Goal: Information Seeking & Learning: Find specific fact

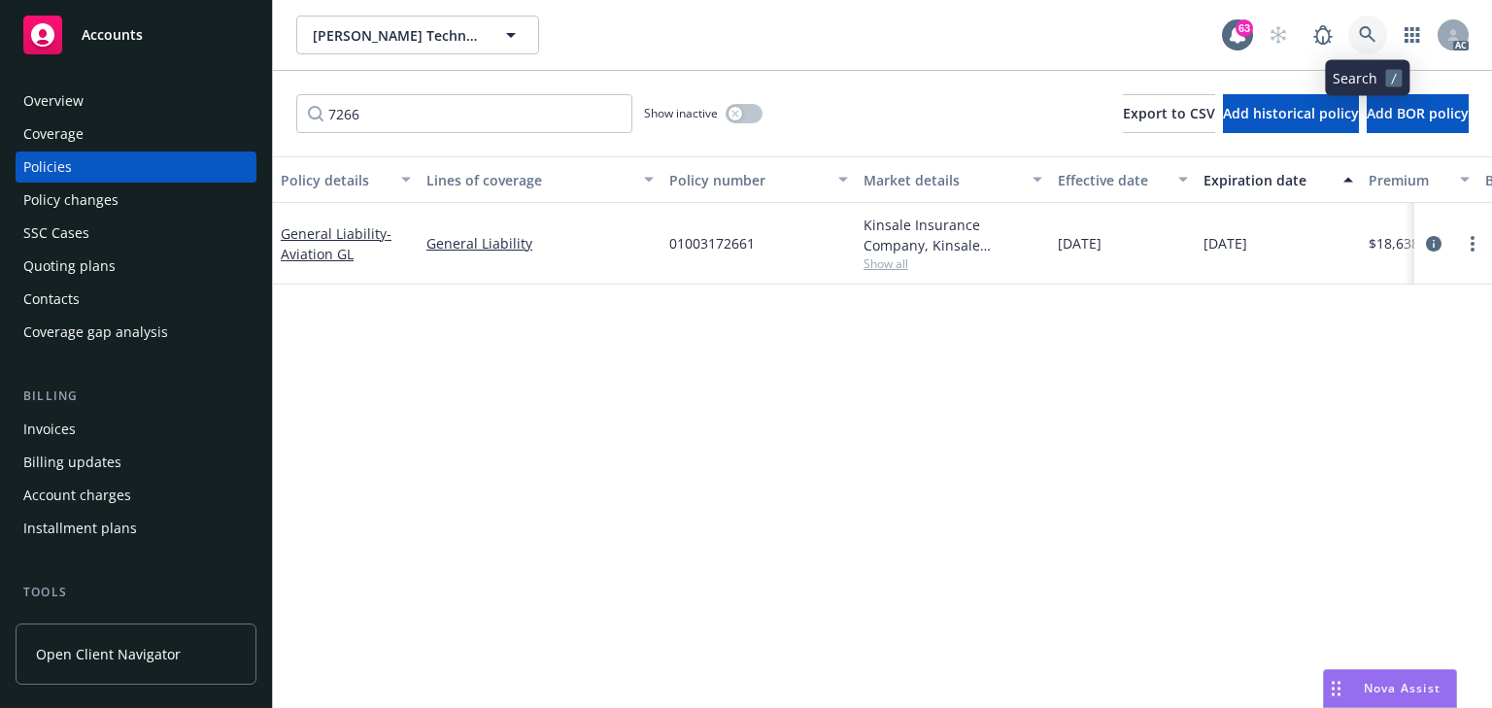
click at [1360, 36] on icon at bounding box center [1367, 34] width 17 height 17
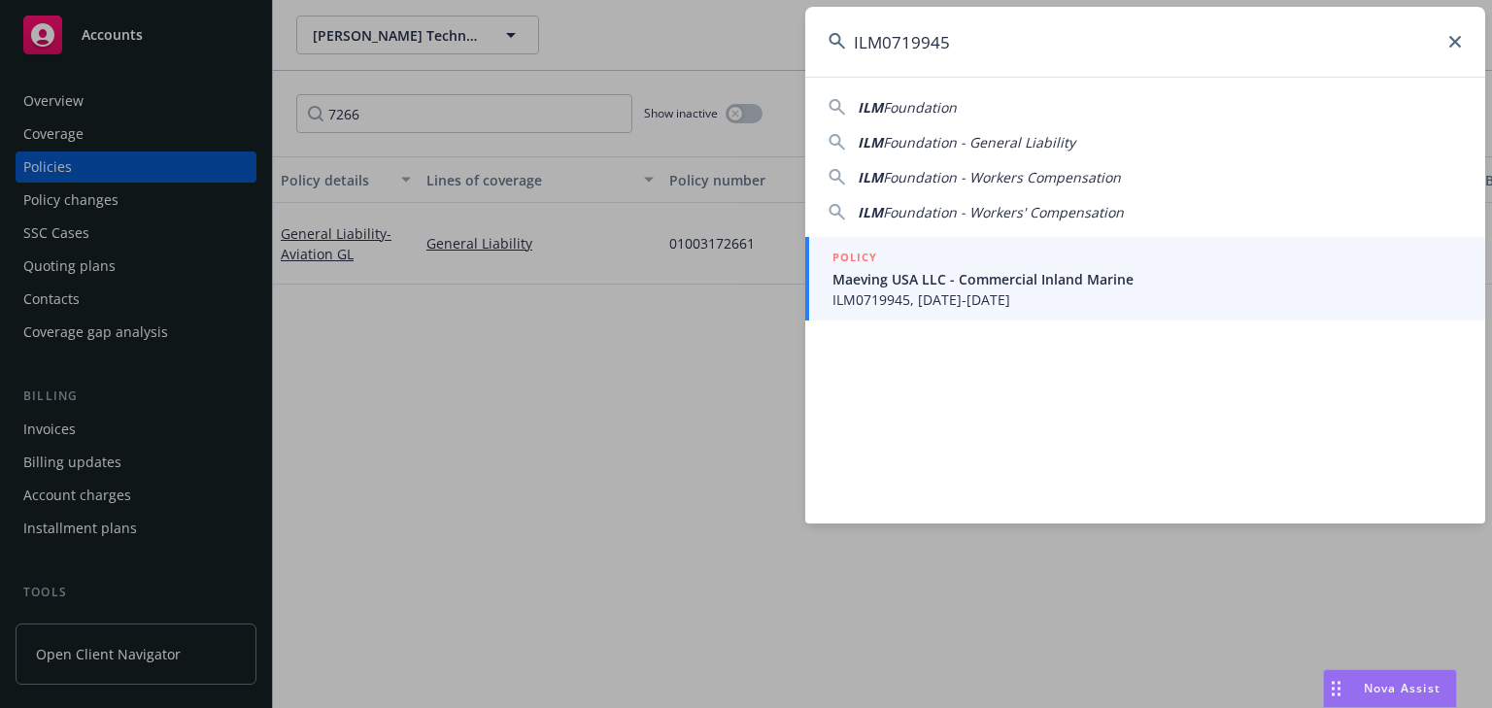
type input "ILM0719945"
click at [932, 287] on span "Maeving USA LLC - Commercial Inland Marine" at bounding box center [1146, 279] width 629 height 20
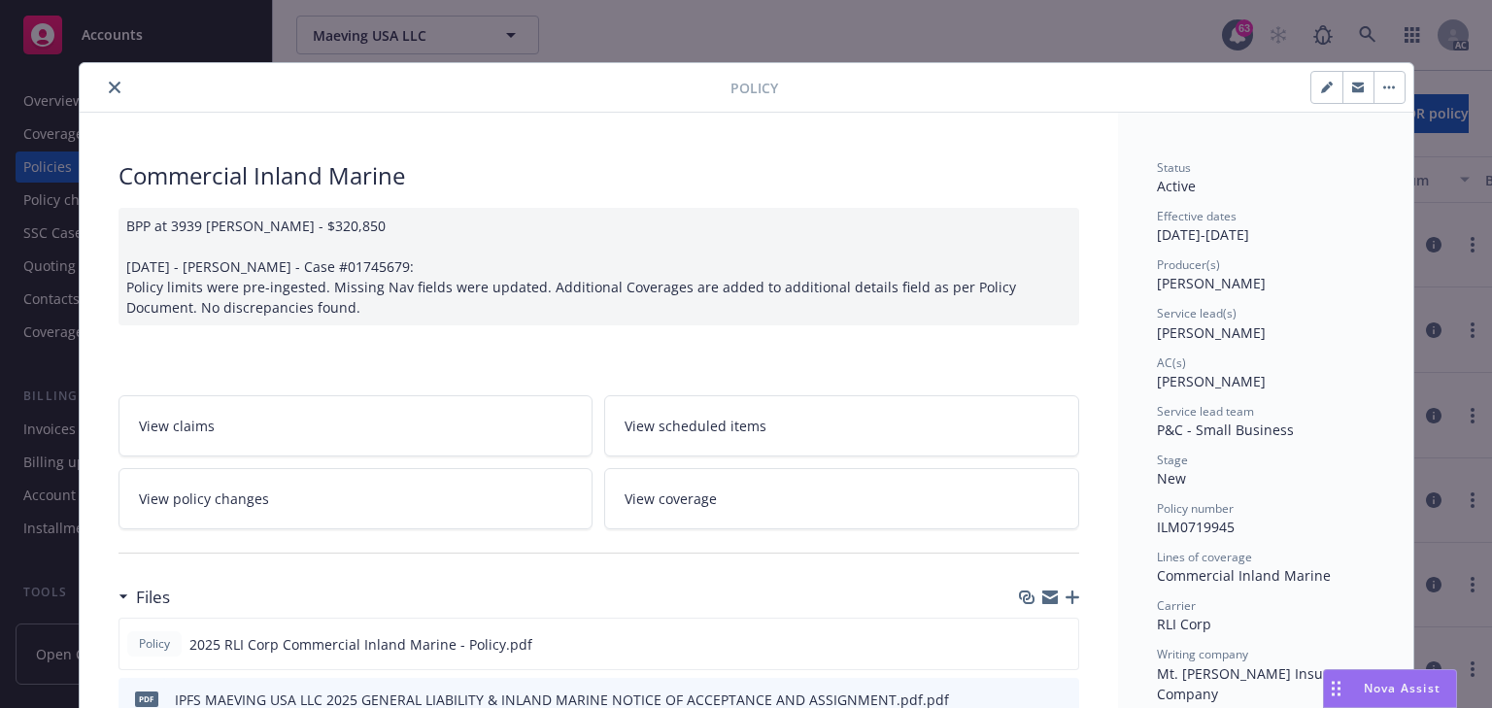
click at [431, 462] on div "View claims View scheduled items View policy changes View coverage" at bounding box center [598, 462] width 961 height 134
click at [422, 485] on link "View policy changes" at bounding box center [355, 498] width 475 height 61
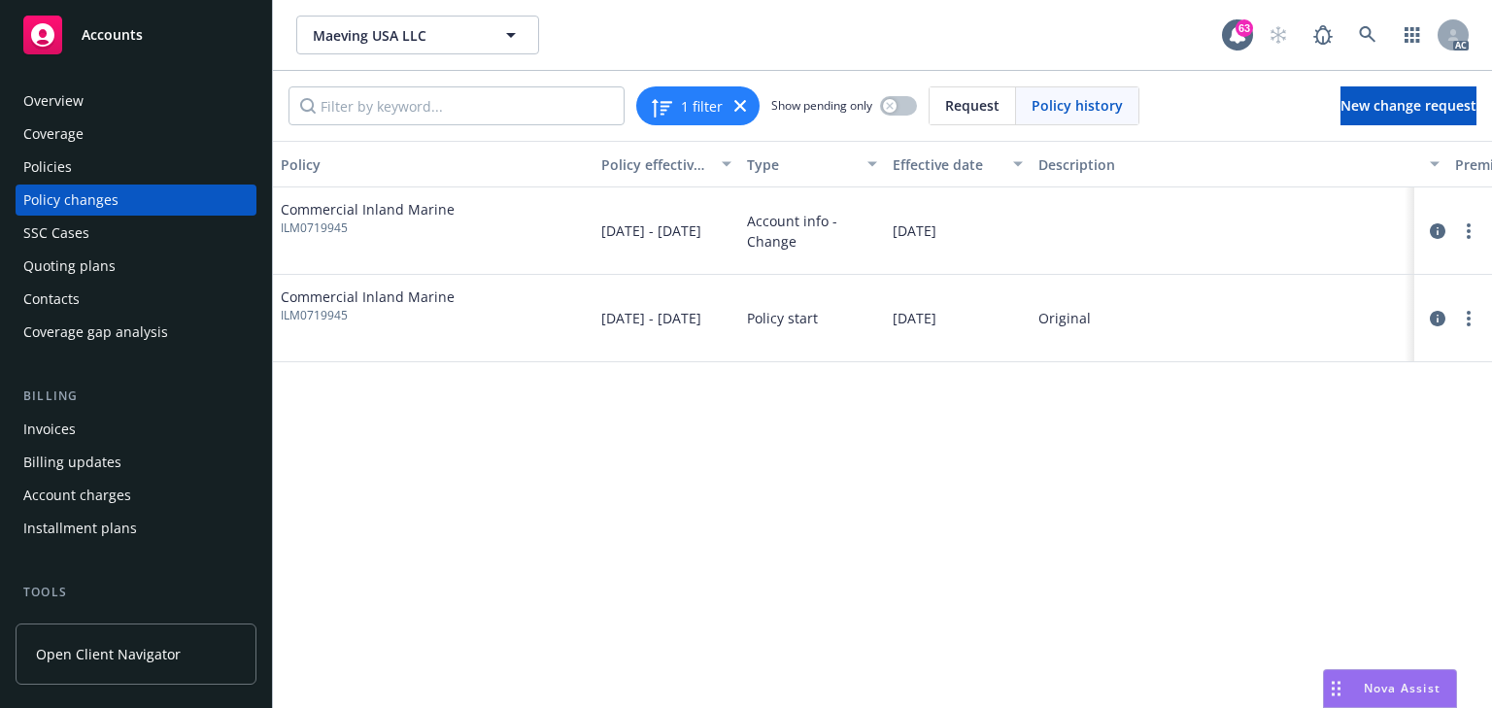
click at [579, 501] on div "Policy Policy effective dates Type Effective date Description Premium change An…" at bounding box center [882, 424] width 1219 height 567
click at [1434, 233] on icon "circleInformation" at bounding box center [1438, 231] width 16 height 16
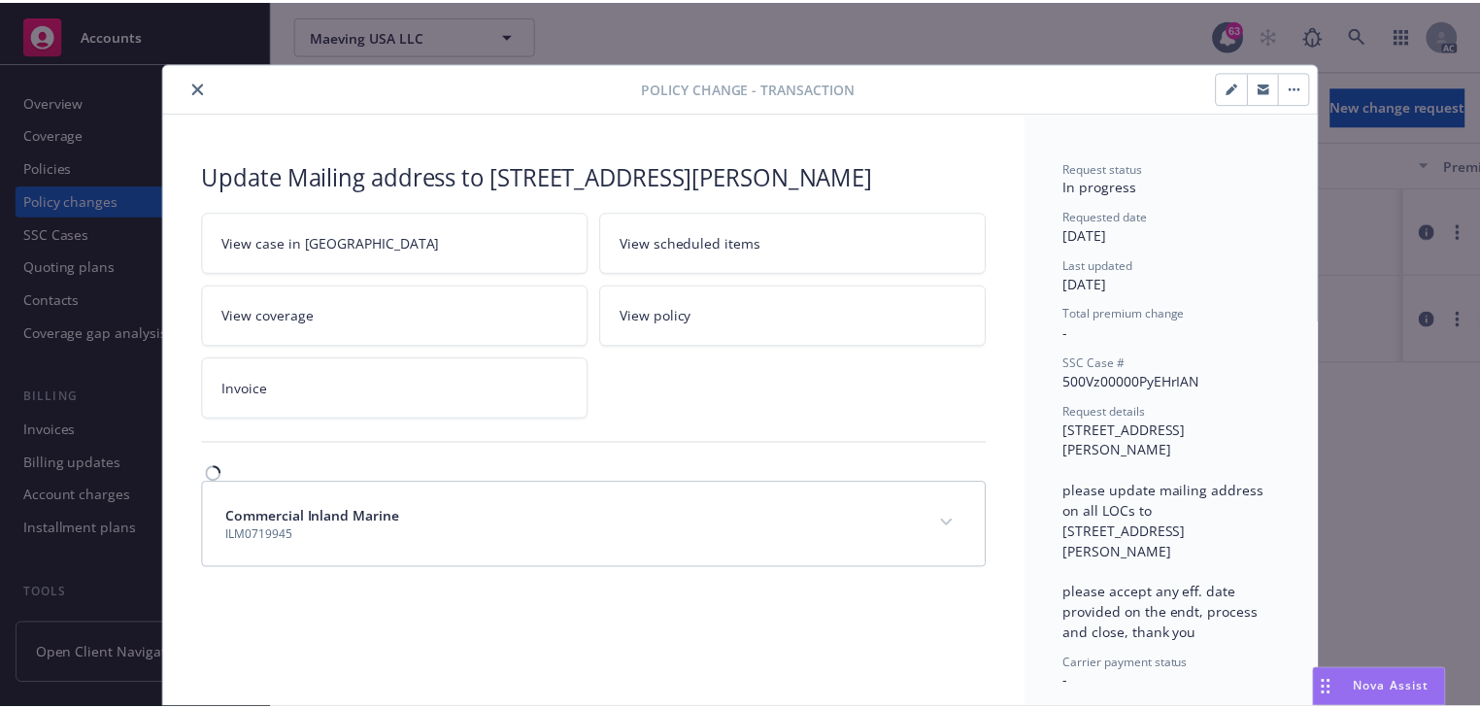
scroll to position [58, 0]
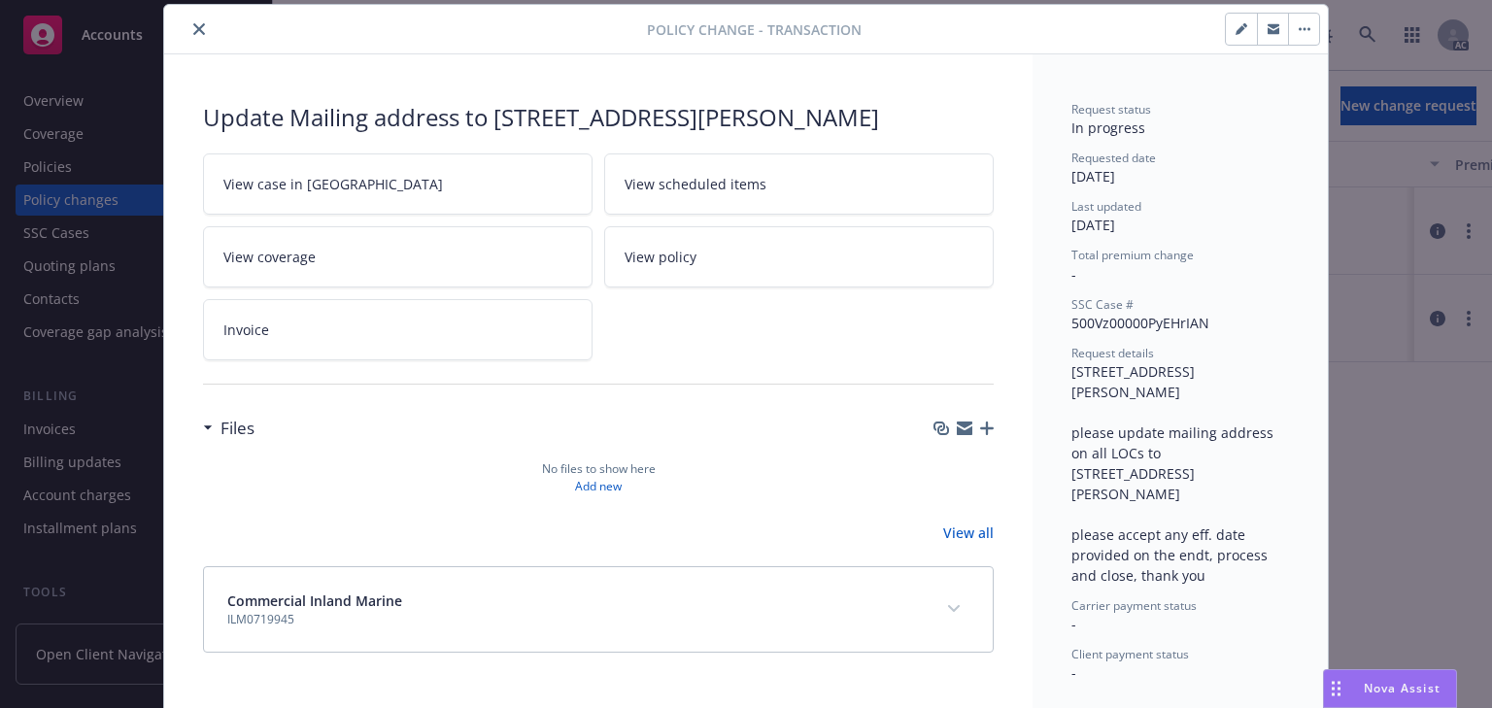
click at [455, 176] on link "View case in [GEOGRAPHIC_DATA]" at bounding box center [397, 183] width 389 height 61
click at [197, 28] on icon "close" at bounding box center [199, 29] width 12 height 12
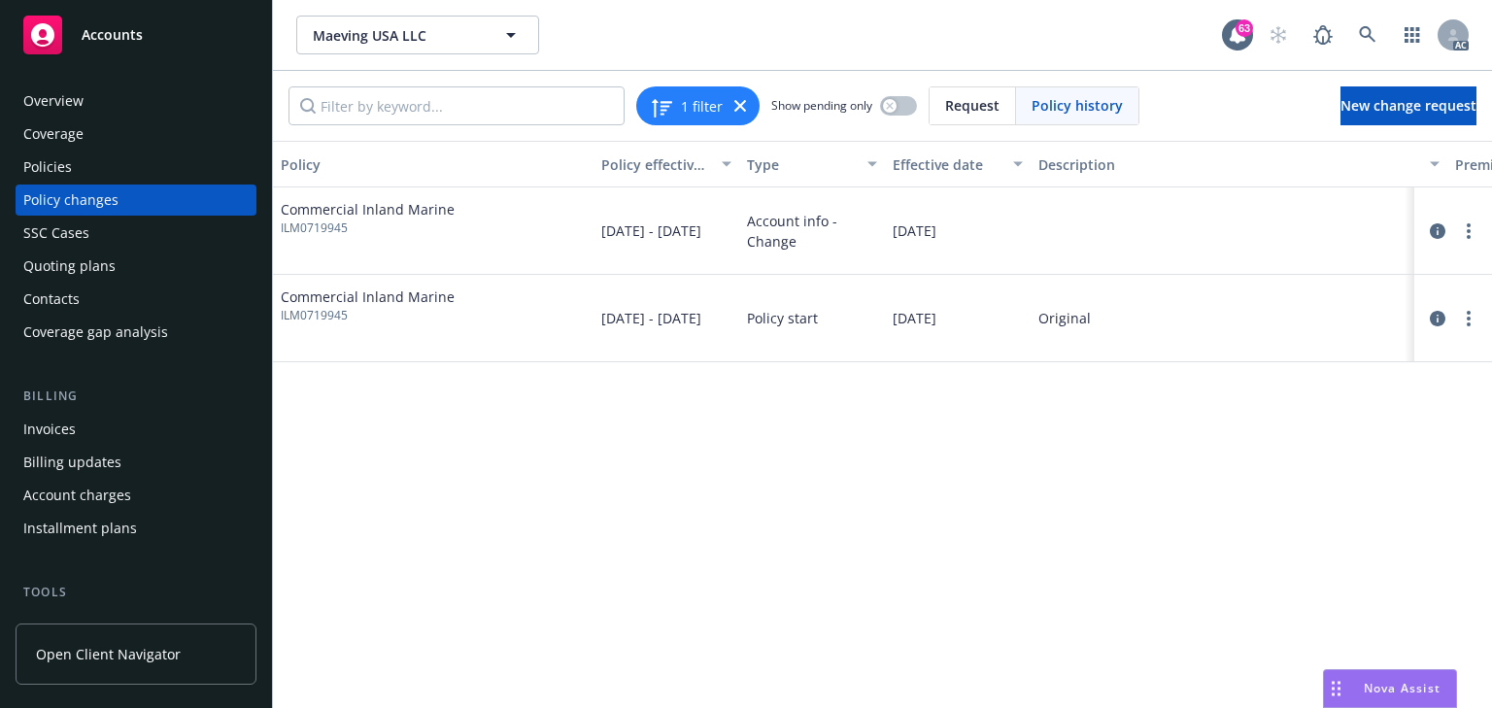
click at [1470, 229] on link "more" at bounding box center [1468, 231] width 23 height 23
click at [1207, 310] on link "Resume workflow" at bounding box center [1312, 309] width 333 height 39
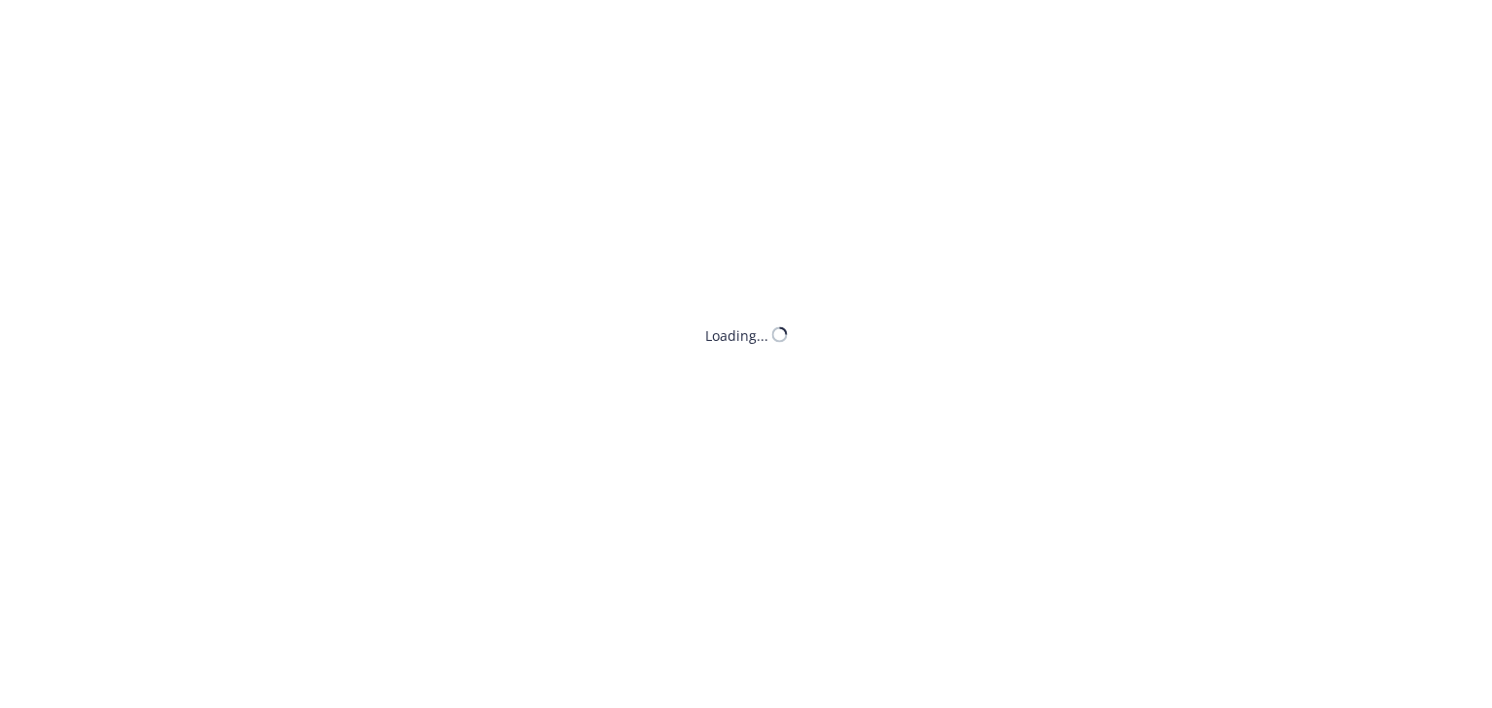
select select "ACCEPTED"
select select "DECLINED_BY_CARRIER"
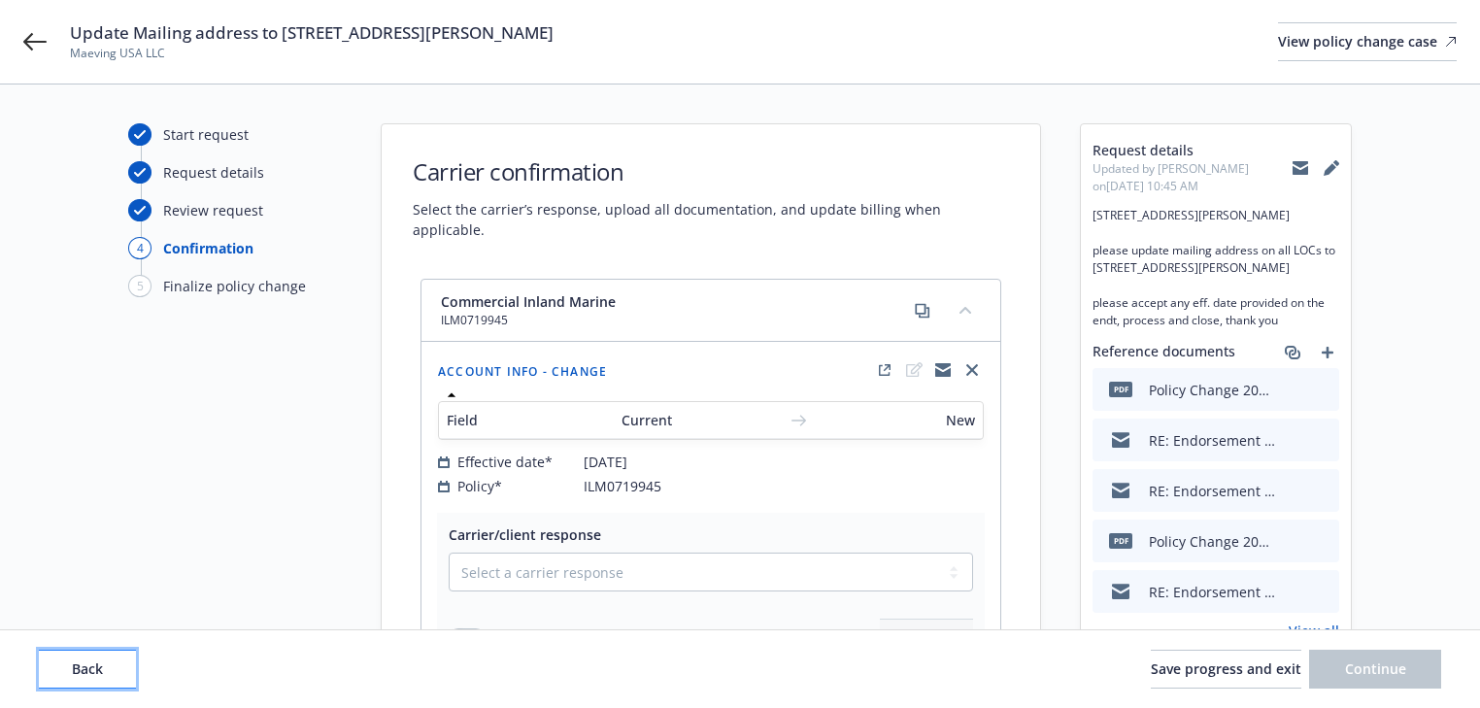
click at [116, 659] on button "Back" at bounding box center [87, 669] width 97 height 39
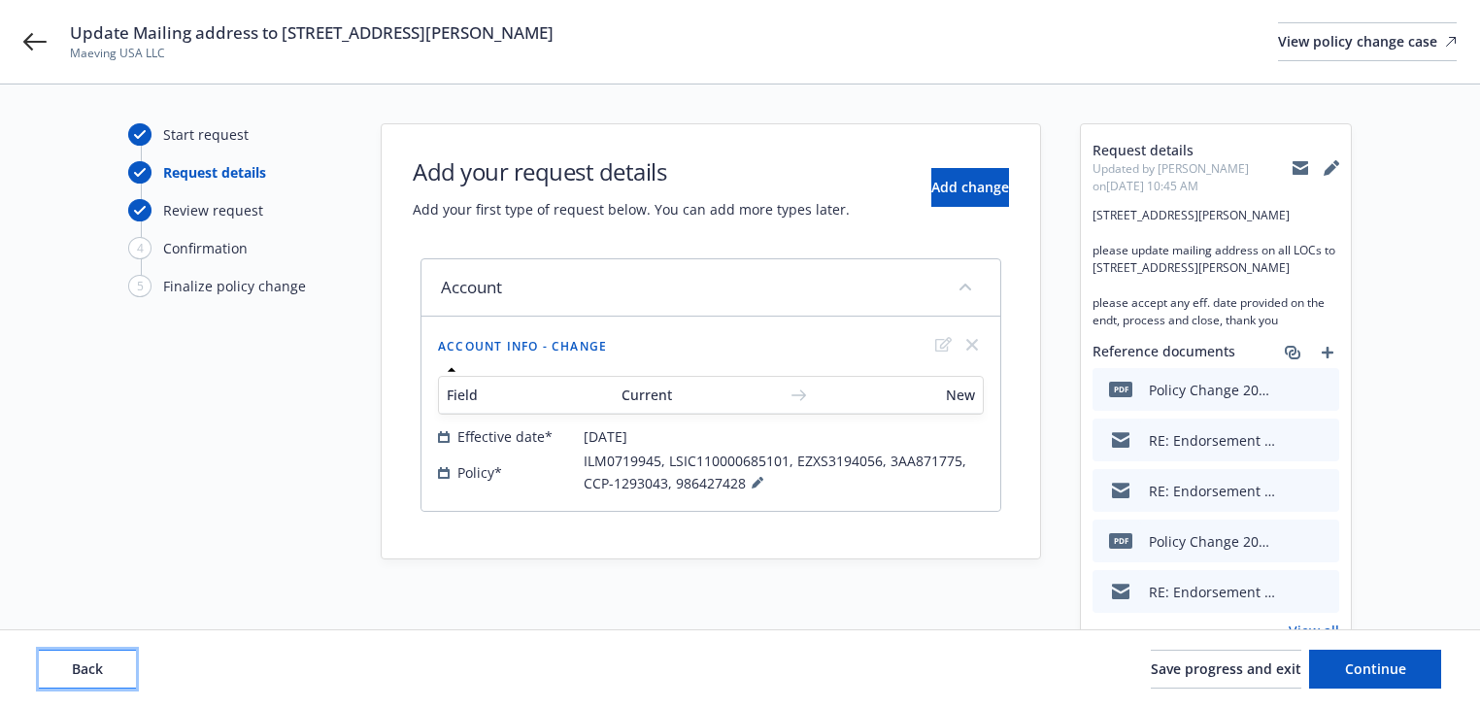
click at [116, 659] on button "Back" at bounding box center [87, 669] width 97 height 39
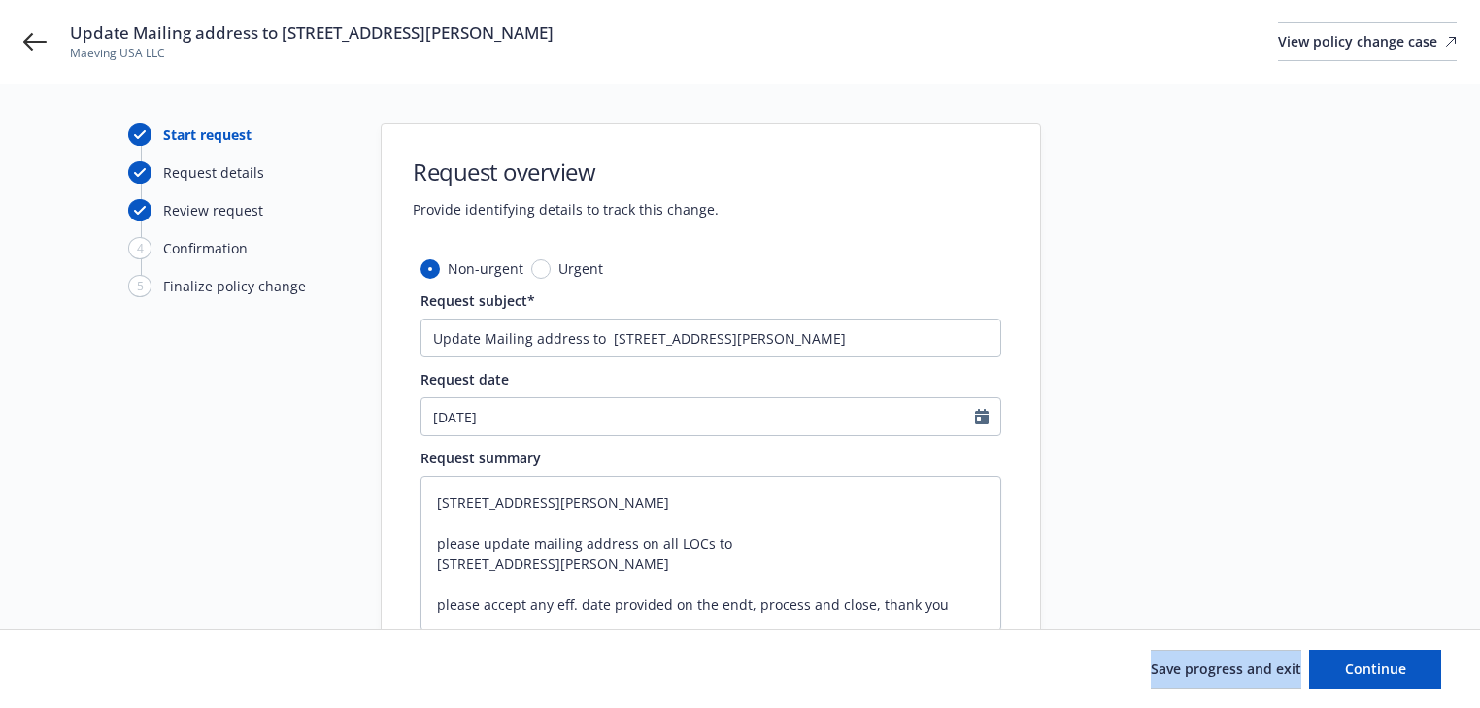
click at [116, 659] on div "Save progress and exit Continue" at bounding box center [740, 669] width 1402 height 39
click at [140, 560] on div "Start request Request details Review request 4 Confirmation 5 Finalize policy c…" at bounding box center [235, 633] width 214 height 1020
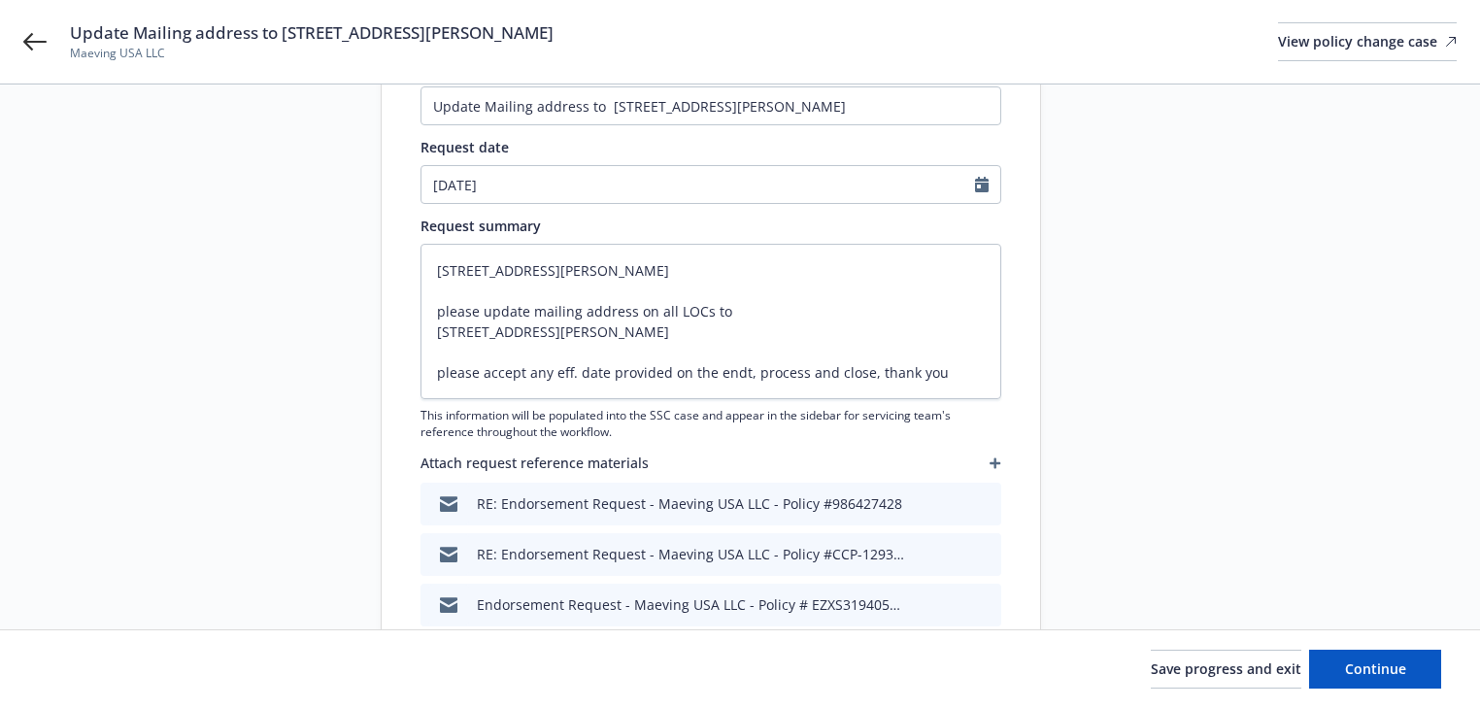
scroll to position [233, 0]
click at [1096, 466] on div at bounding box center [1216, 400] width 272 height 1020
click at [1379, 676] on span "Continue" at bounding box center [1375, 668] width 61 height 18
type textarea "x"
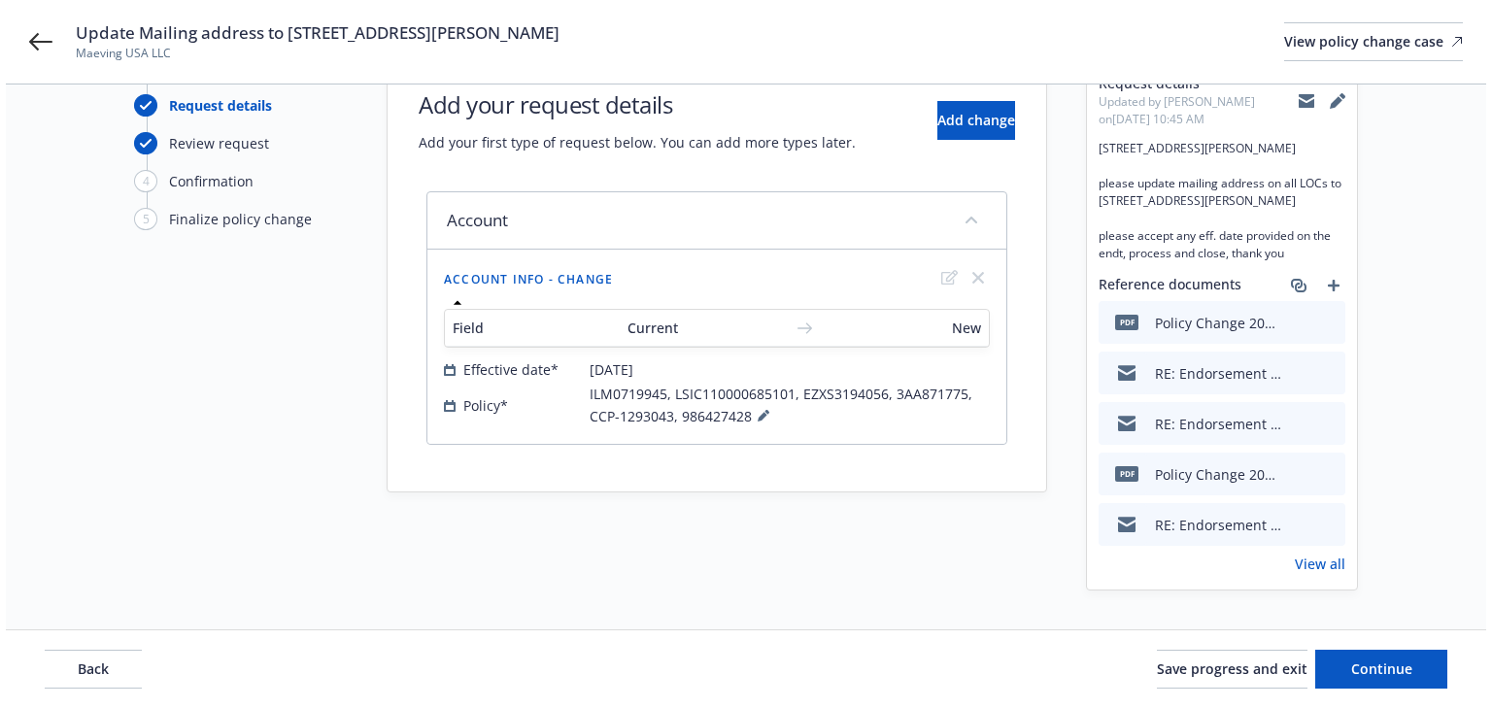
scroll to position [0, 0]
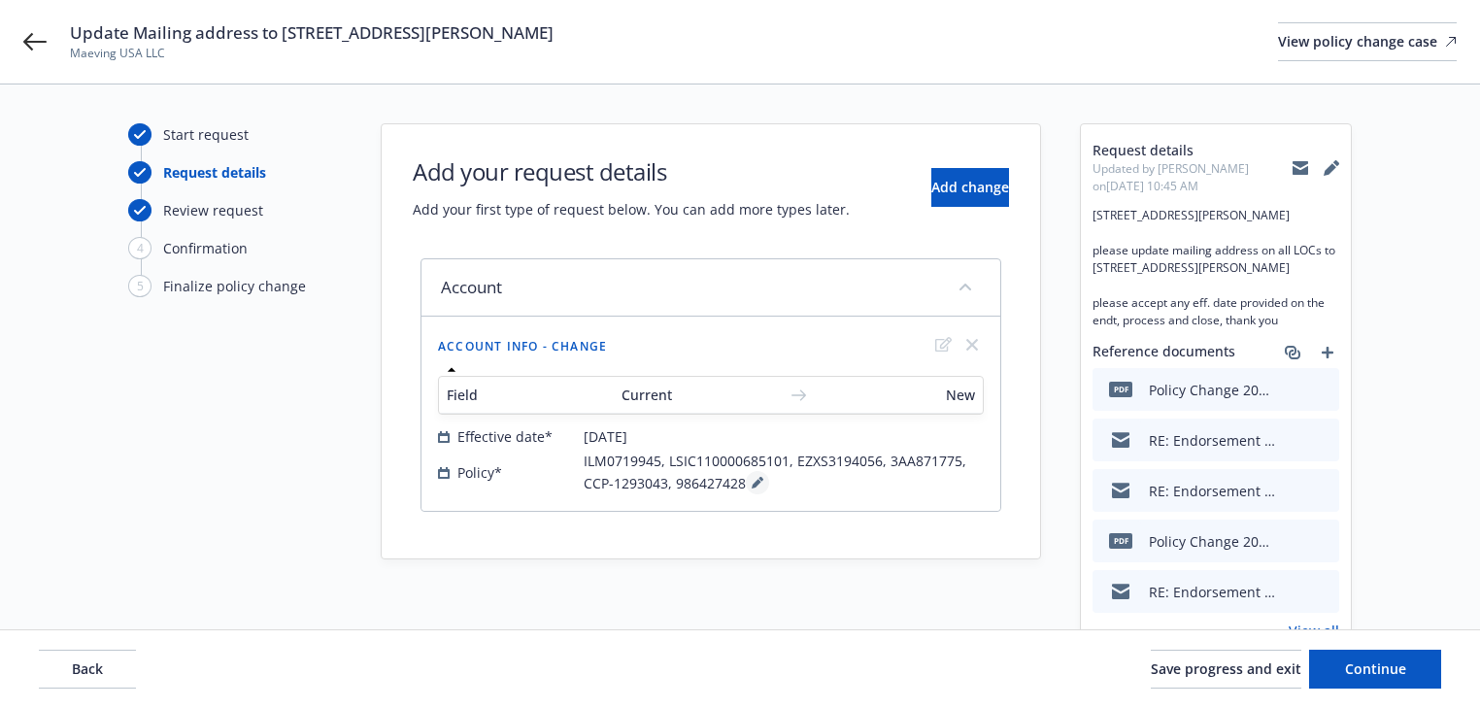
click at [754, 482] on icon at bounding box center [757, 484] width 10 height 10
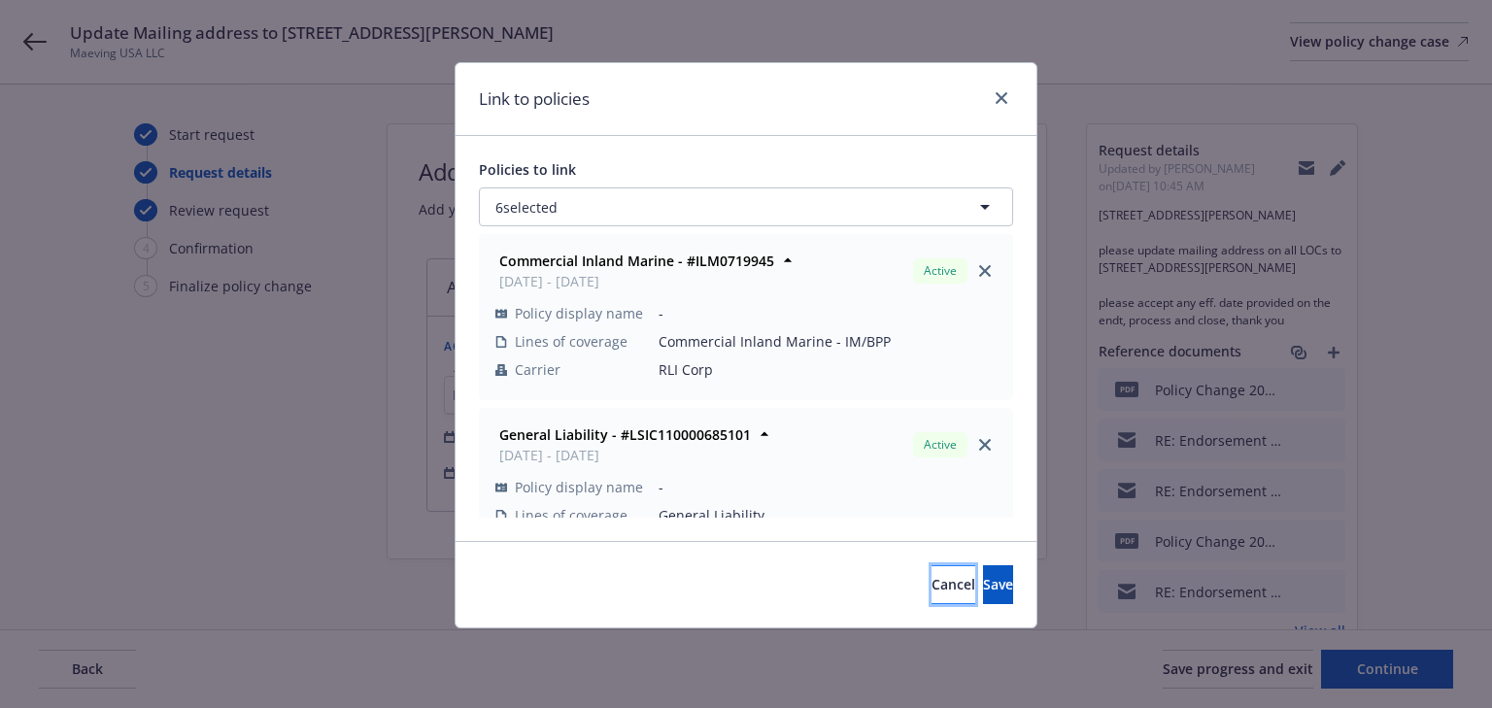
click at [931, 589] on button "Cancel" at bounding box center [953, 584] width 44 height 39
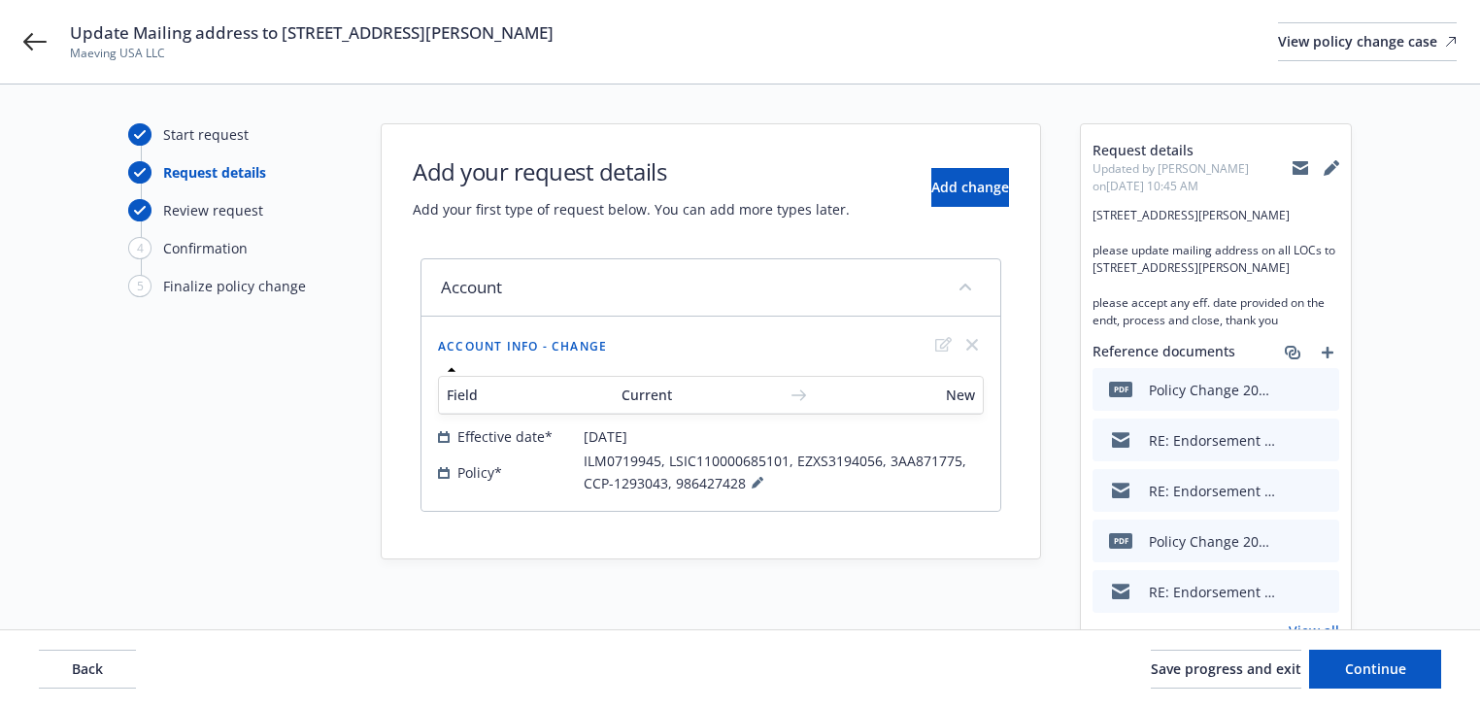
click at [821, 589] on div "Start request Request details Review request 4 Confirmation 5 Finalize policy c…" at bounding box center [740, 390] width 1434 height 534
click at [627, 433] on span "[DATE]" at bounding box center [606, 436] width 44 height 20
click at [752, 478] on icon at bounding box center [758, 483] width 12 height 12
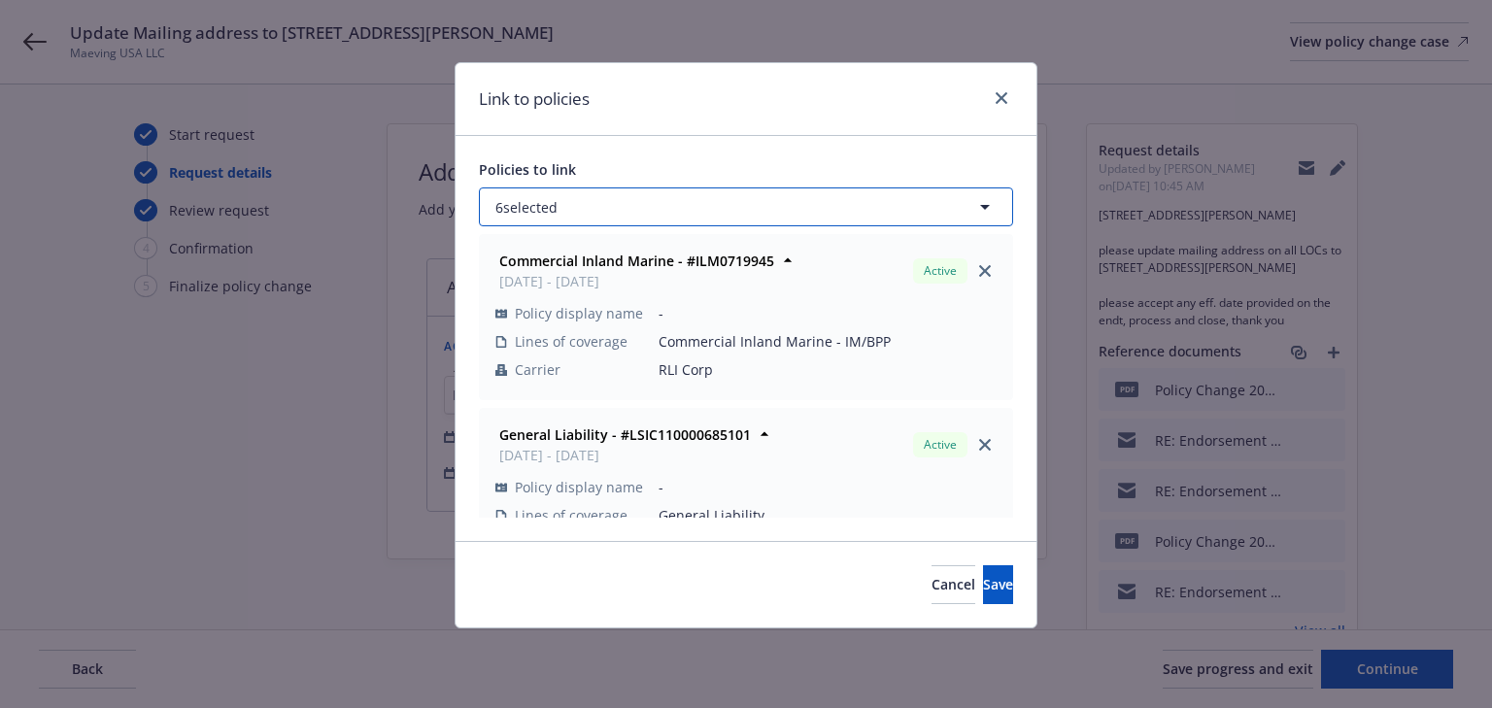
click at [669, 217] on button "6 selected" at bounding box center [746, 206] width 534 height 39
select select "ACTIVE"
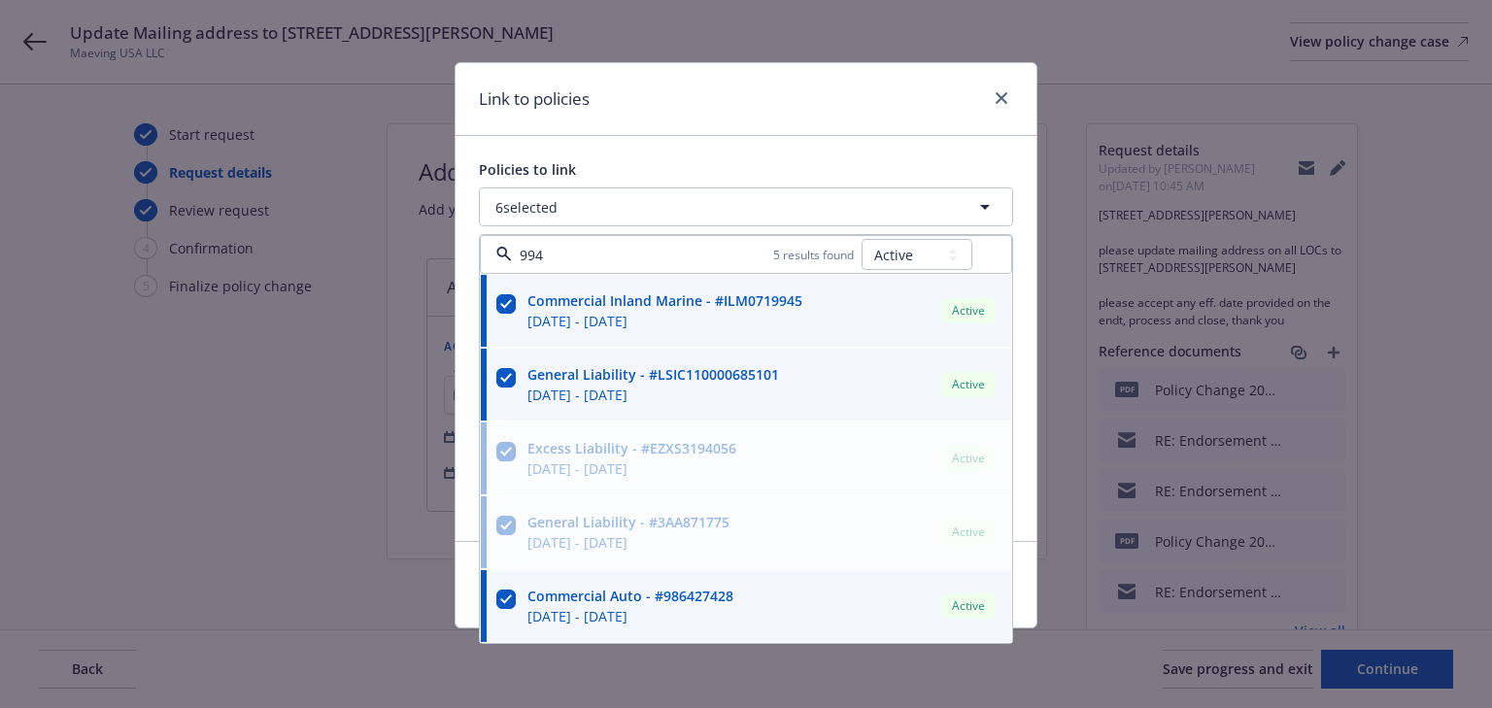
type input "9945"
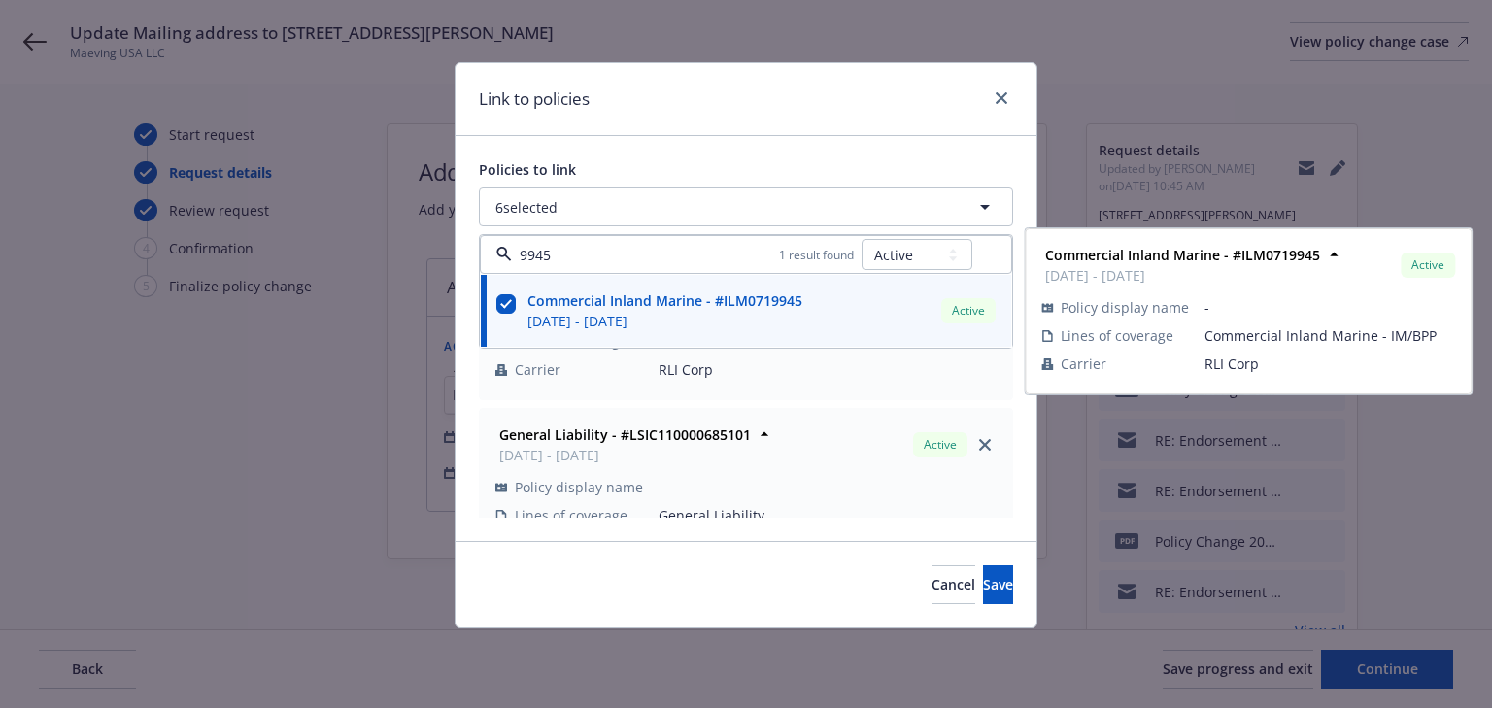
click at [502, 303] on input "checkbox" at bounding box center [505, 303] width 19 height 19
checkbox input "false"
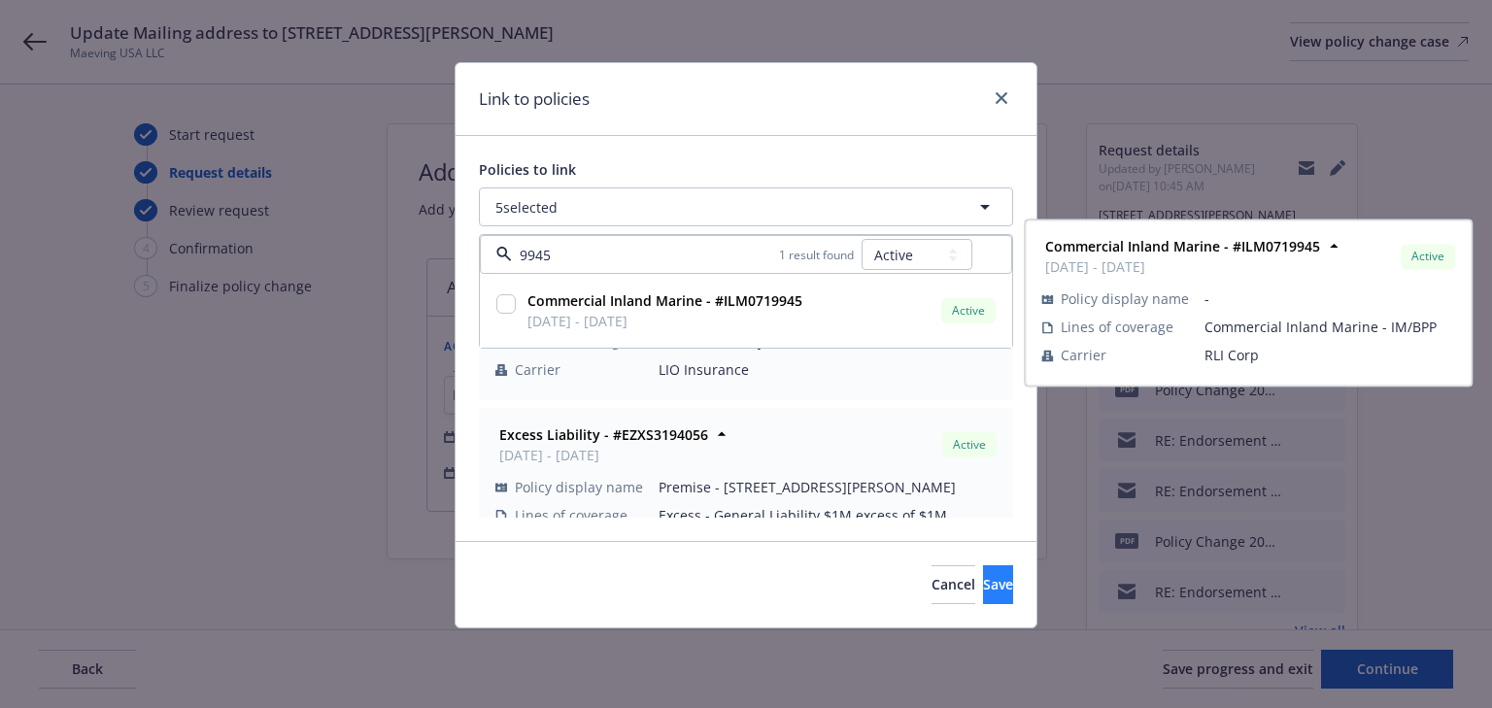
type input "9945"
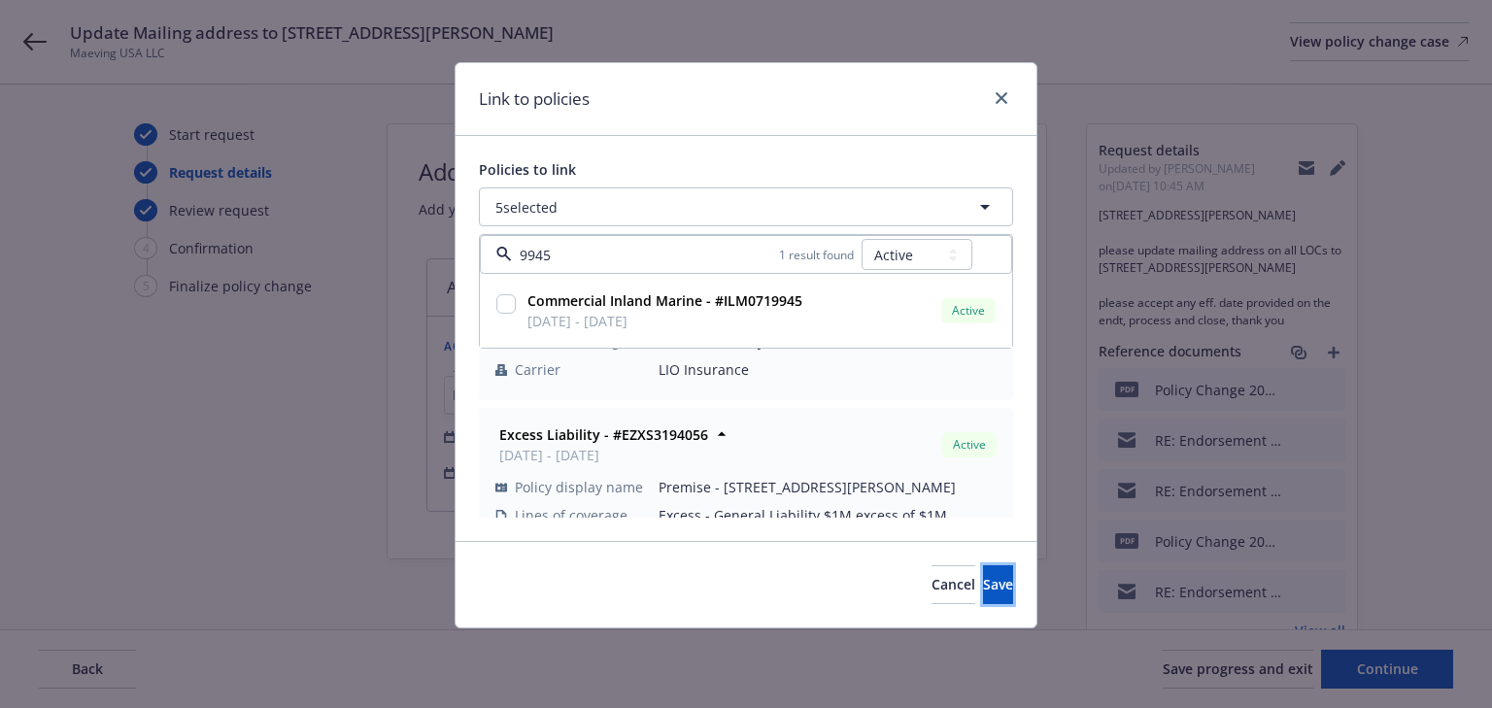
click at [983, 581] on button "Save" at bounding box center [998, 584] width 30 height 39
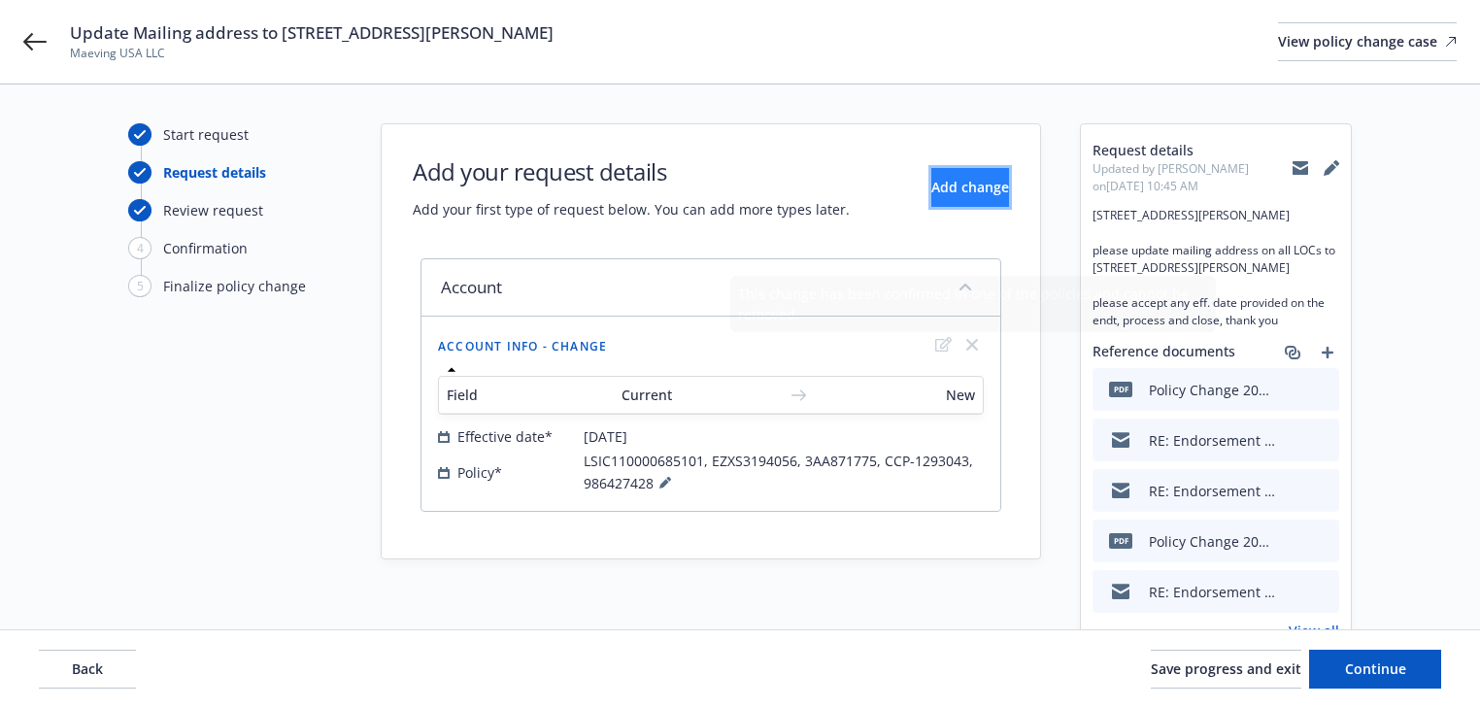
click at [975, 197] on button "Add change" at bounding box center [970, 187] width 78 height 39
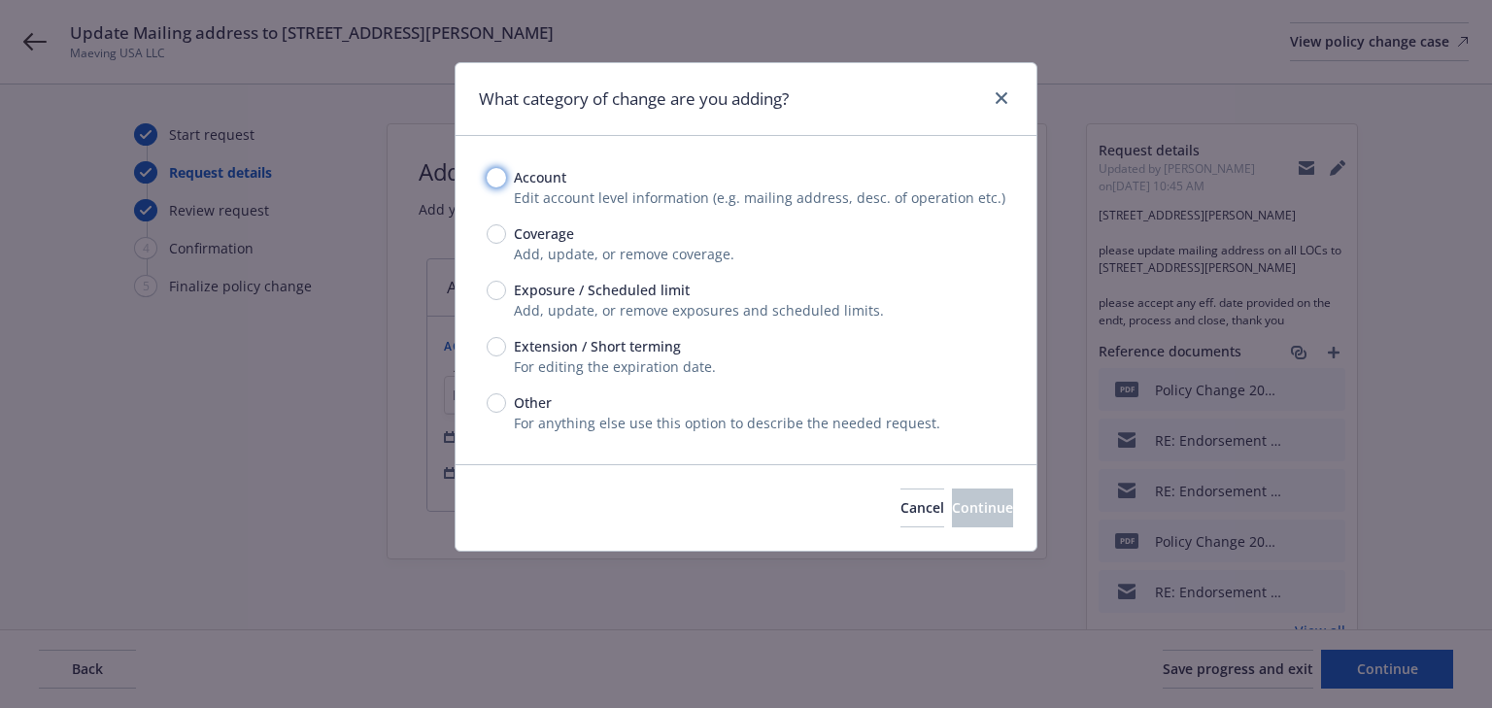
click at [497, 185] on input "Account" at bounding box center [496, 177] width 19 height 19
radio input "true"
click at [952, 523] on button "Continue" at bounding box center [982, 508] width 61 height 39
select select "US"
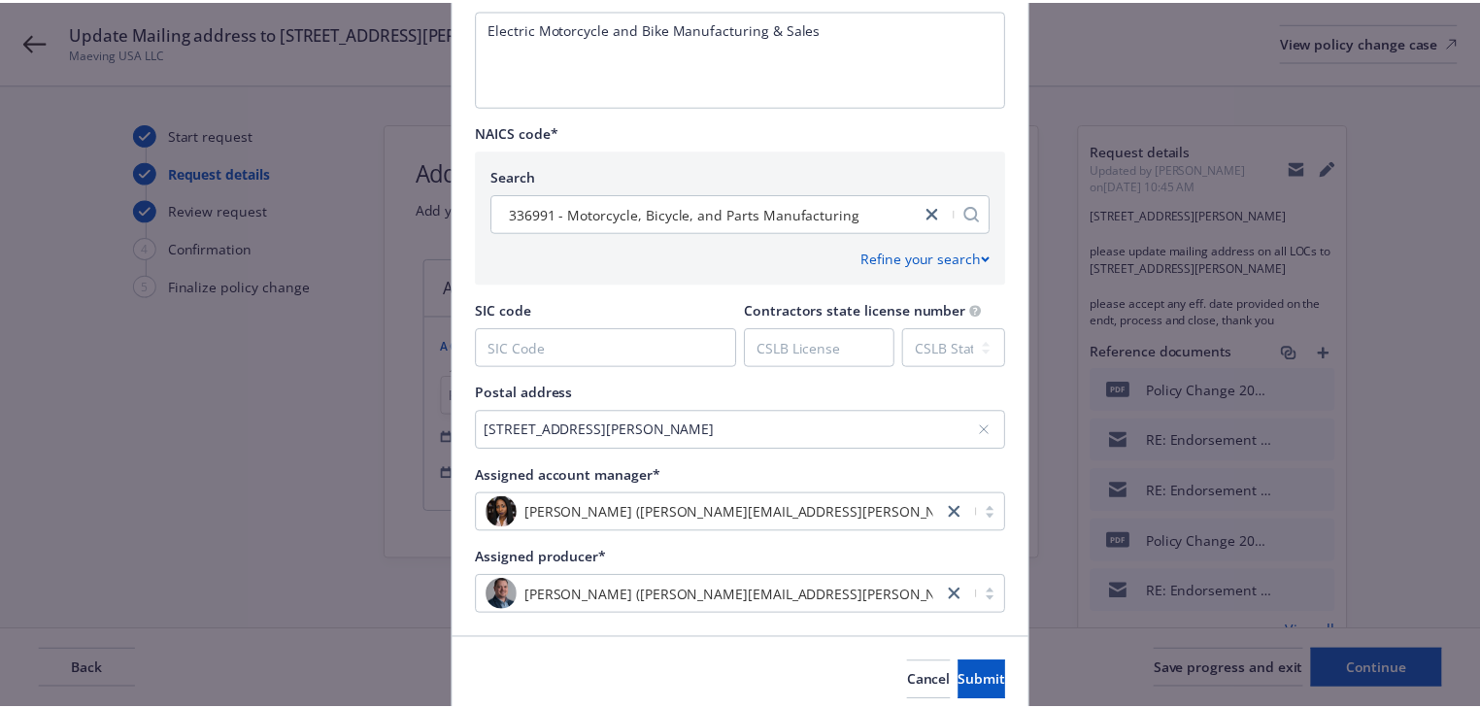
scroll to position [877, 0]
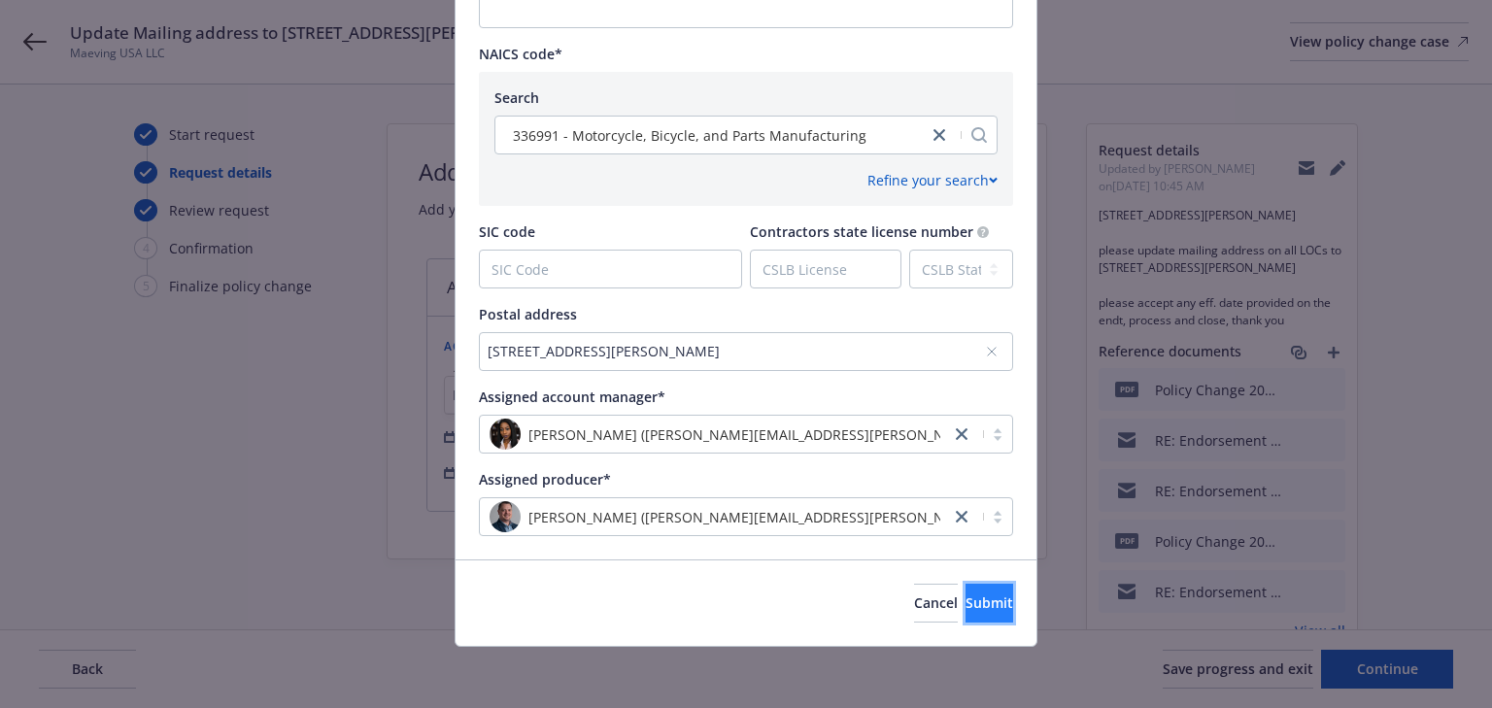
click at [975, 600] on span "Submit" at bounding box center [989, 602] width 48 height 18
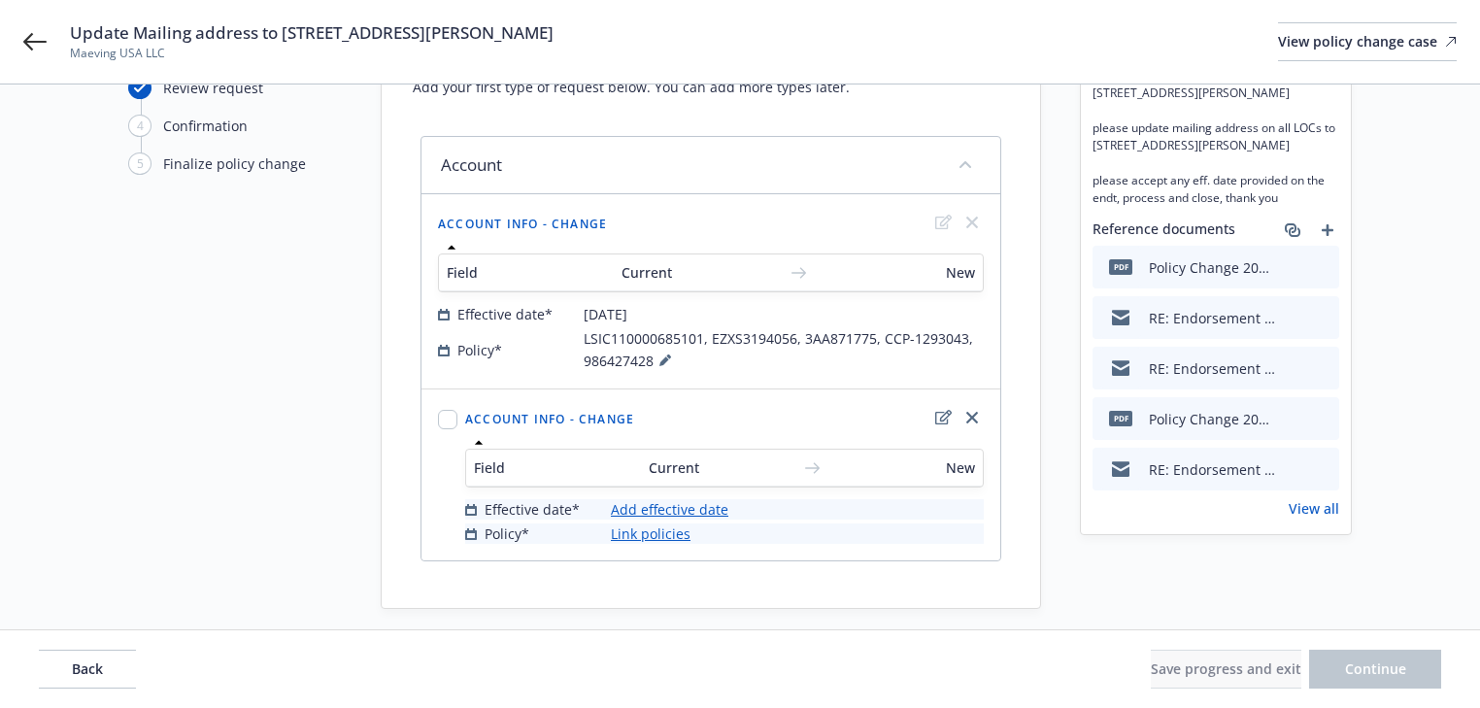
scroll to position [137, 0]
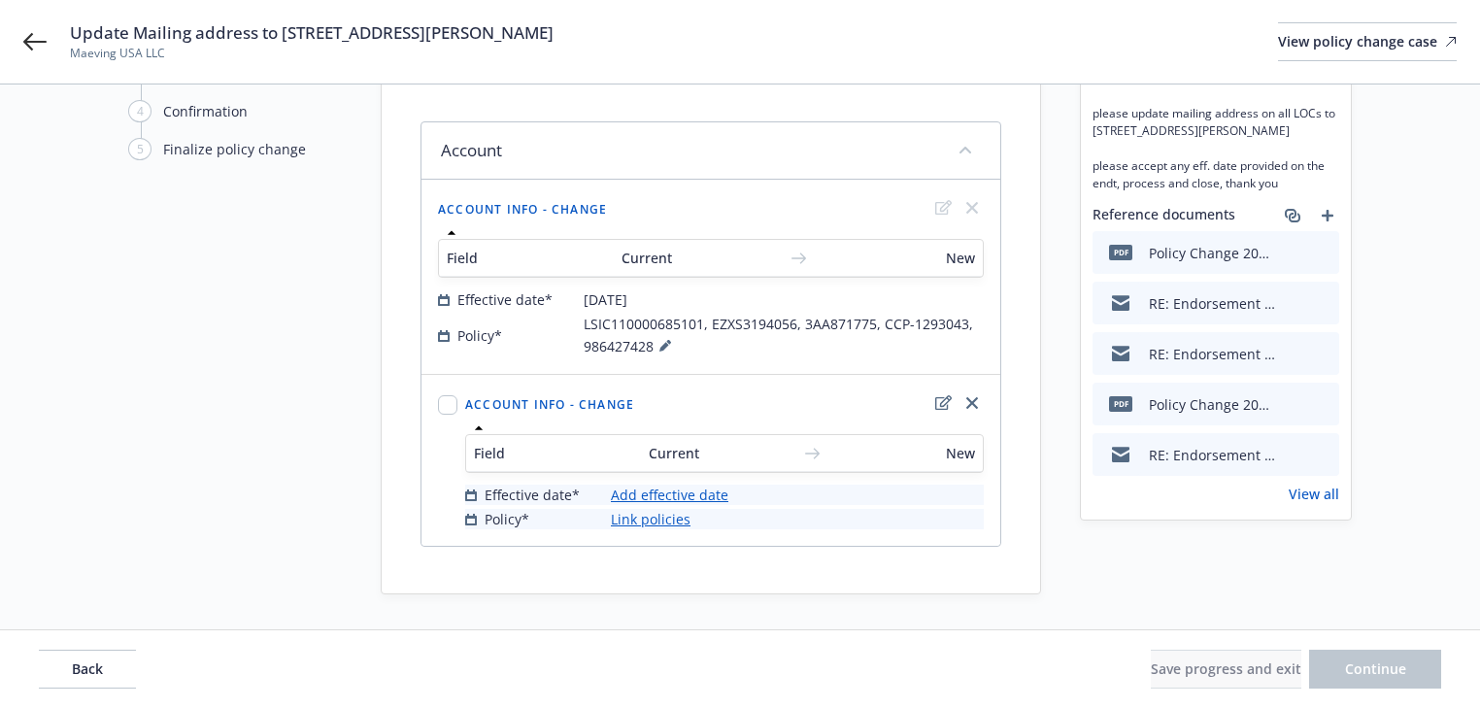
click at [707, 490] on link "Add effective date" at bounding box center [670, 495] width 118 height 20
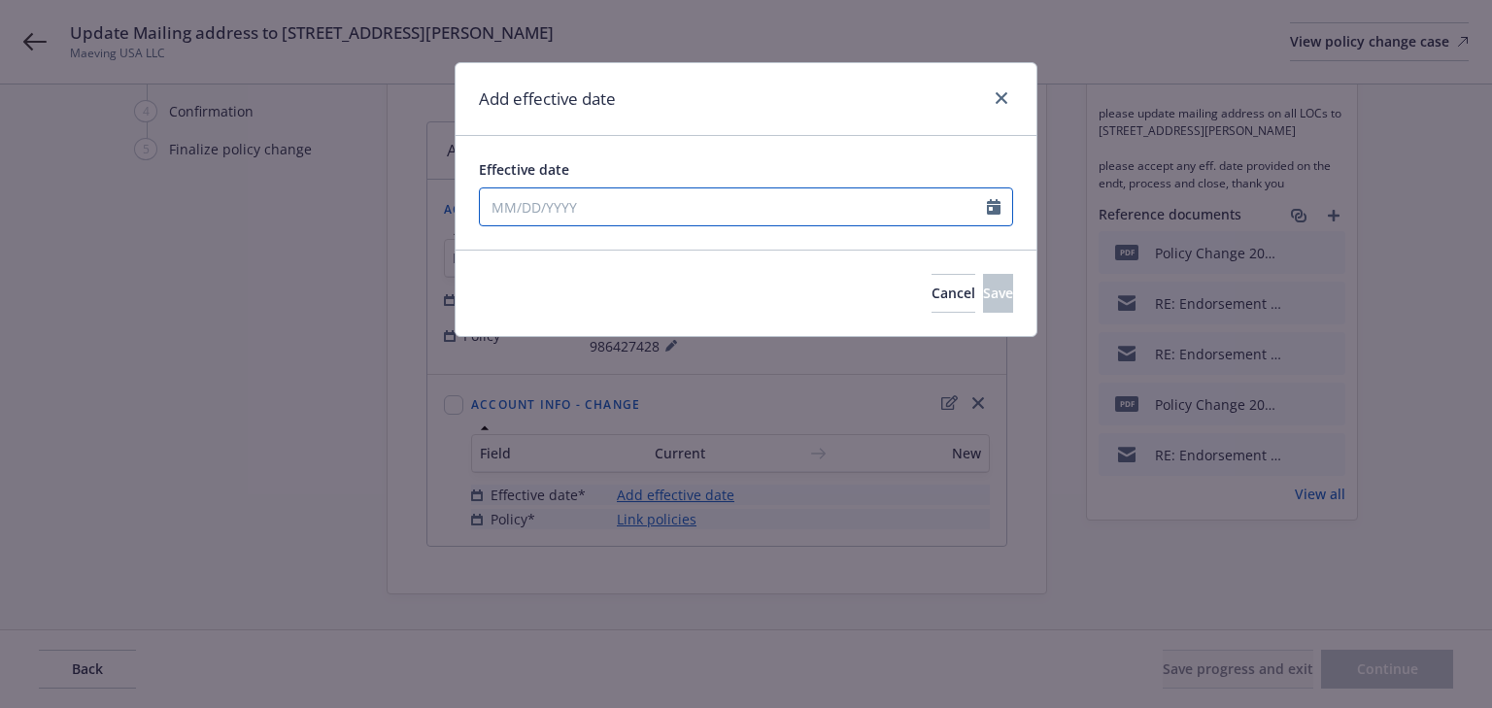
click at [629, 196] on input "Effective date" at bounding box center [733, 206] width 507 height 37
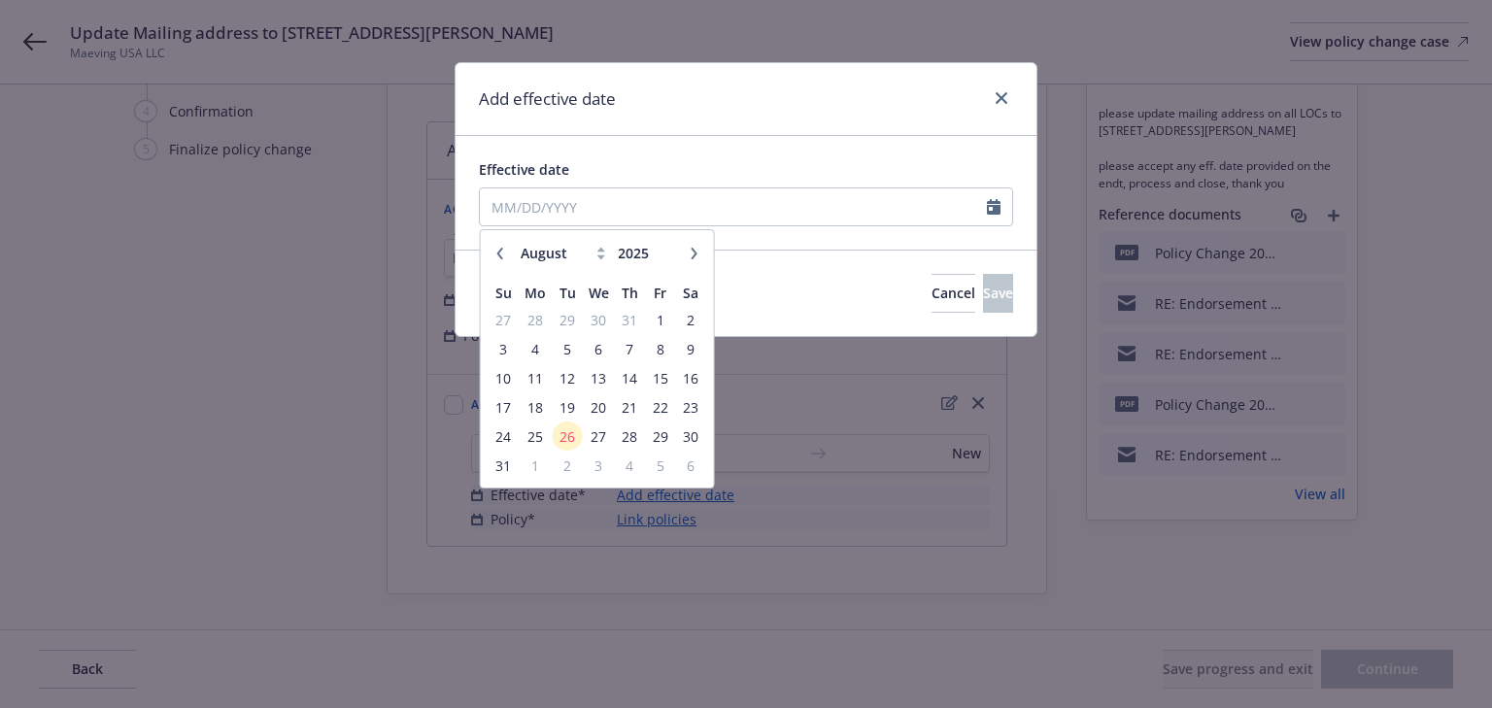
click at [501, 251] on icon "button" at bounding box center [500, 254] width 12 height 12
select select "7"
click at [602, 436] on span "30" at bounding box center [599, 436] width 28 height 24
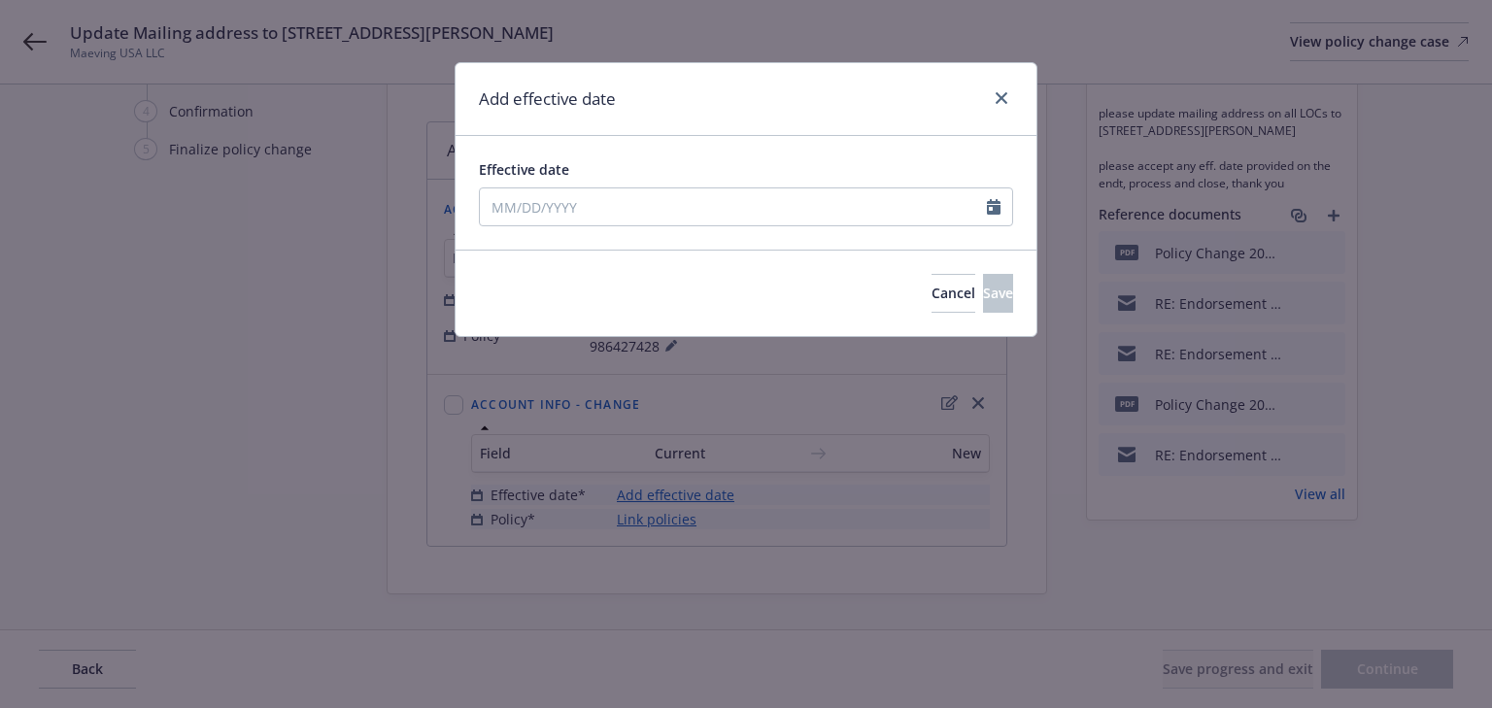
type input "[DATE]"
click at [983, 295] on span "Save" at bounding box center [998, 293] width 30 height 18
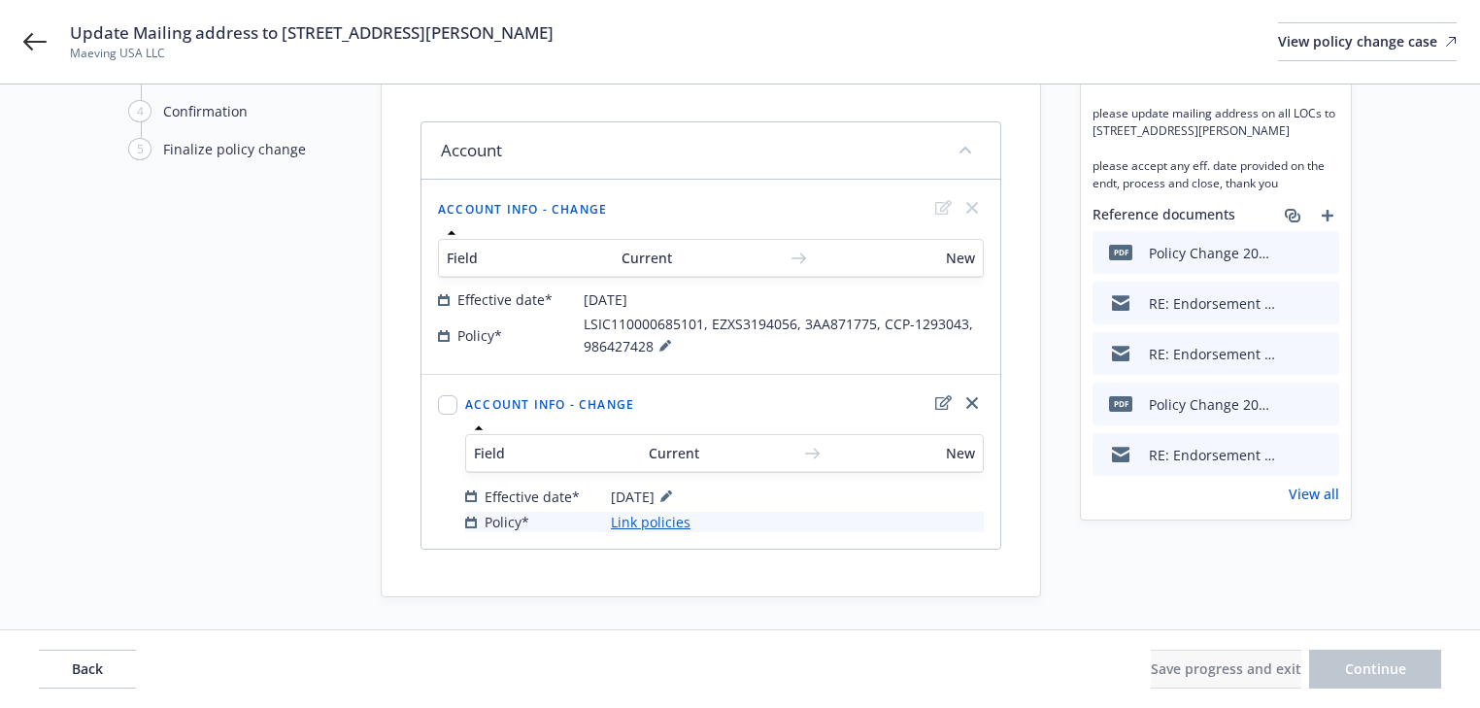
click at [646, 517] on link "Link policies" at bounding box center [651, 522] width 80 height 20
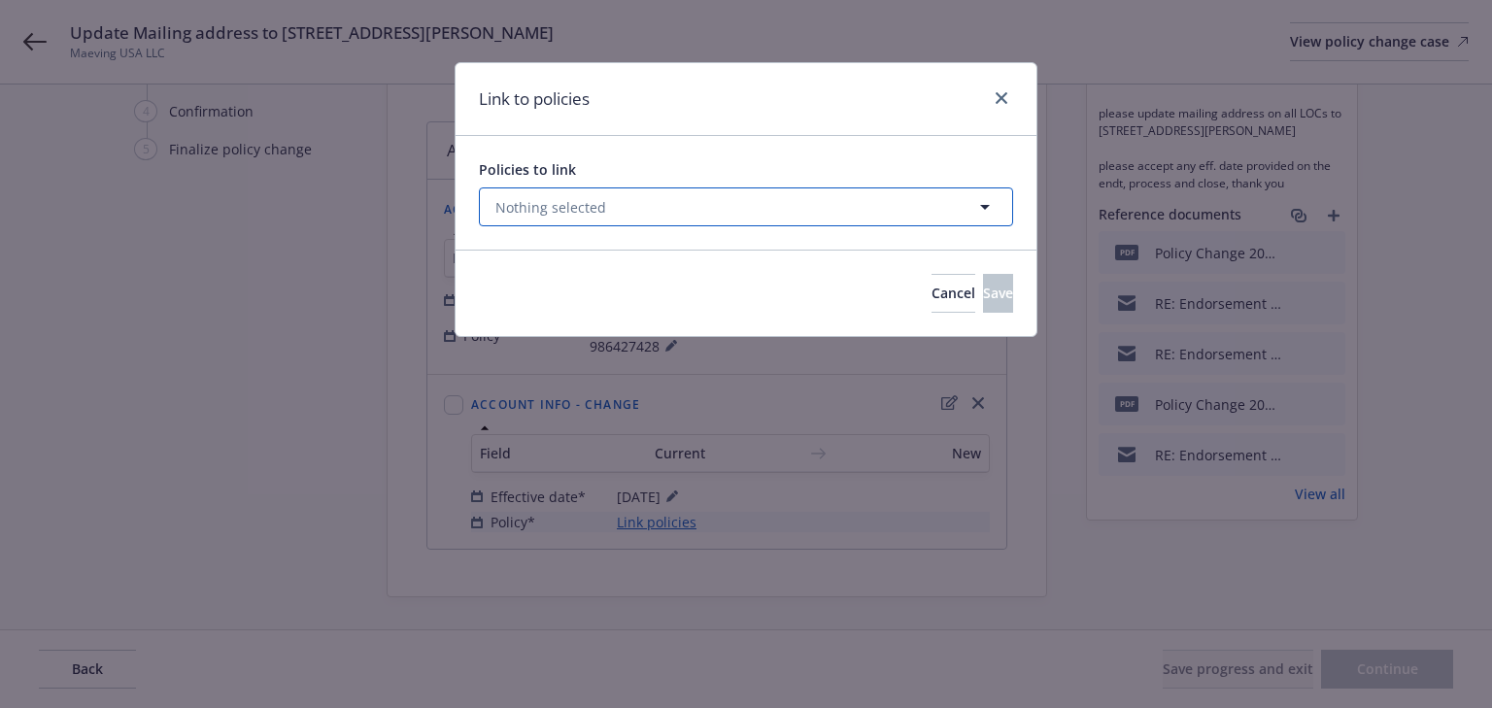
click at [561, 207] on span "Nothing selected" at bounding box center [550, 207] width 111 height 20
select select "ACTIVE"
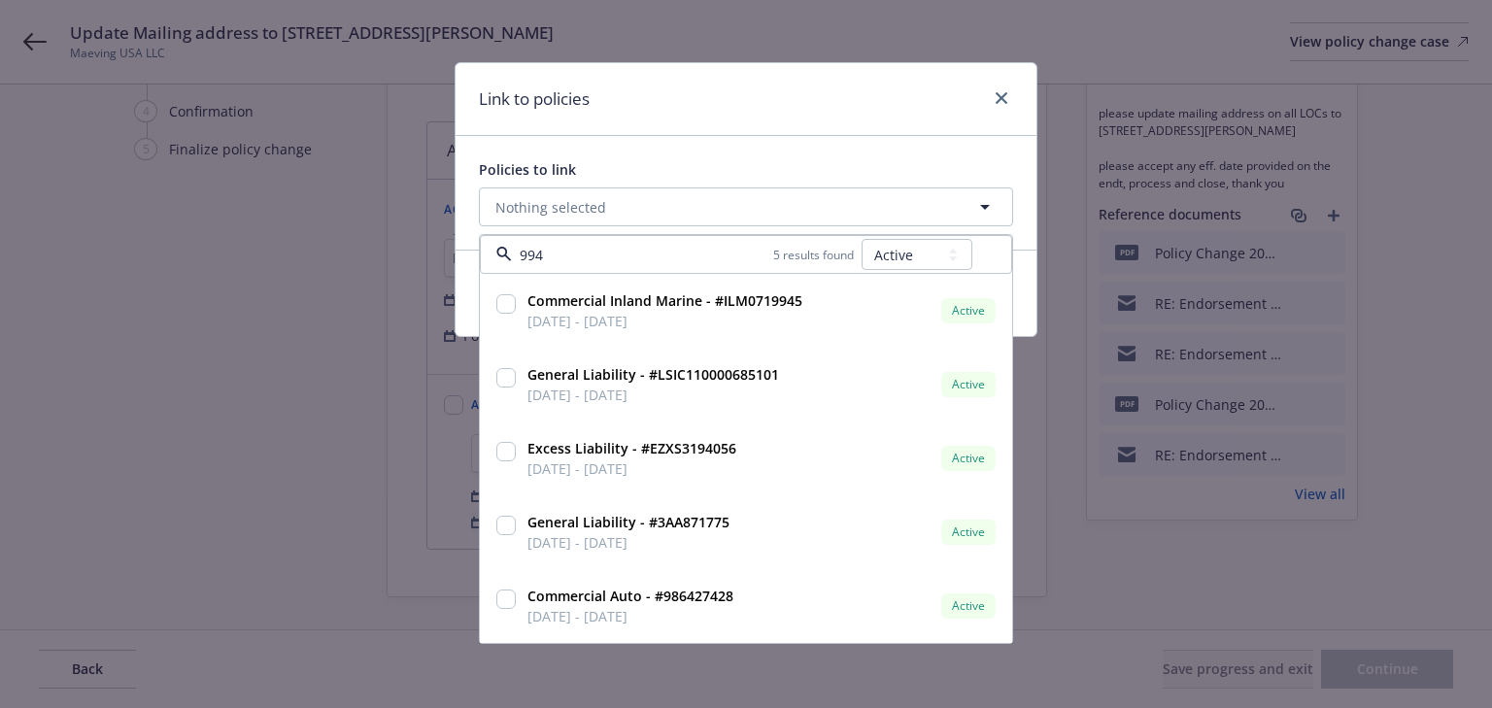
type input "9945"
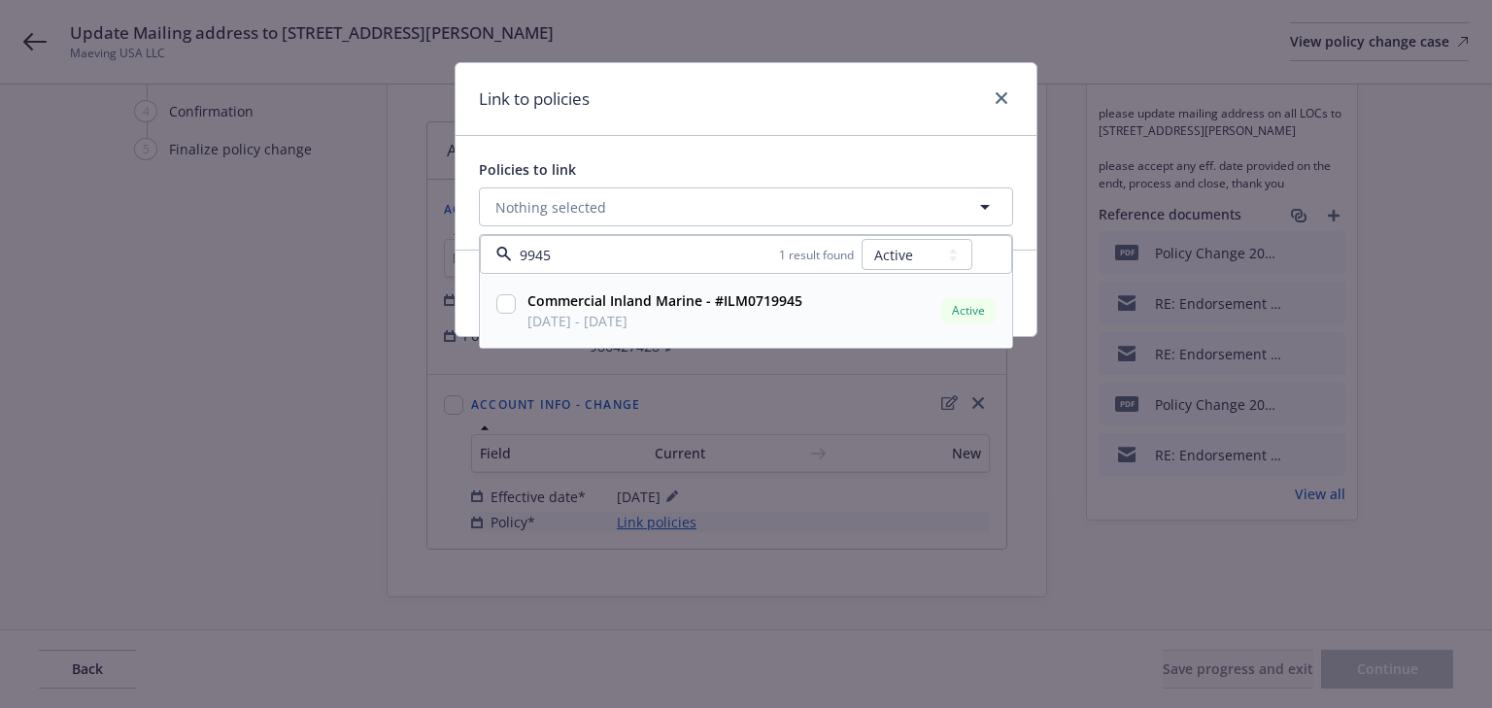
click at [509, 303] on input "checkbox" at bounding box center [505, 303] width 19 height 19
checkbox input "true"
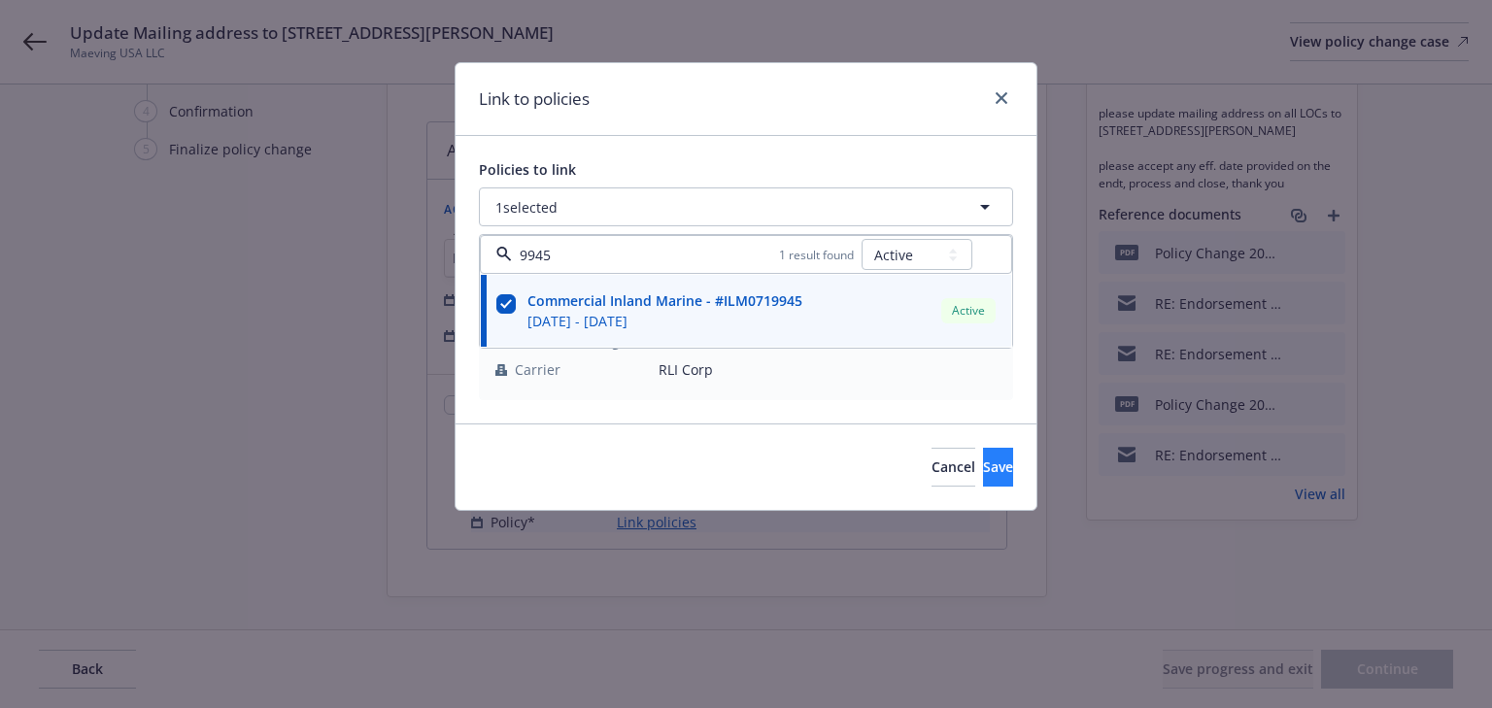
type input "9945"
click at [993, 480] on button "Save" at bounding box center [998, 467] width 30 height 39
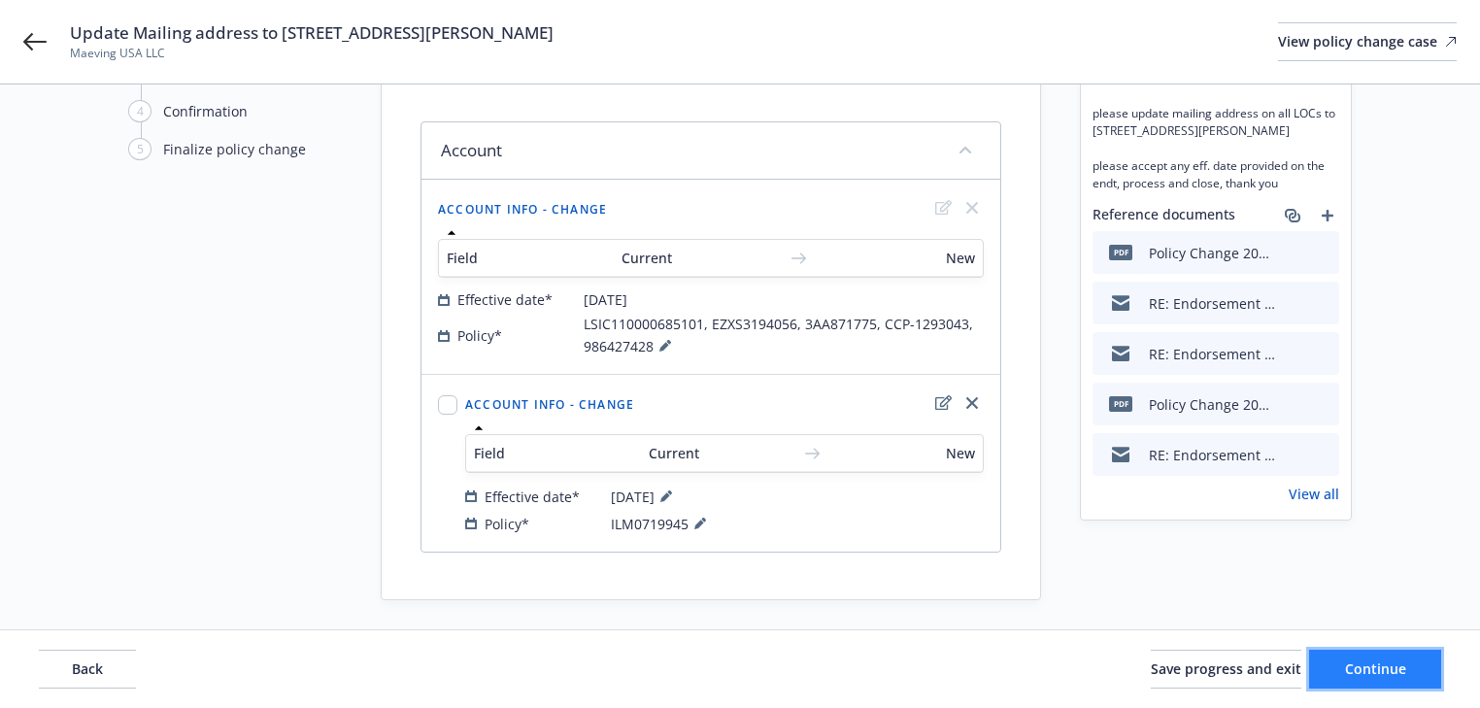
click at [1391, 671] on span "Continue" at bounding box center [1375, 668] width 61 height 18
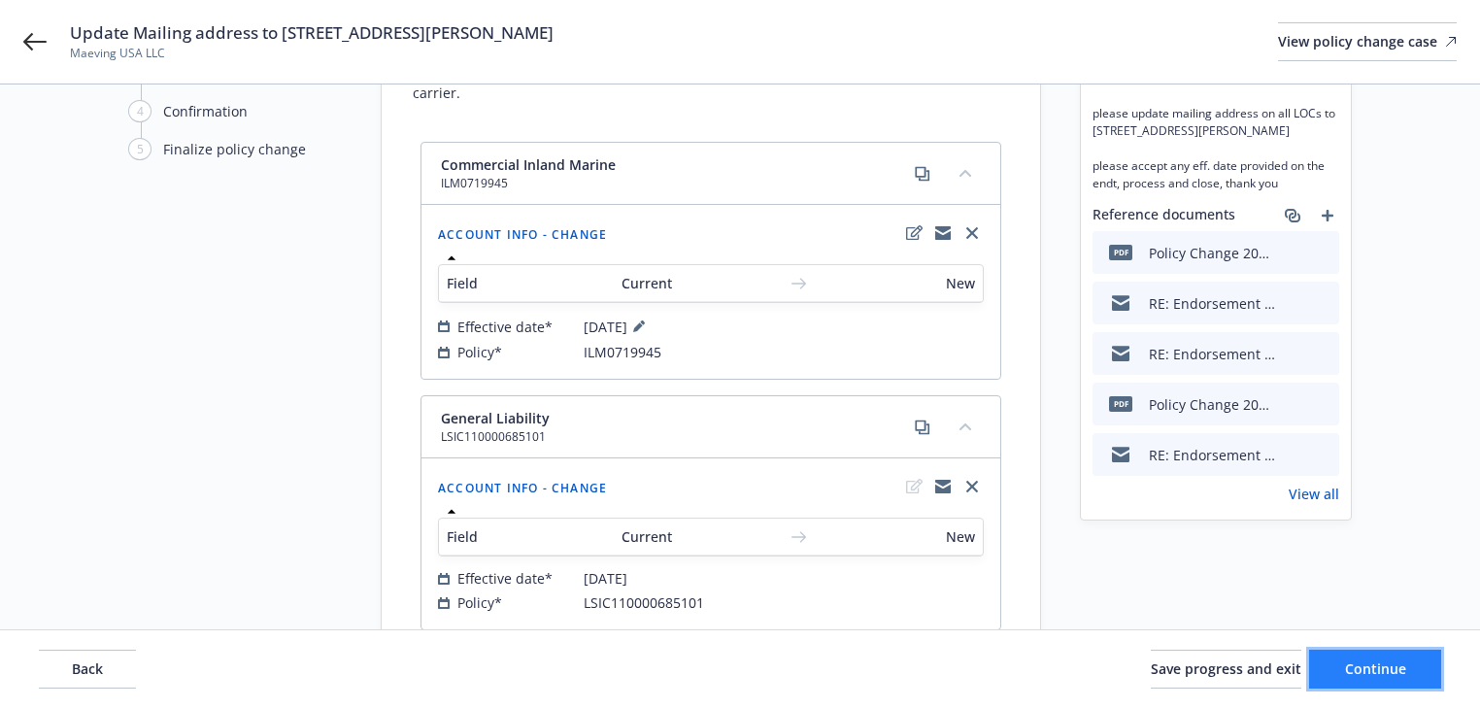
click at [1391, 671] on span "Continue" at bounding box center [1375, 668] width 61 height 18
select select "ACCEPTED"
select select "DECLINED_BY_CARRIER"
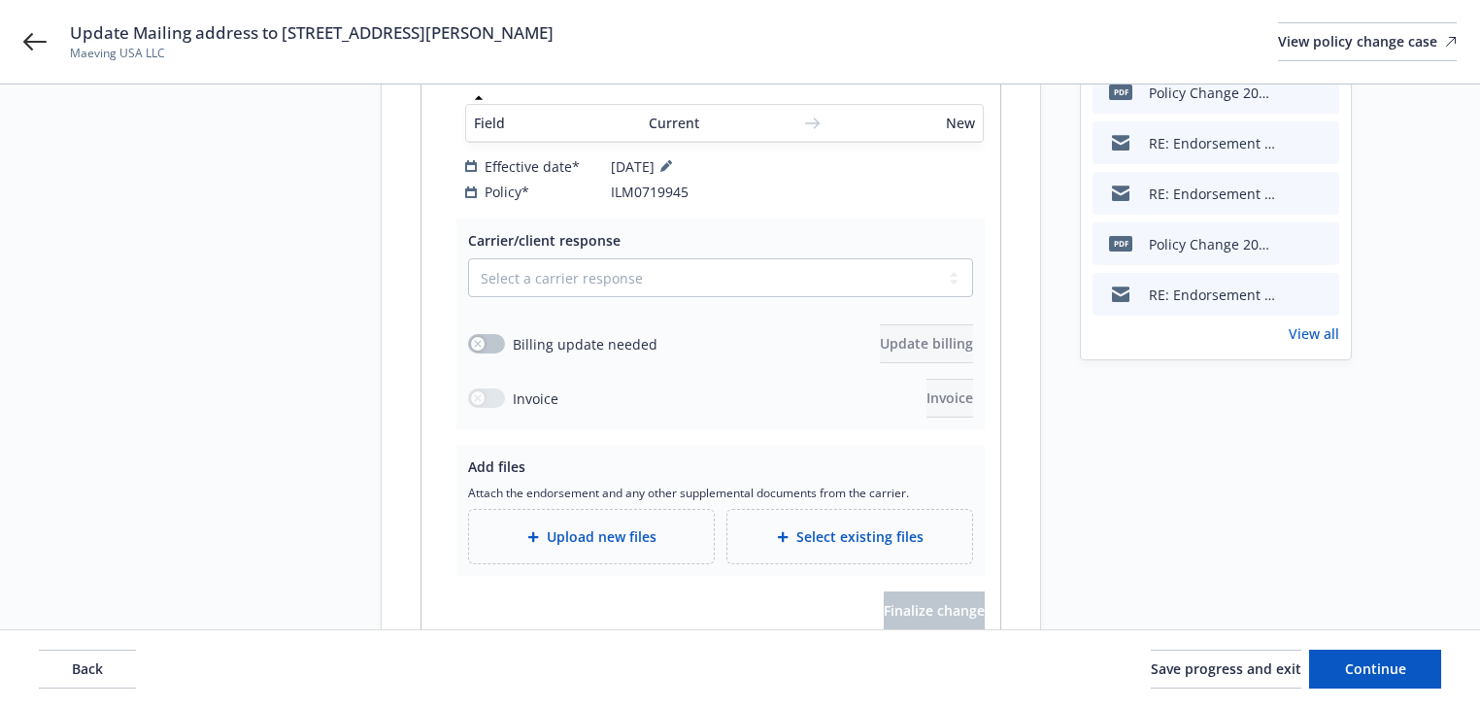
scroll to position [292, 0]
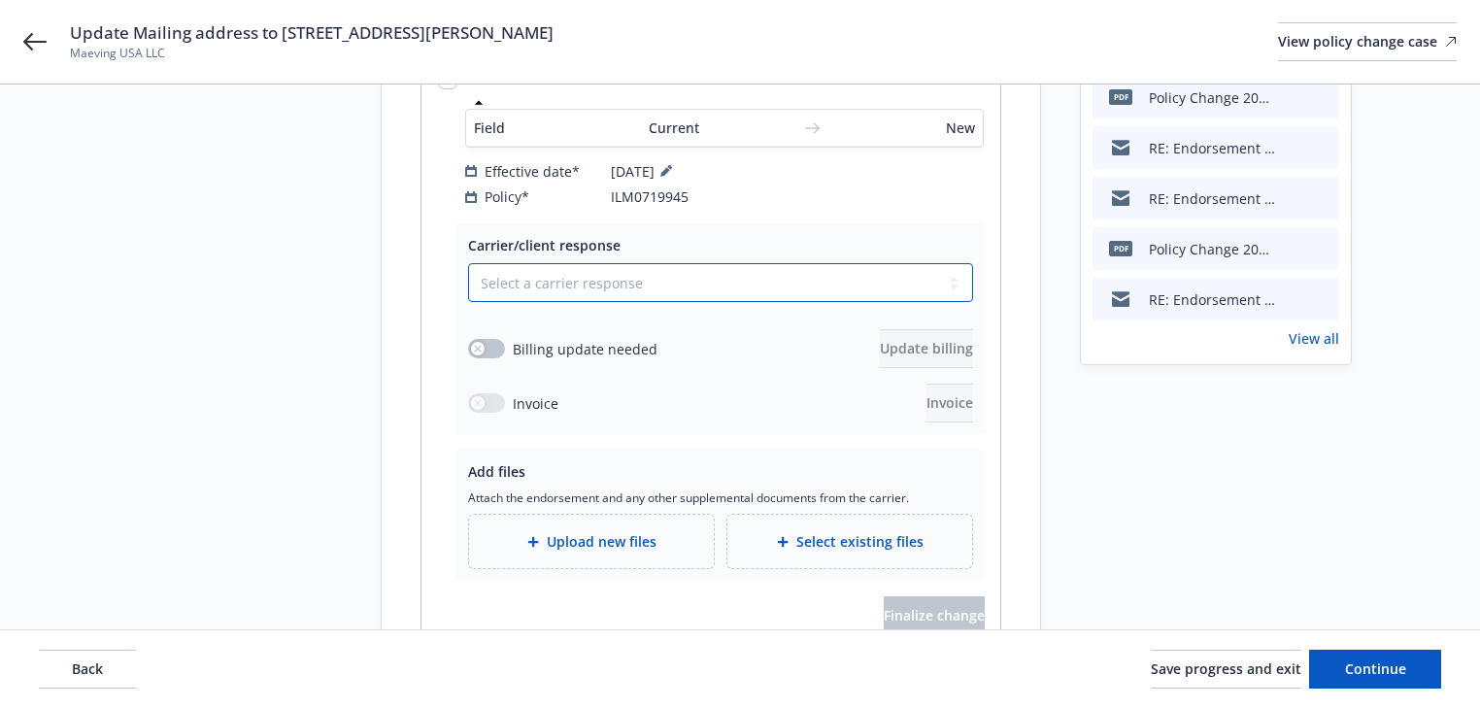
click at [618, 267] on select "Select a carrier response Accepted Accepted with revision No endorsement needed…" at bounding box center [720, 282] width 505 height 39
select select "ACCEPTED"
click at [468, 263] on select "Select a carrier response Accepted Accepted with revision No endorsement needed…" at bounding box center [720, 282] width 505 height 39
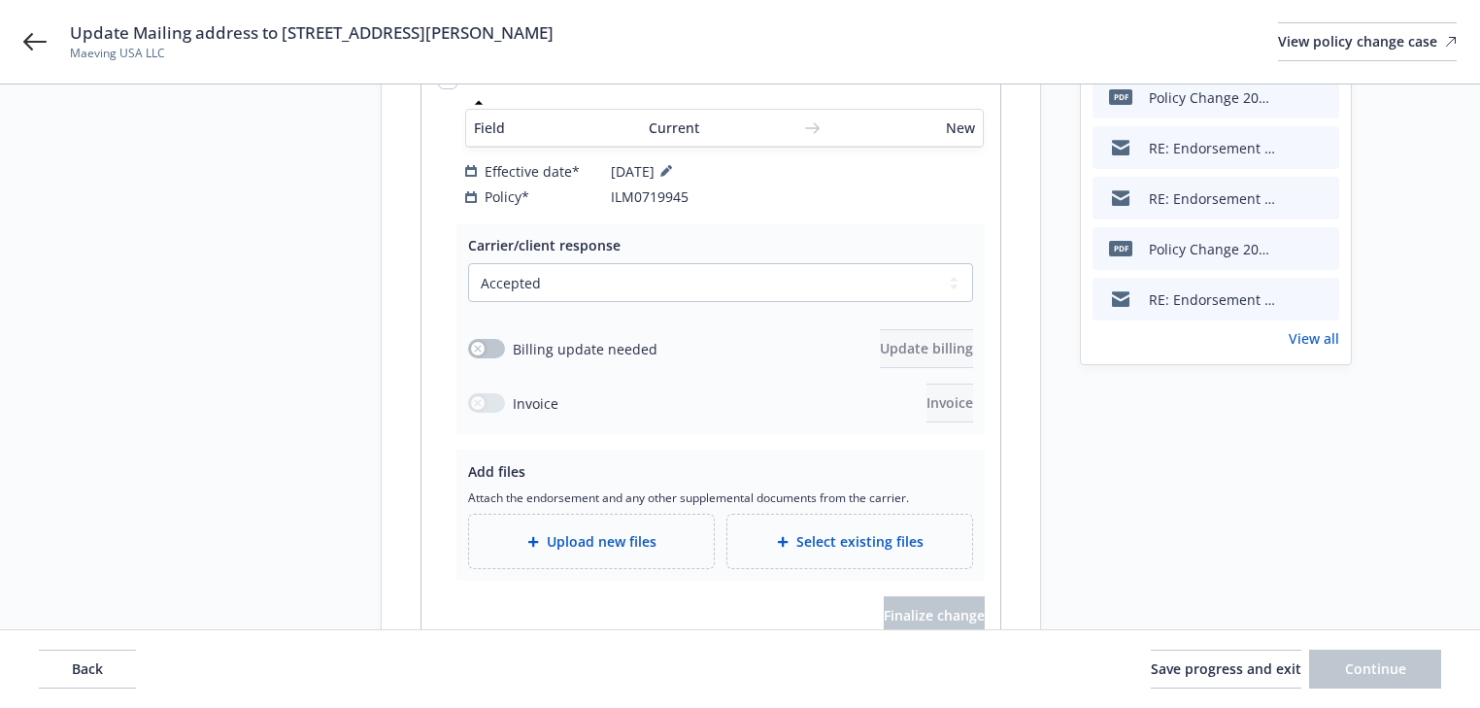
drag, startPoint x: 75, startPoint y: 33, endPoint x: 716, endPoint y: 35, distance: 641.0
click at [716, 35] on div "Update Mailing address to [STREET_ADDRESS][PERSON_NAME] Maeving USA LLC View po…" at bounding box center [763, 41] width 1387 height 41
copy span "Update Mailing address to [STREET_ADDRESS][PERSON_NAME]"
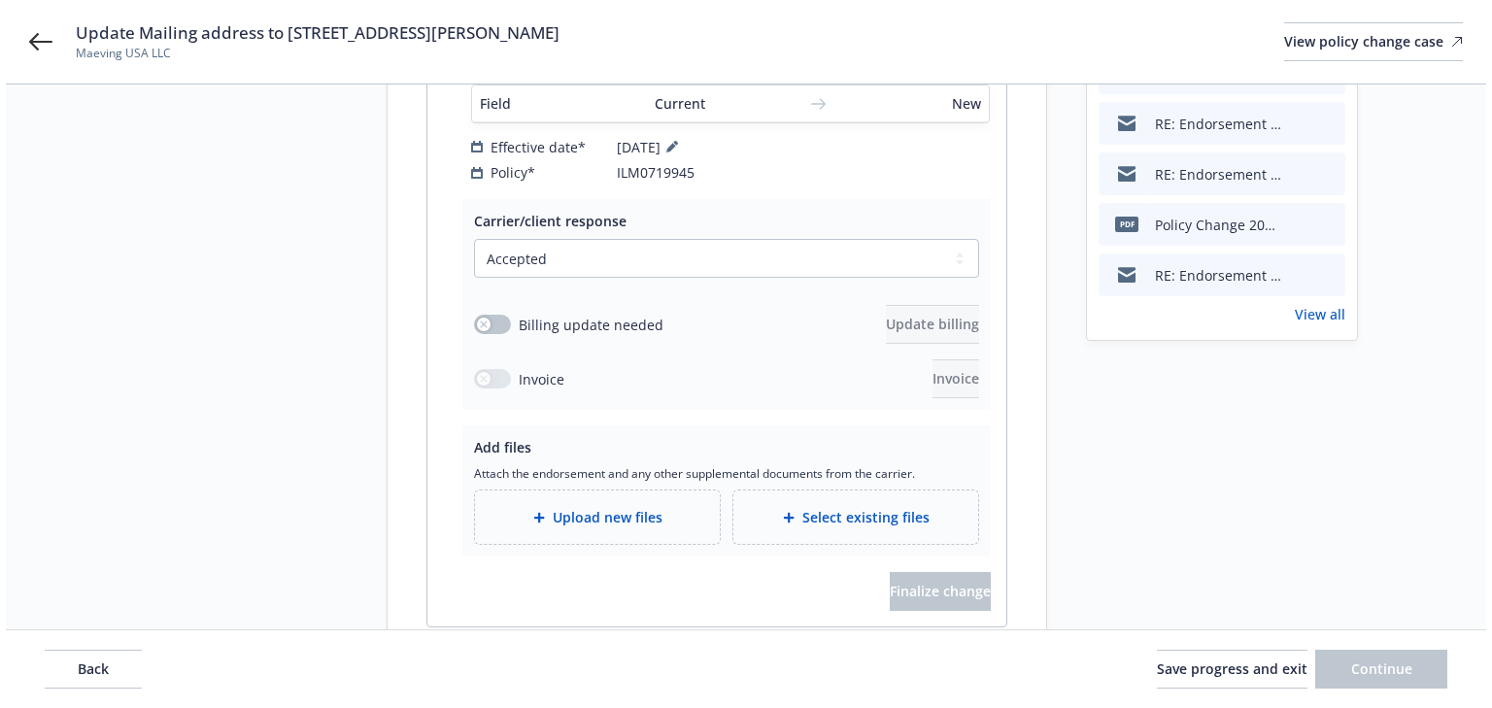
scroll to position [446, 0]
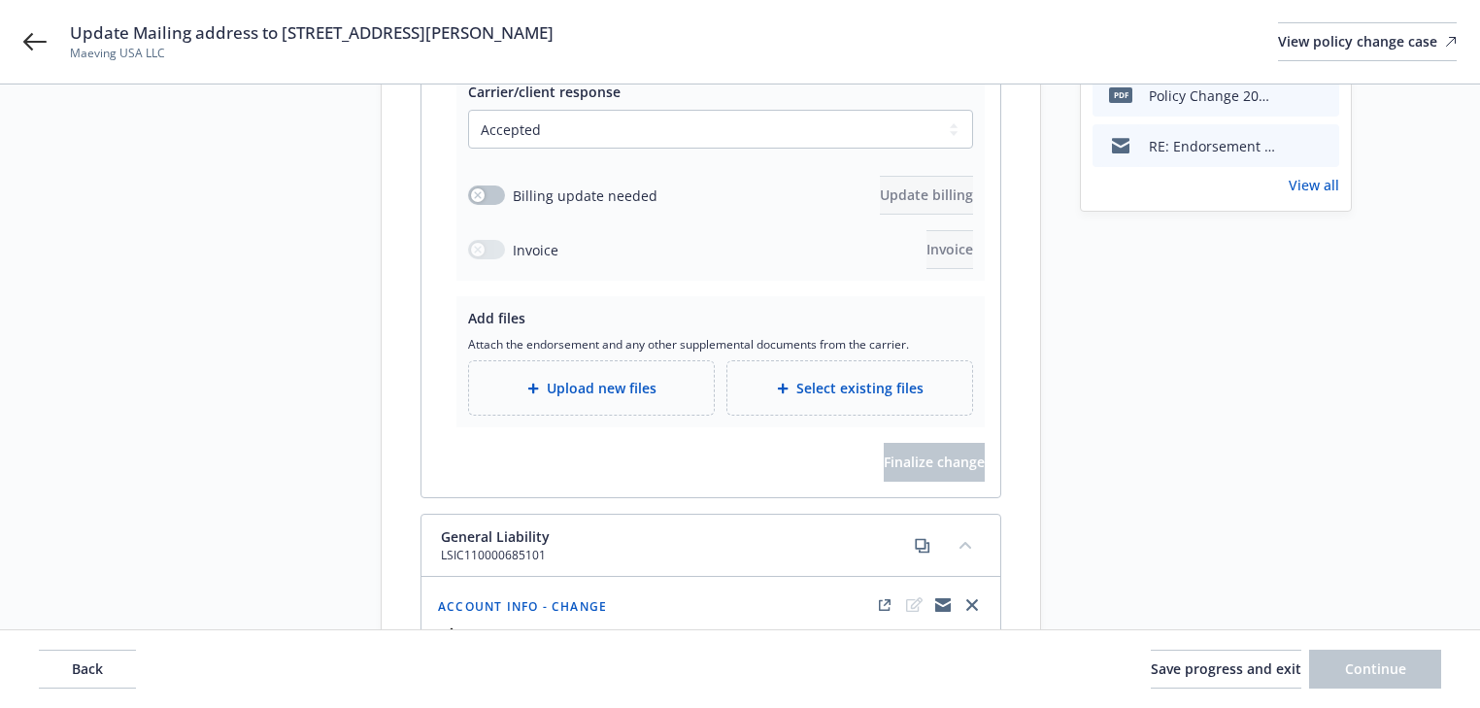
click at [592, 378] on span "Upload new files" at bounding box center [602, 388] width 110 height 20
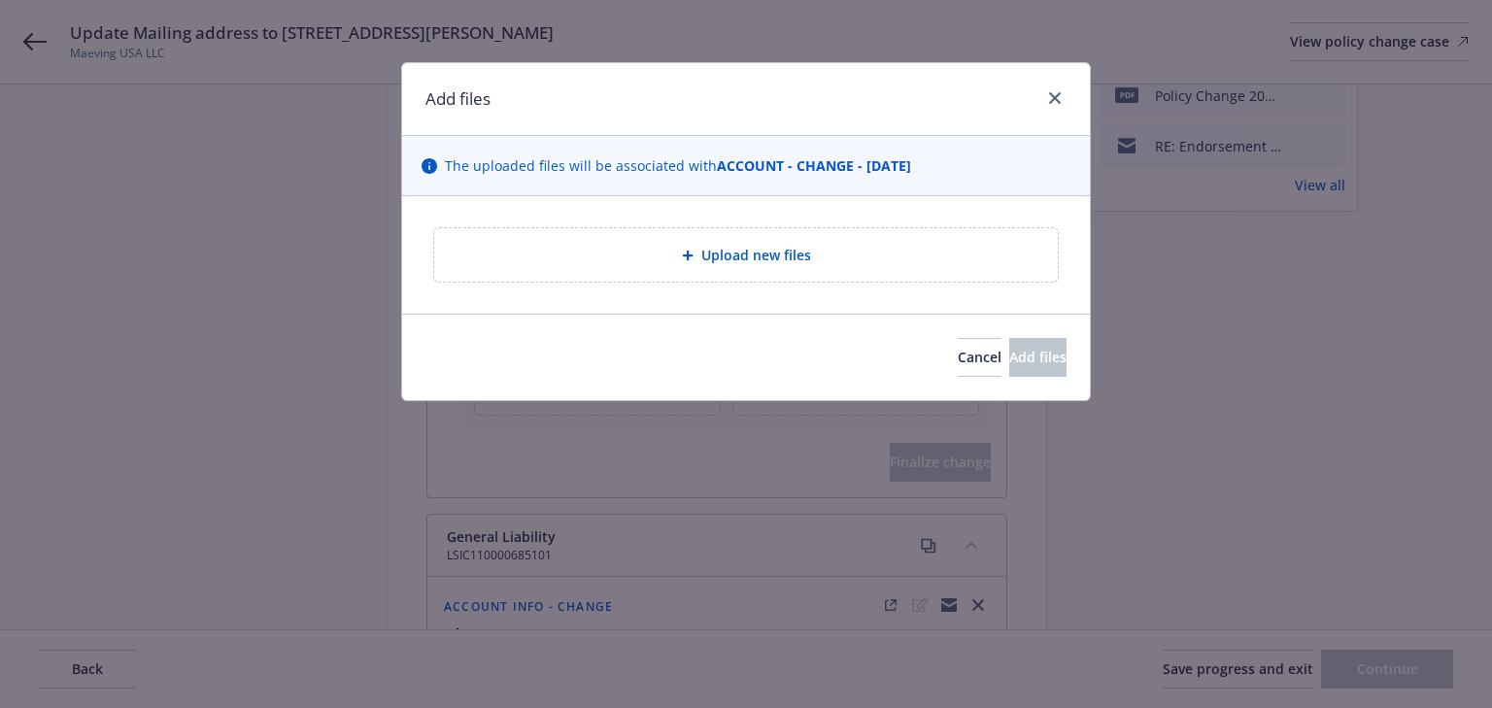
click at [711, 210] on div "Upload new files" at bounding box center [746, 255] width 688 height 118
click at [726, 247] on span "Upload new files" at bounding box center [756, 255] width 110 height 20
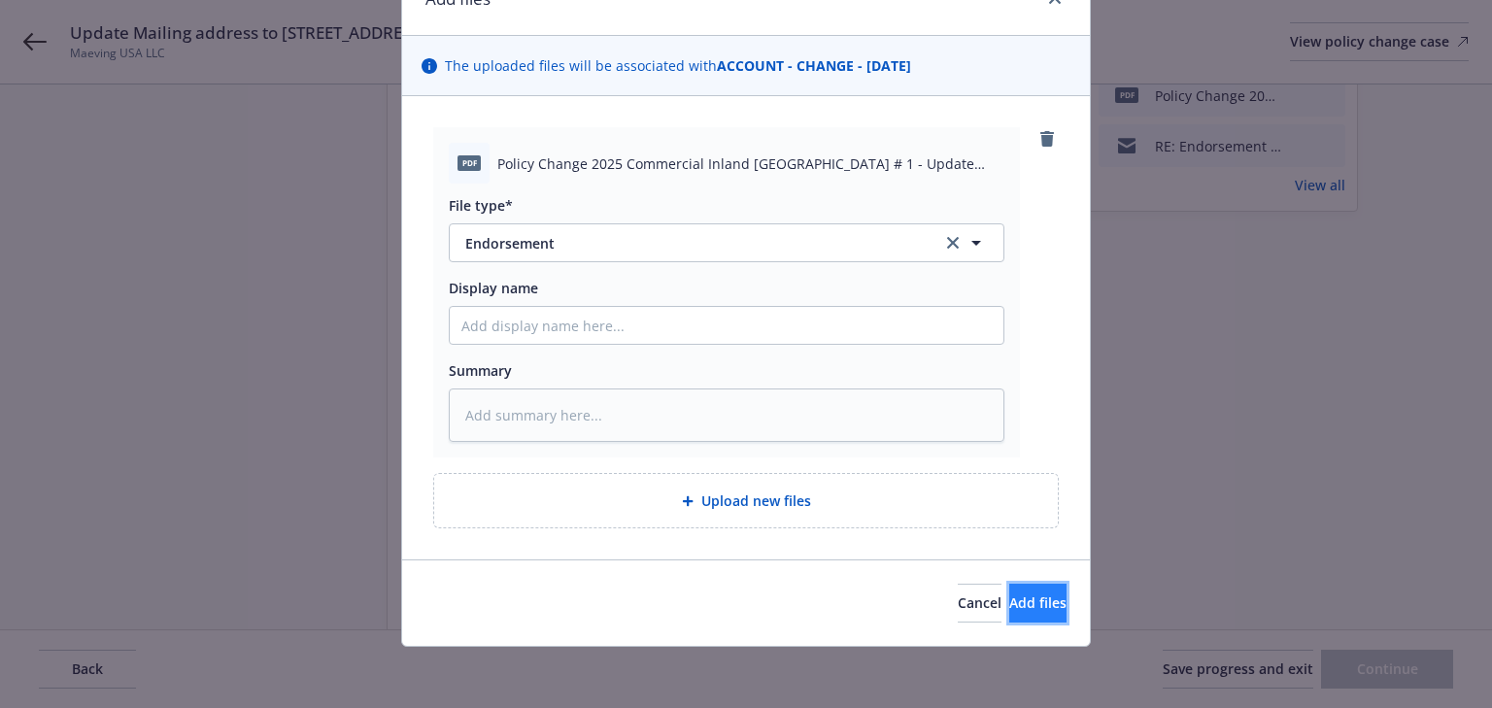
click at [1037, 603] on button "Add files" at bounding box center [1037, 603] width 57 height 39
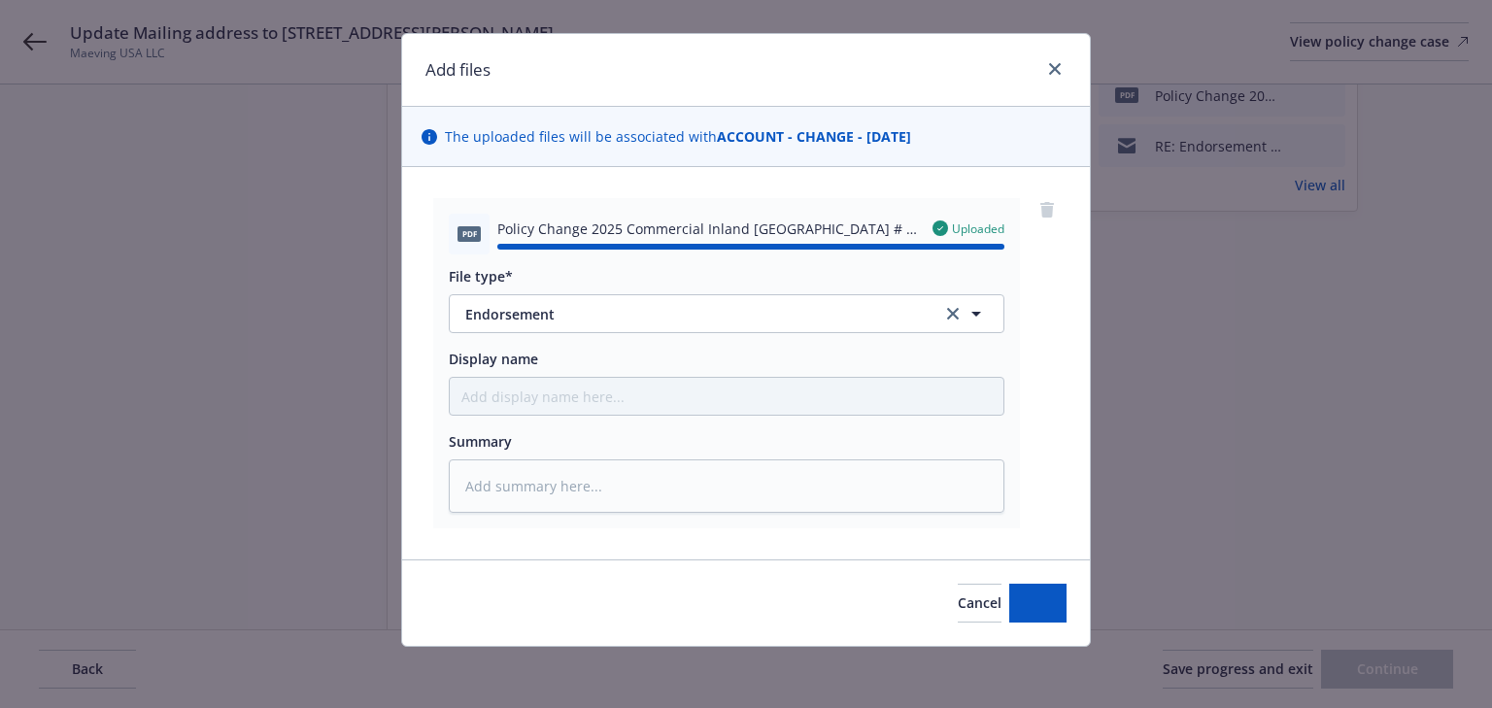
type textarea "x"
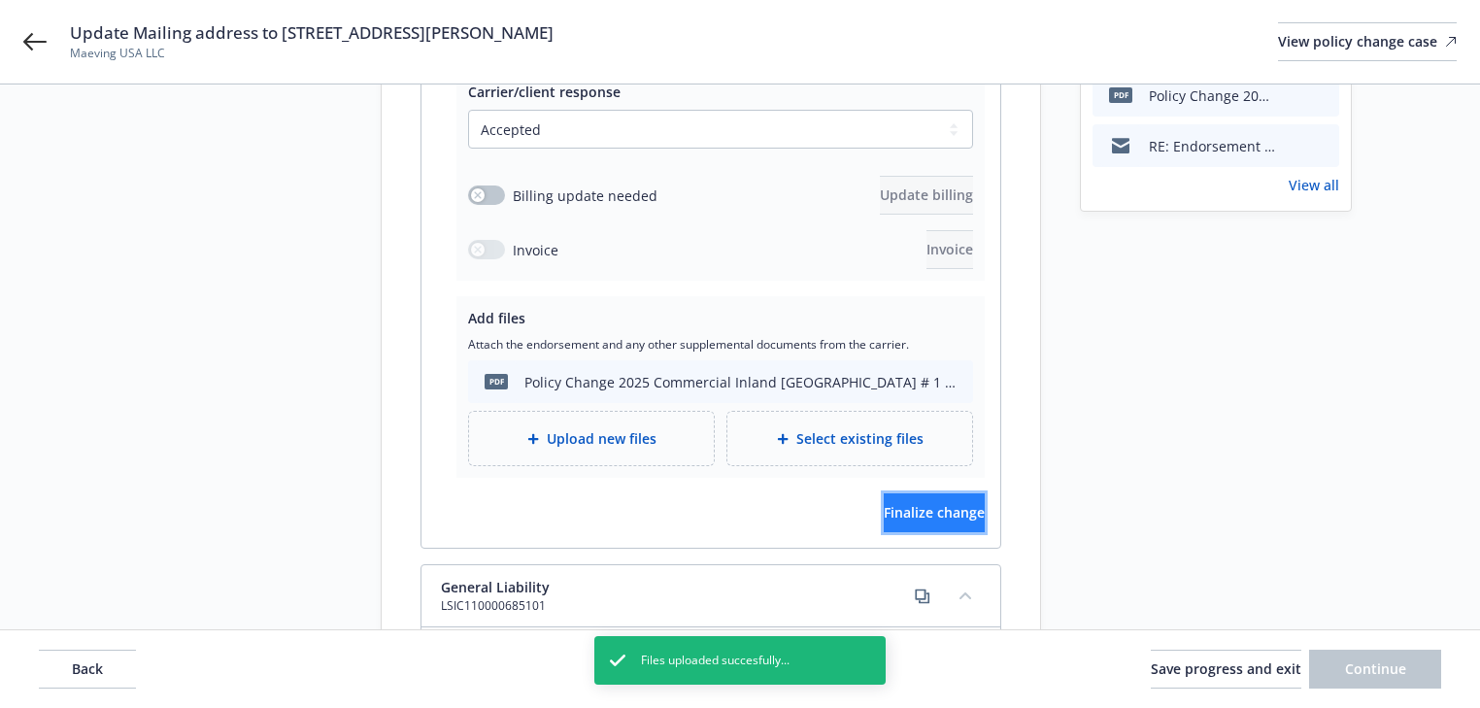
click at [932, 503] on span "Finalize change" at bounding box center [934, 512] width 101 height 18
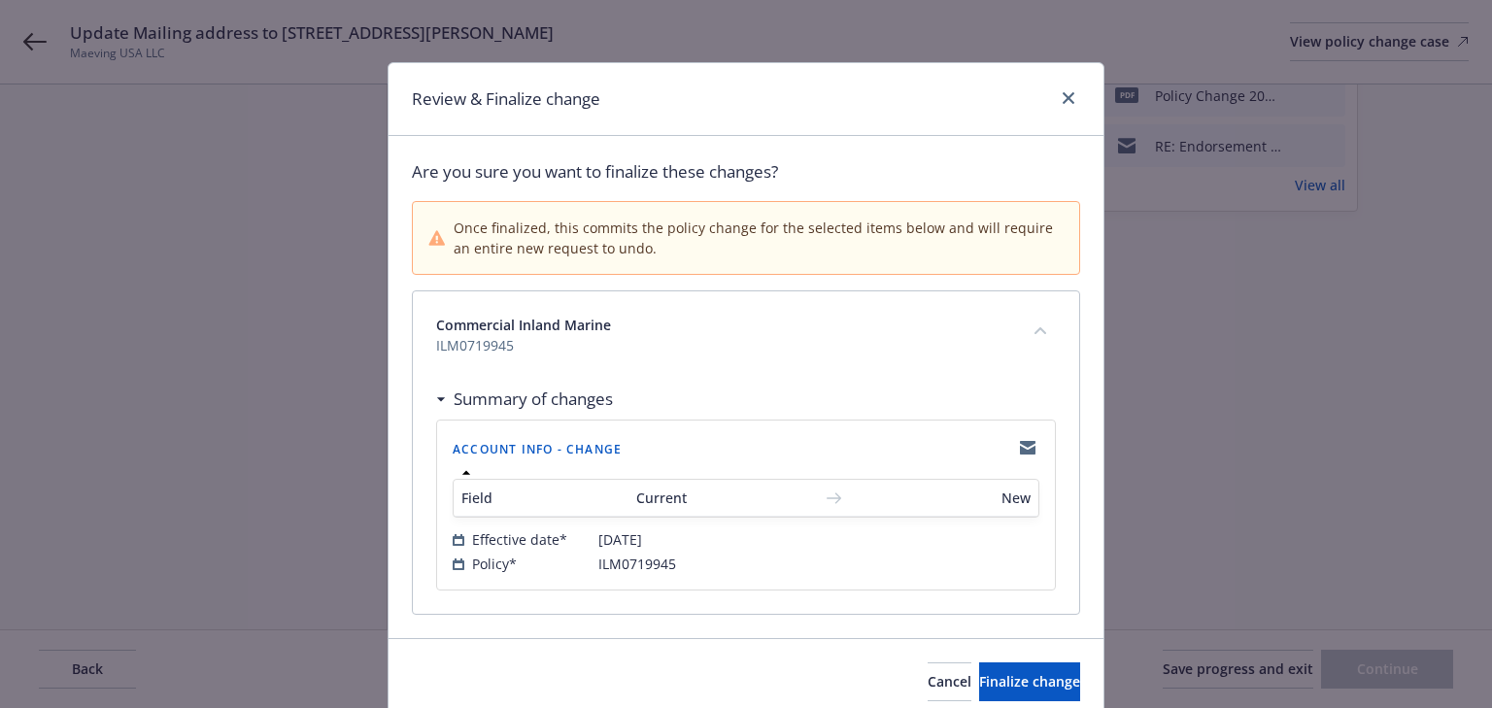
click at [716, 404] on div "Summary of changes" at bounding box center [746, 399] width 620 height 41
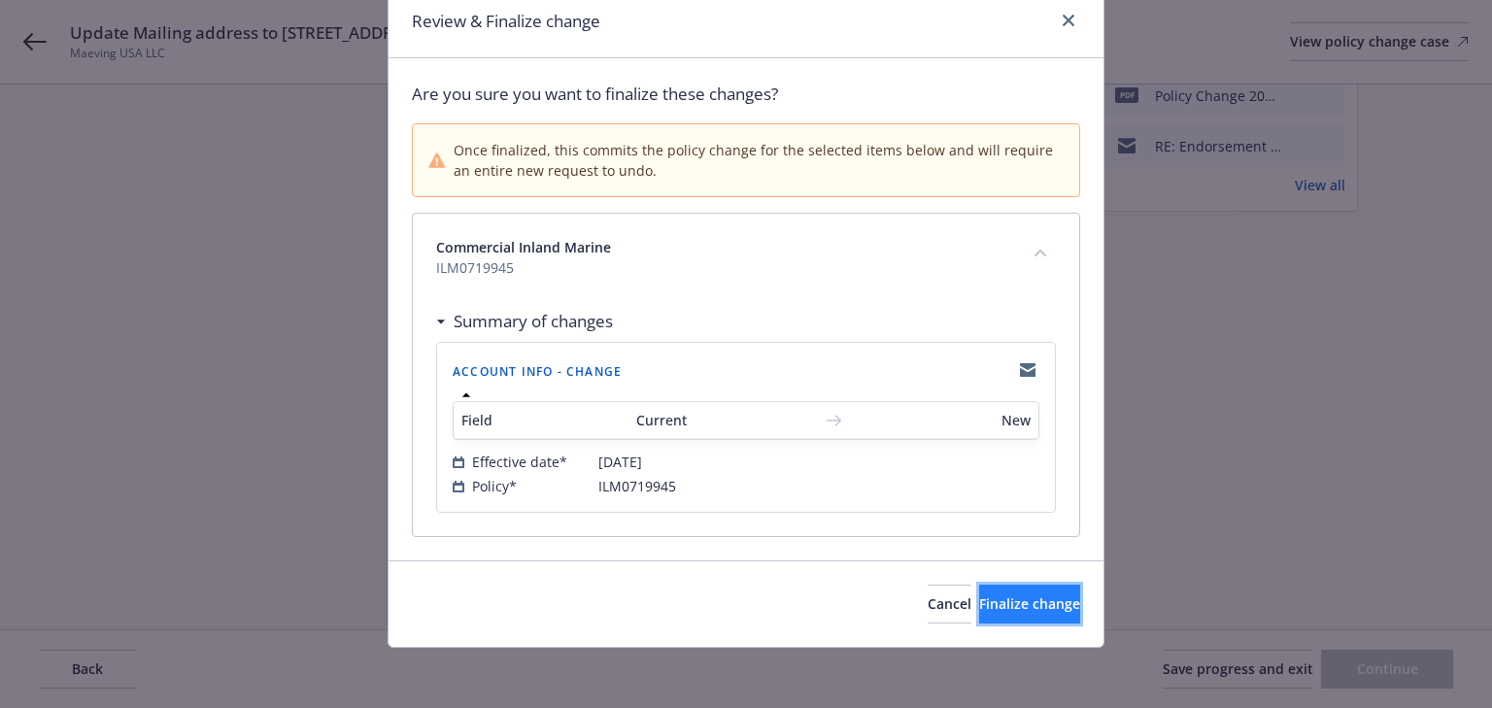
click at [982, 618] on button "Finalize change" at bounding box center [1029, 604] width 101 height 39
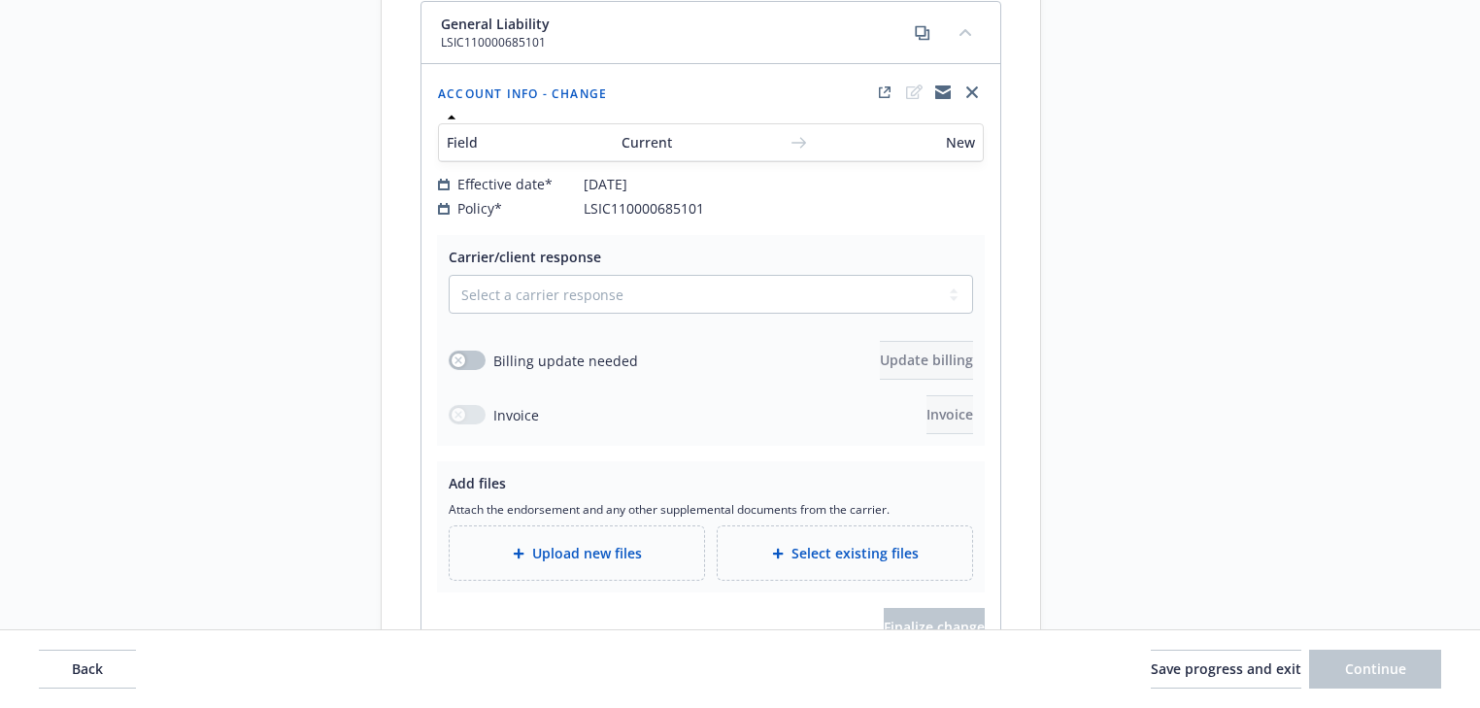
scroll to position [806, 0]
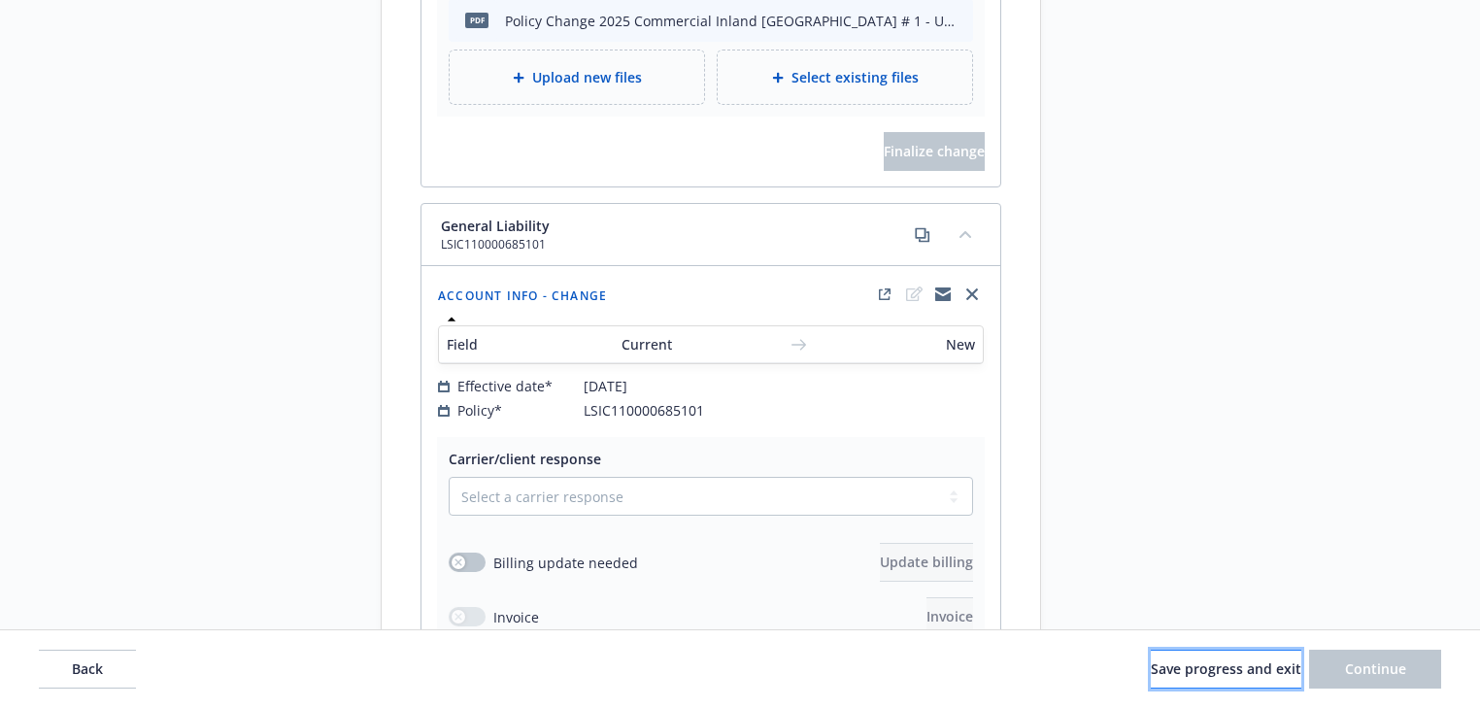
click at [1165, 674] on span "Save progress and exit" at bounding box center [1226, 668] width 151 height 18
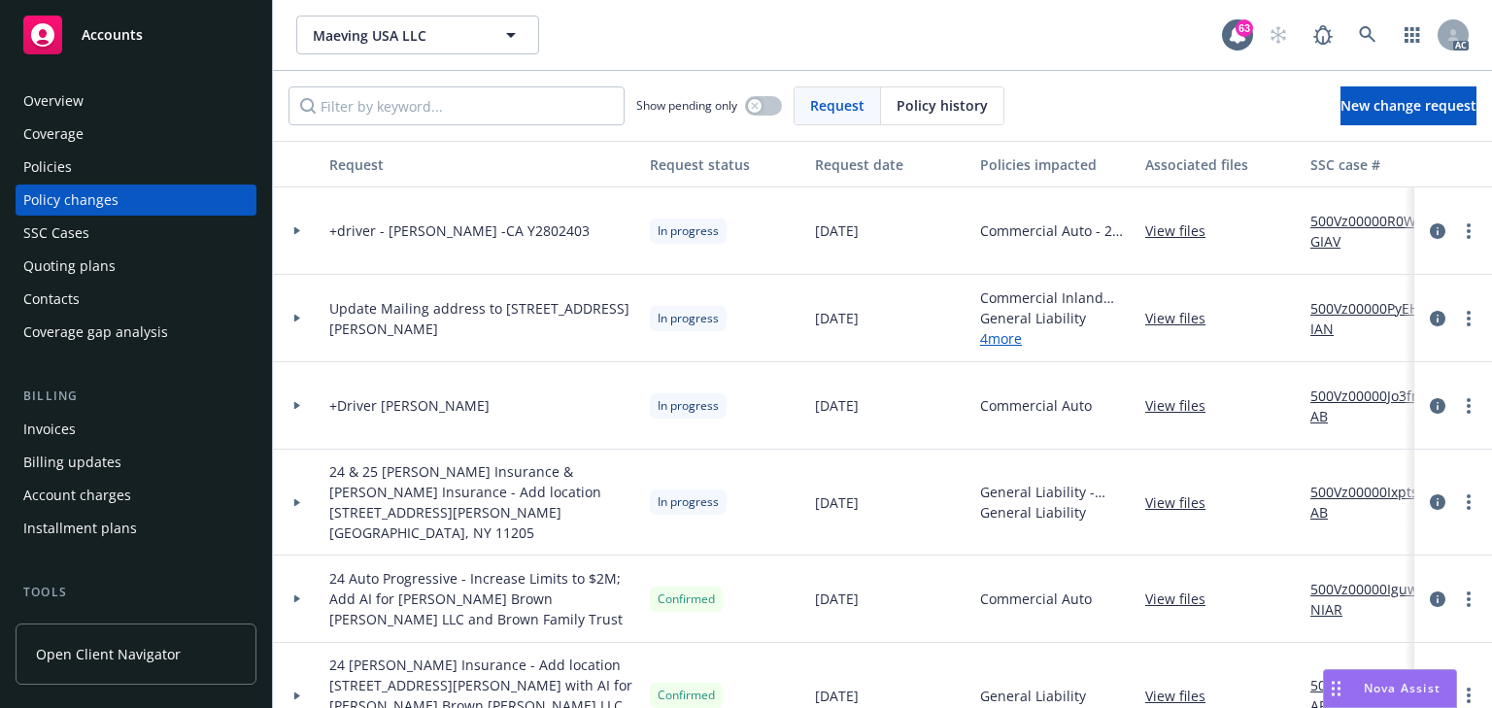
click at [94, 171] on div "Policies" at bounding box center [135, 167] width 225 height 31
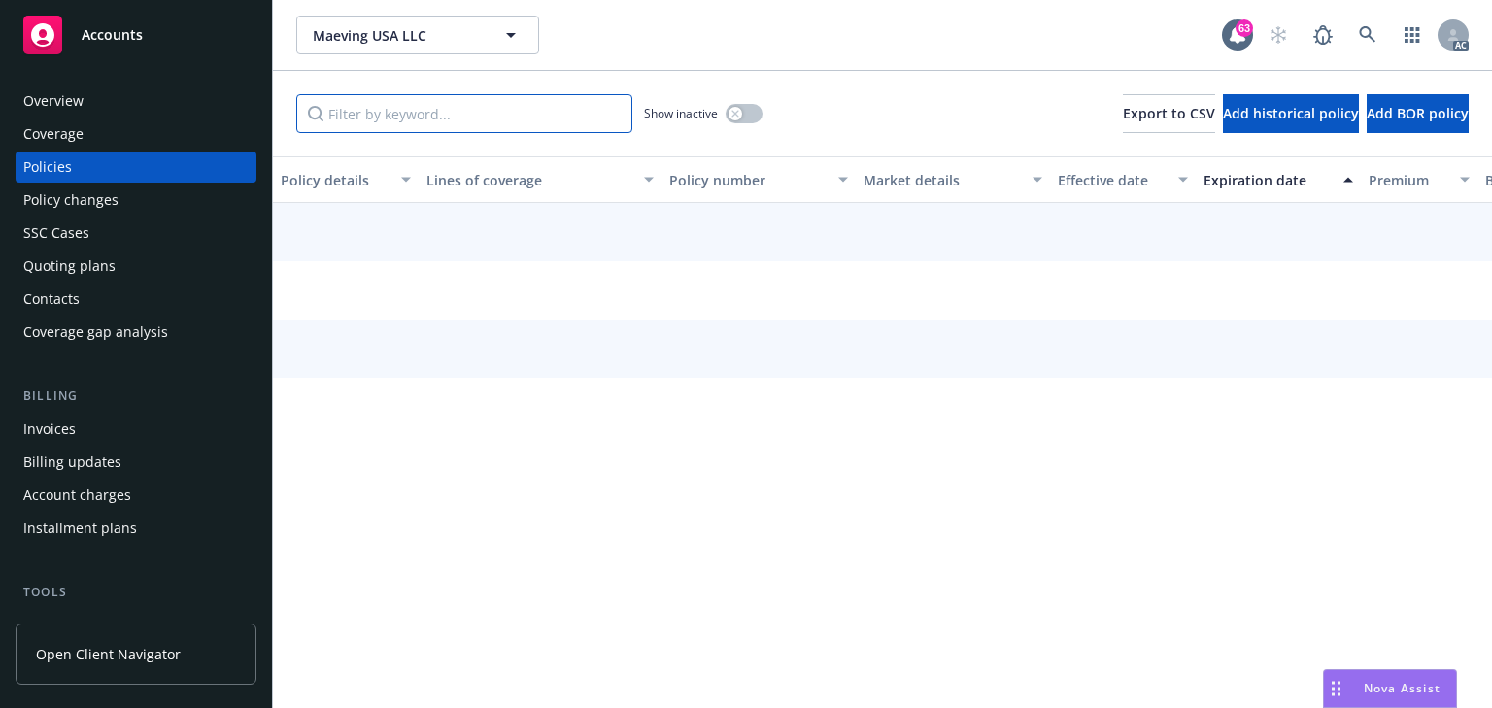
click at [415, 114] on input "Filter by keyword..." at bounding box center [464, 113] width 336 height 39
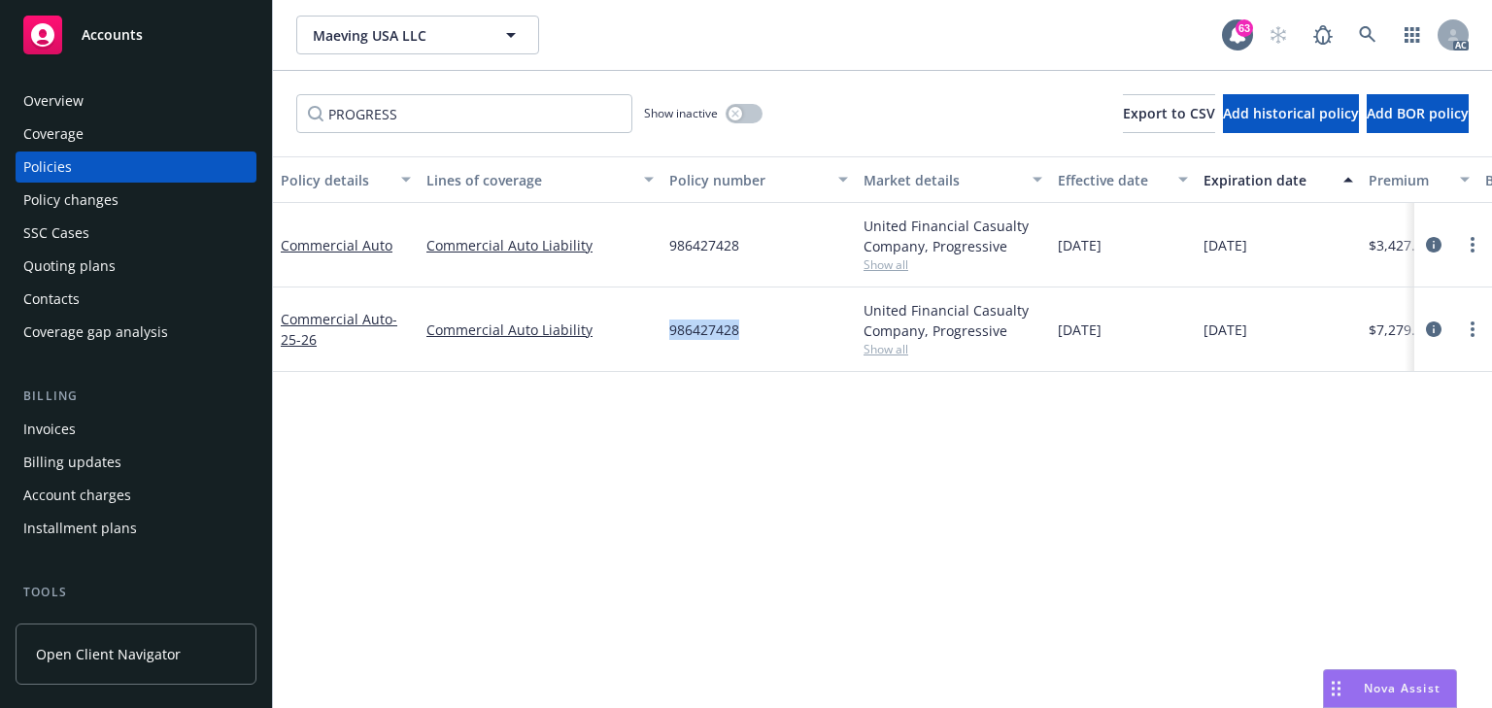
copy div "986427428"
drag, startPoint x: 658, startPoint y: 327, endPoint x: 806, endPoint y: 346, distance: 149.7
click at [806, 346] on div "Commercial Auto - 25-26 Commercial Auto Liability 986427428 United Financial Ca…" at bounding box center [1210, 329] width 1875 height 84
drag, startPoint x: 407, startPoint y: 443, endPoint x: 426, endPoint y: 321, distance: 122.9
click at [417, 399] on div "Policy details Lines of coverage Policy number Market details Effective date Ex…" at bounding box center [882, 432] width 1219 height 552
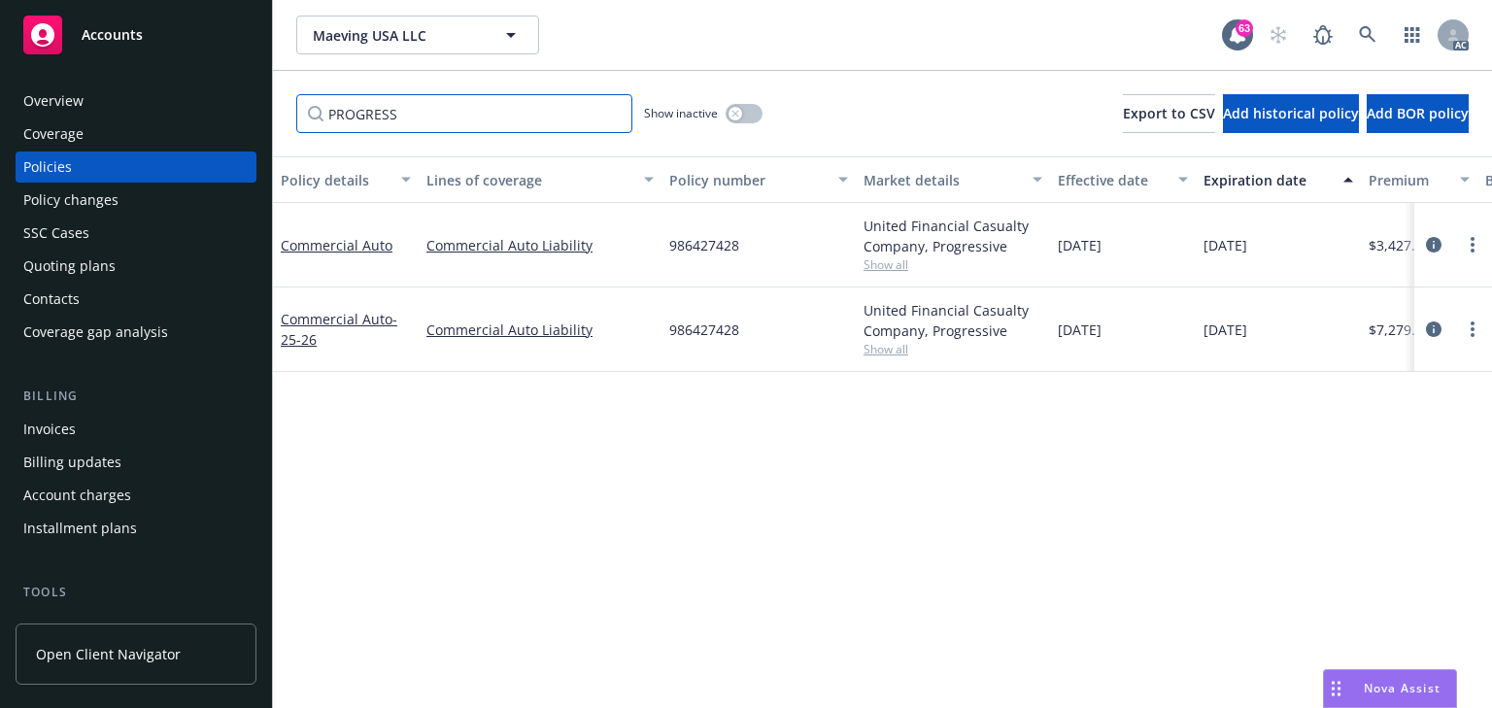
drag, startPoint x: 442, startPoint y: 120, endPoint x: 46, endPoint y: 100, distance: 396.8
click at [52, 99] on div "Accounts Overview Coverage Policies Policy changes SSC Cases Quoting plans Cont…" at bounding box center [746, 354] width 1492 height 708
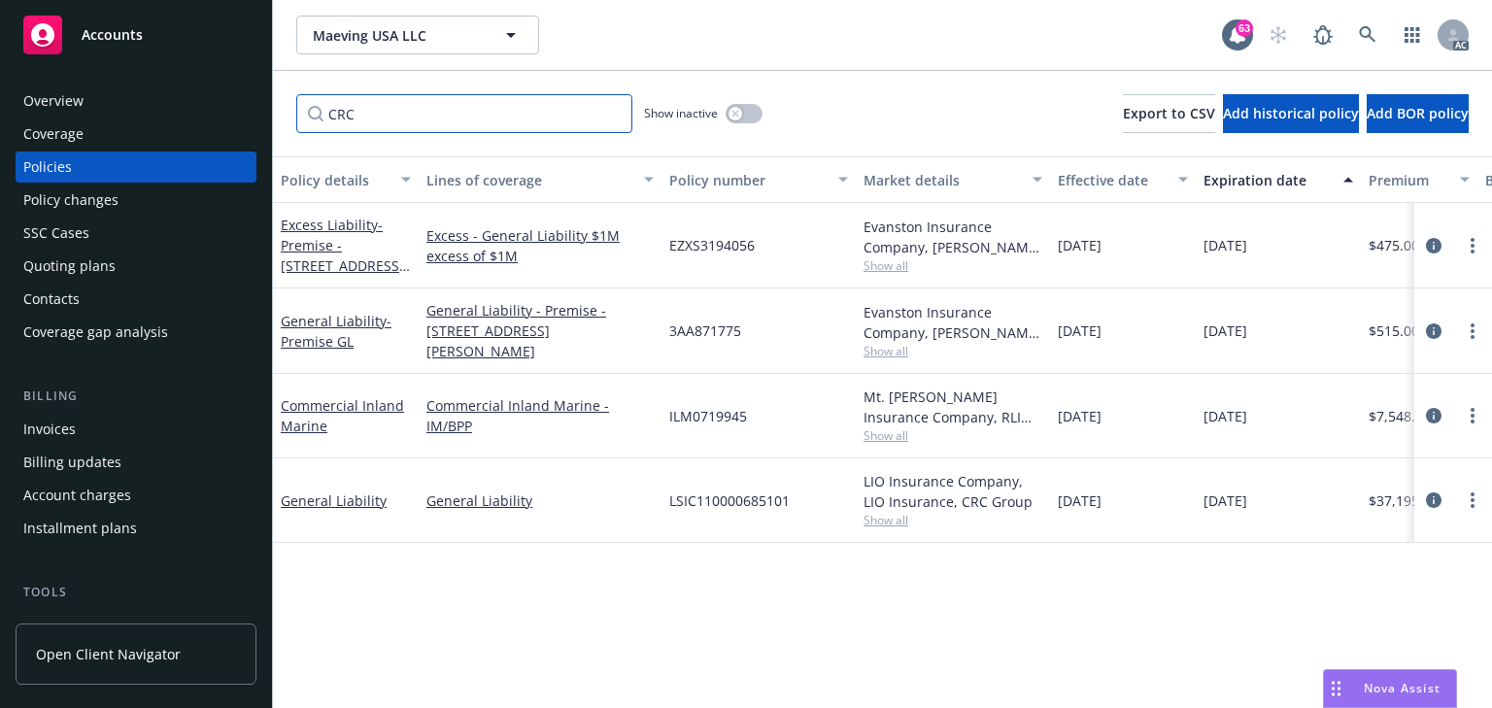
type input "CRC"
click at [919, 261] on span "Show all" at bounding box center [952, 265] width 179 height 17
click at [803, 243] on div "EZXS3194056" at bounding box center [758, 245] width 194 height 85
drag, startPoint x: 803, startPoint y: 243, endPoint x: 692, endPoint y: 243, distance: 111.7
click at [692, 243] on div "EZXS3194056" at bounding box center [758, 245] width 194 height 85
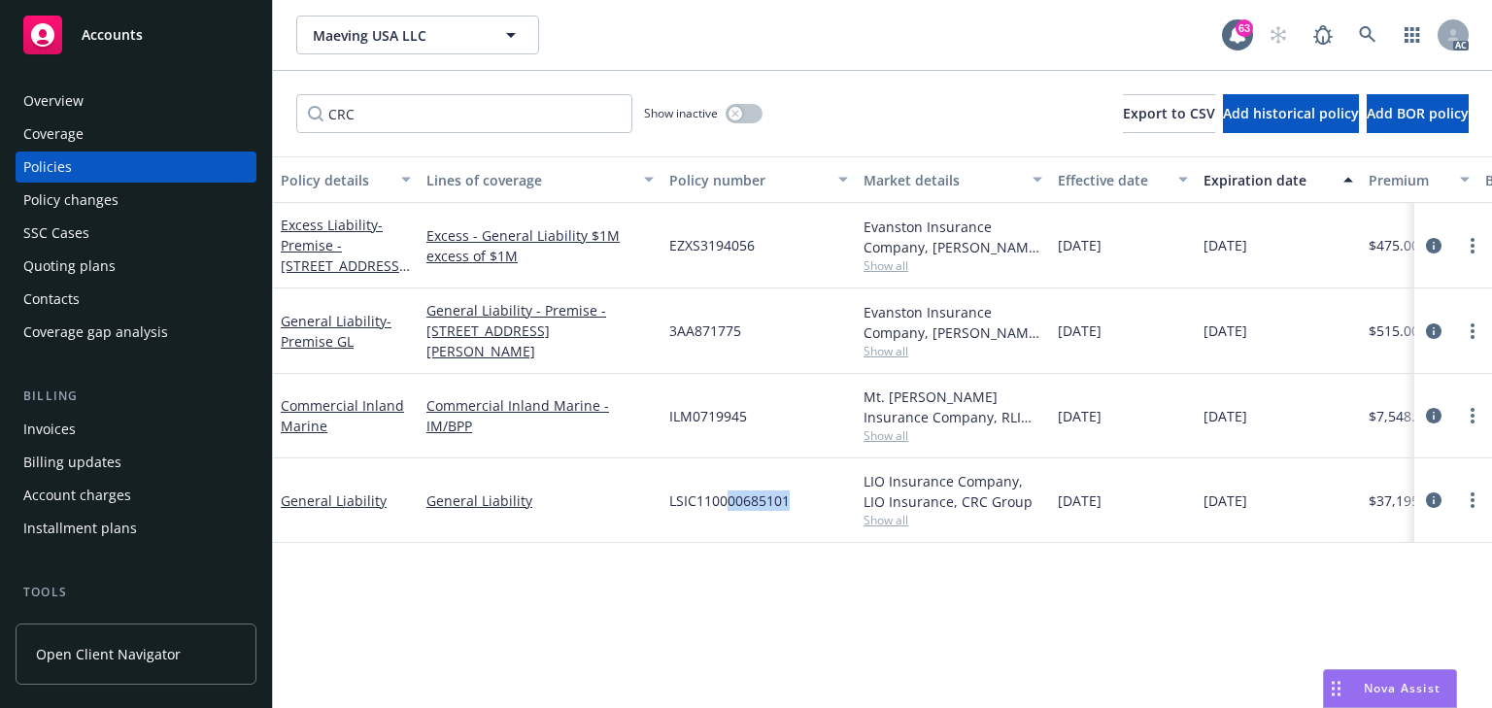
drag, startPoint x: 806, startPoint y: 486, endPoint x: 726, endPoint y: 489, distance: 80.7
click at [726, 489] on div "LSIC110000685101" at bounding box center [758, 500] width 194 height 84
drag, startPoint x: 767, startPoint y: 397, endPoint x: 661, endPoint y: 396, distance: 105.9
click at [661, 396] on div "ILM0719945" at bounding box center [758, 416] width 194 height 84
click at [67, 219] on div "SSC Cases" at bounding box center [56, 233] width 66 height 31
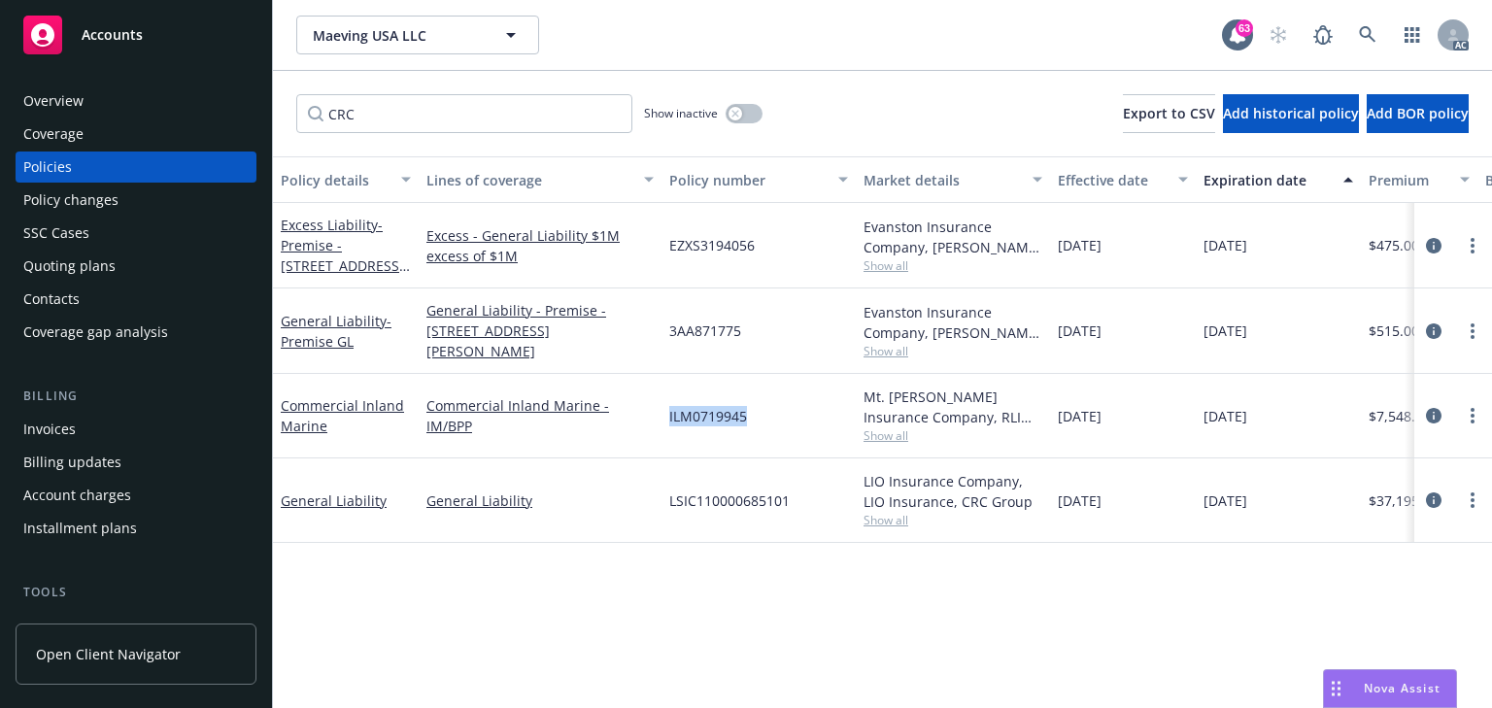
click at [93, 192] on div "Policy changes" at bounding box center [70, 200] width 95 height 31
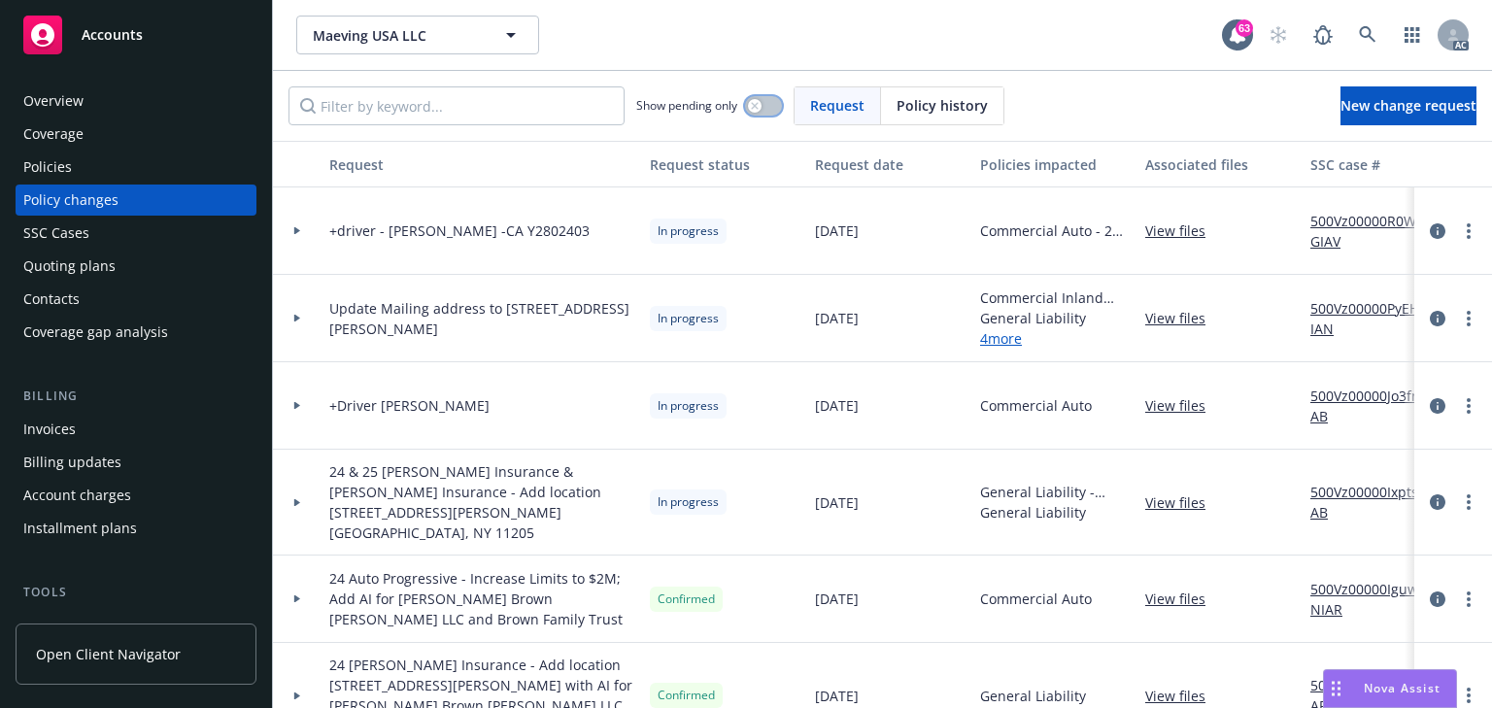
click at [763, 115] on button "button" at bounding box center [763, 105] width 37 height 19
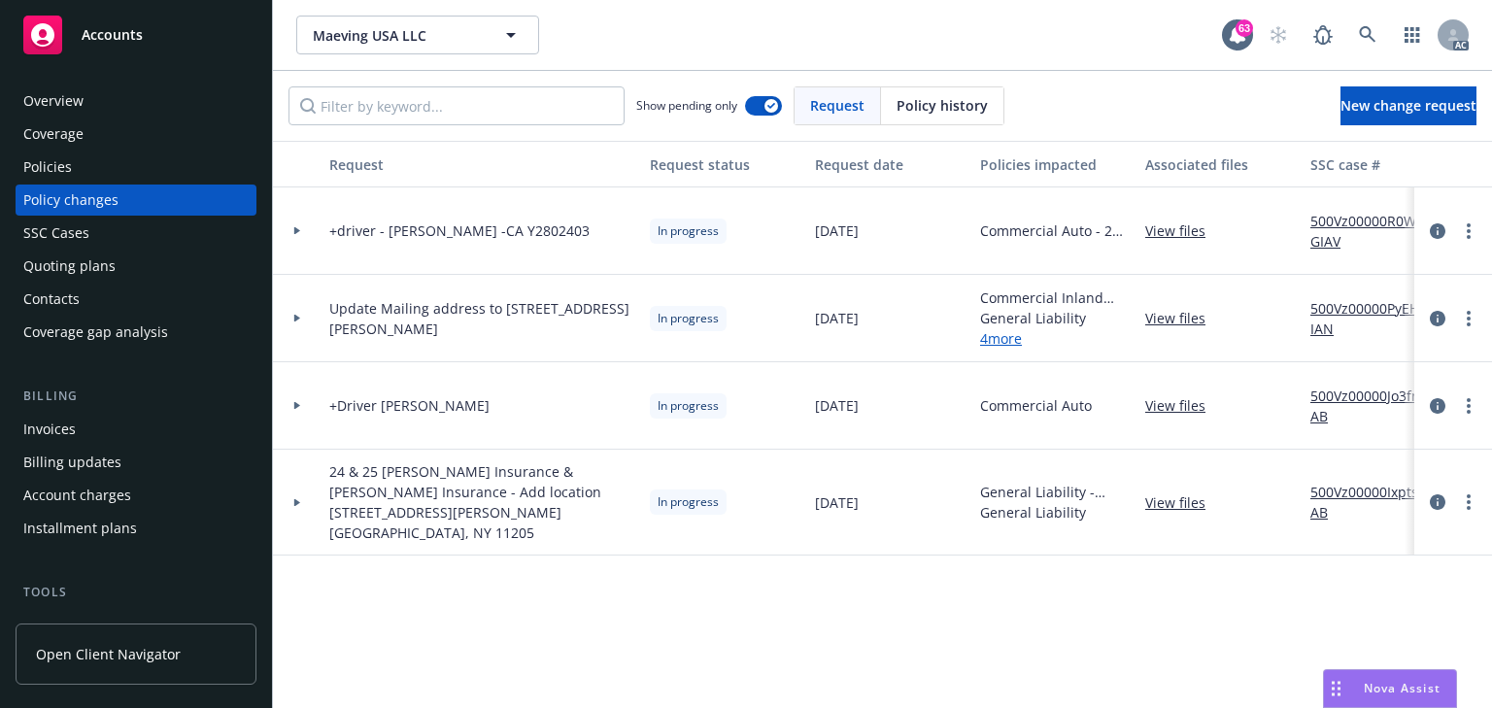
click at [292, 322] on div at bounding box center [297, 318] width 49 height 87
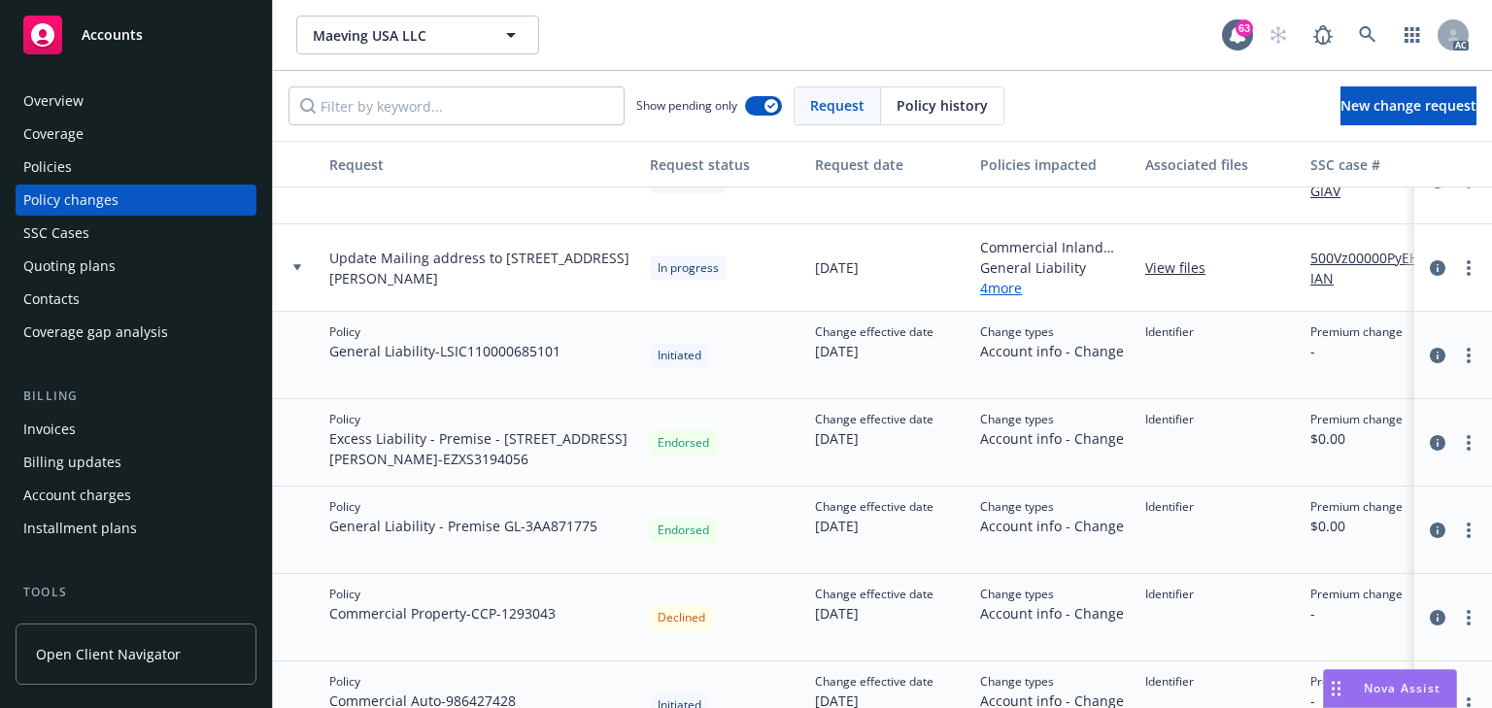
scroll to position [78, 0]
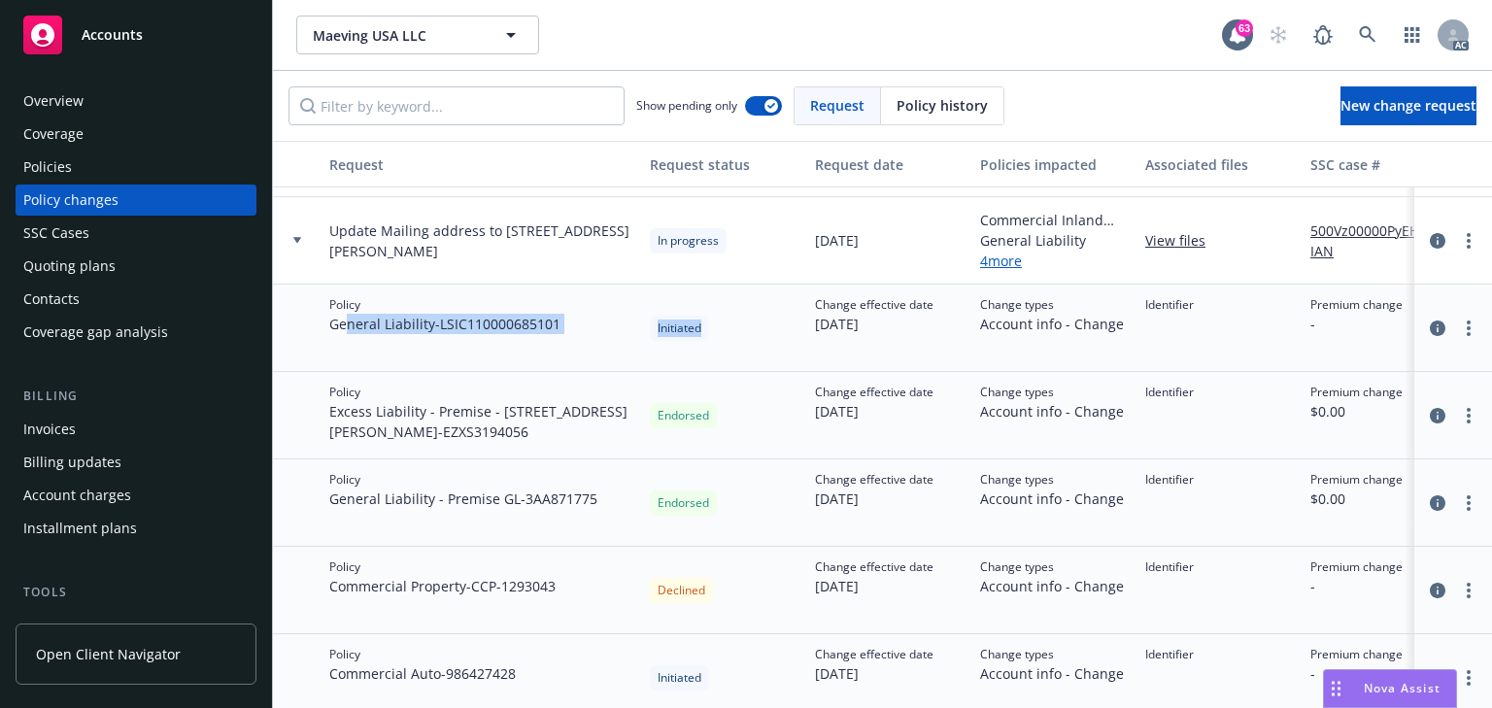
drag, startPoint x: 349, startPoint y: 326, endPoint x: 754, endPoint y: 356, distance: 406.1
click at [754, 356] on div "Policy General Liability - LSIC110000685101 Initiated Change effective date [DA…" at bounding box center [1278, 328] width 2010 height 87
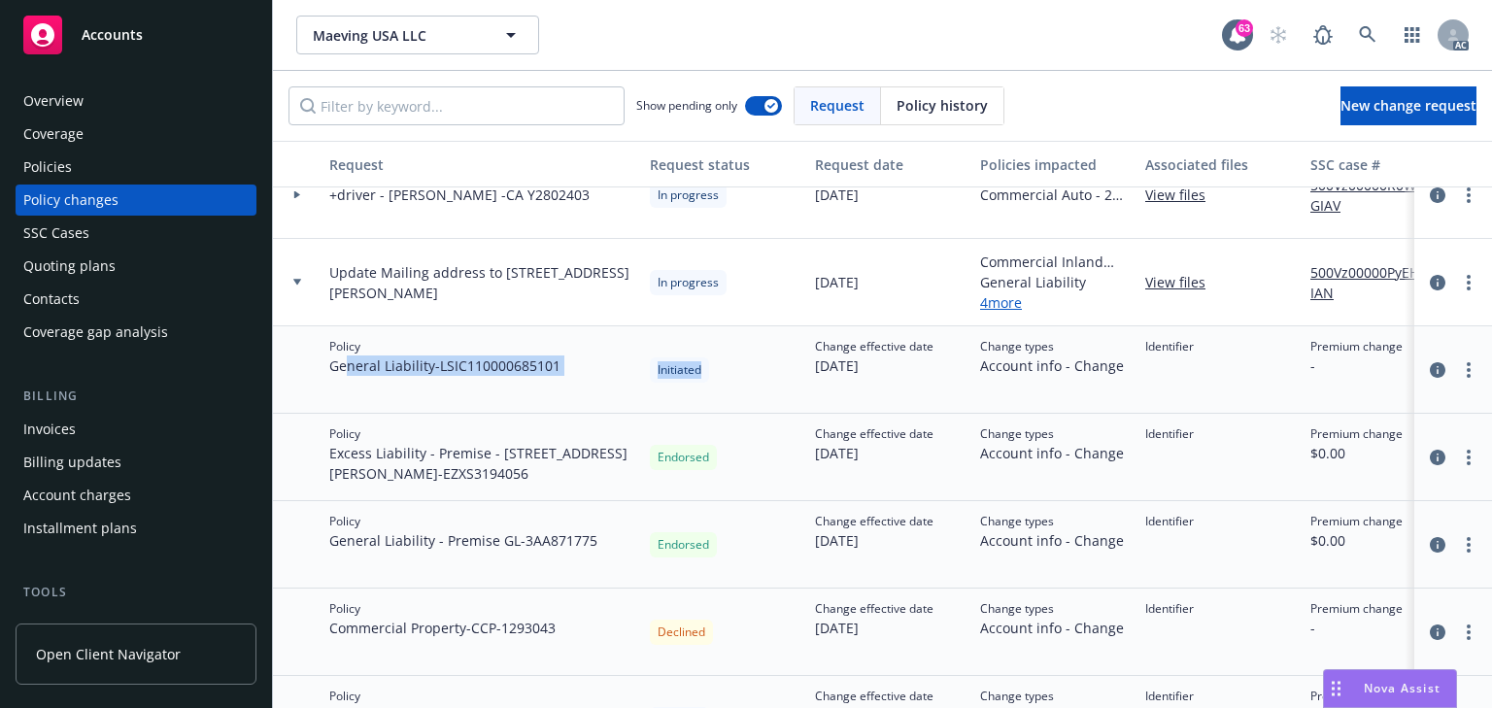
scroll to position [0, 0]
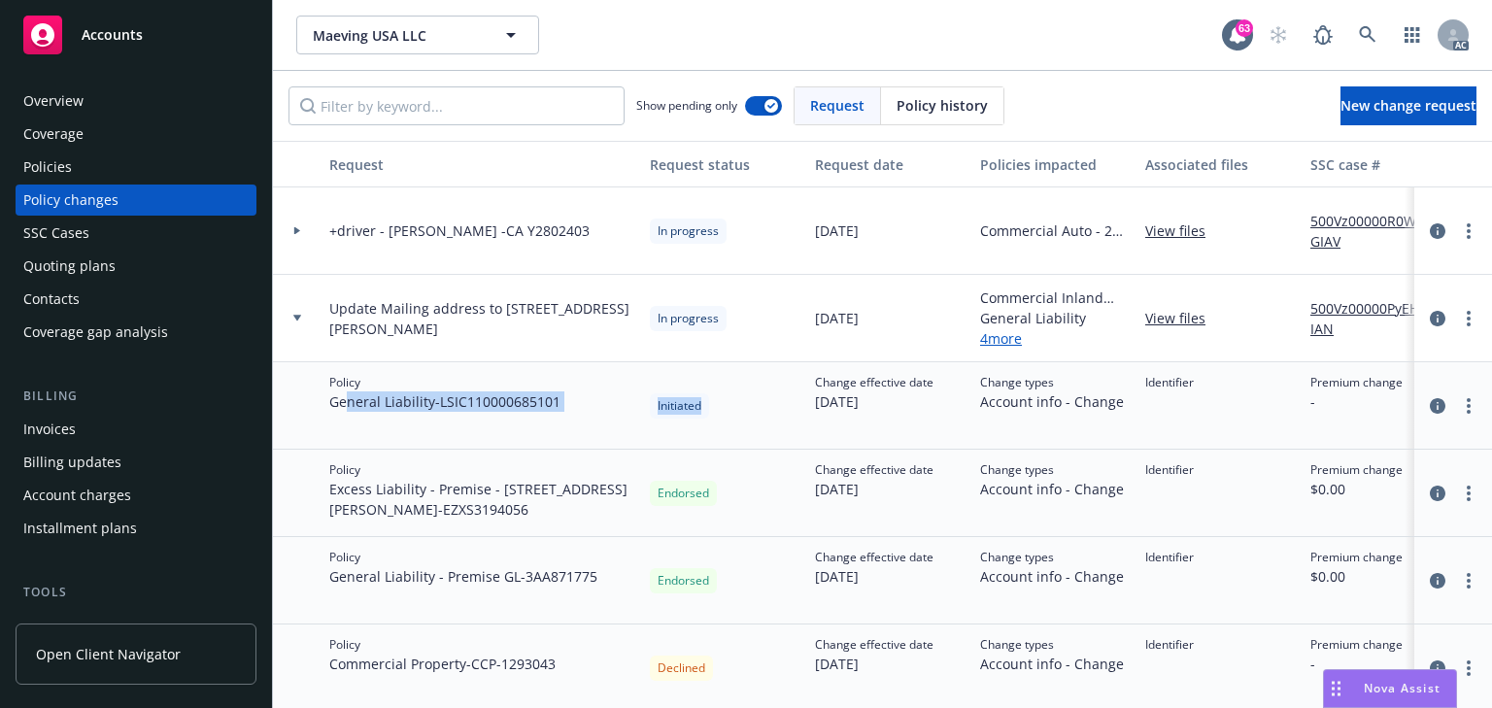
click at [78, 168] on div "Policies" at bounding box center [135, 167] width 225 height 31
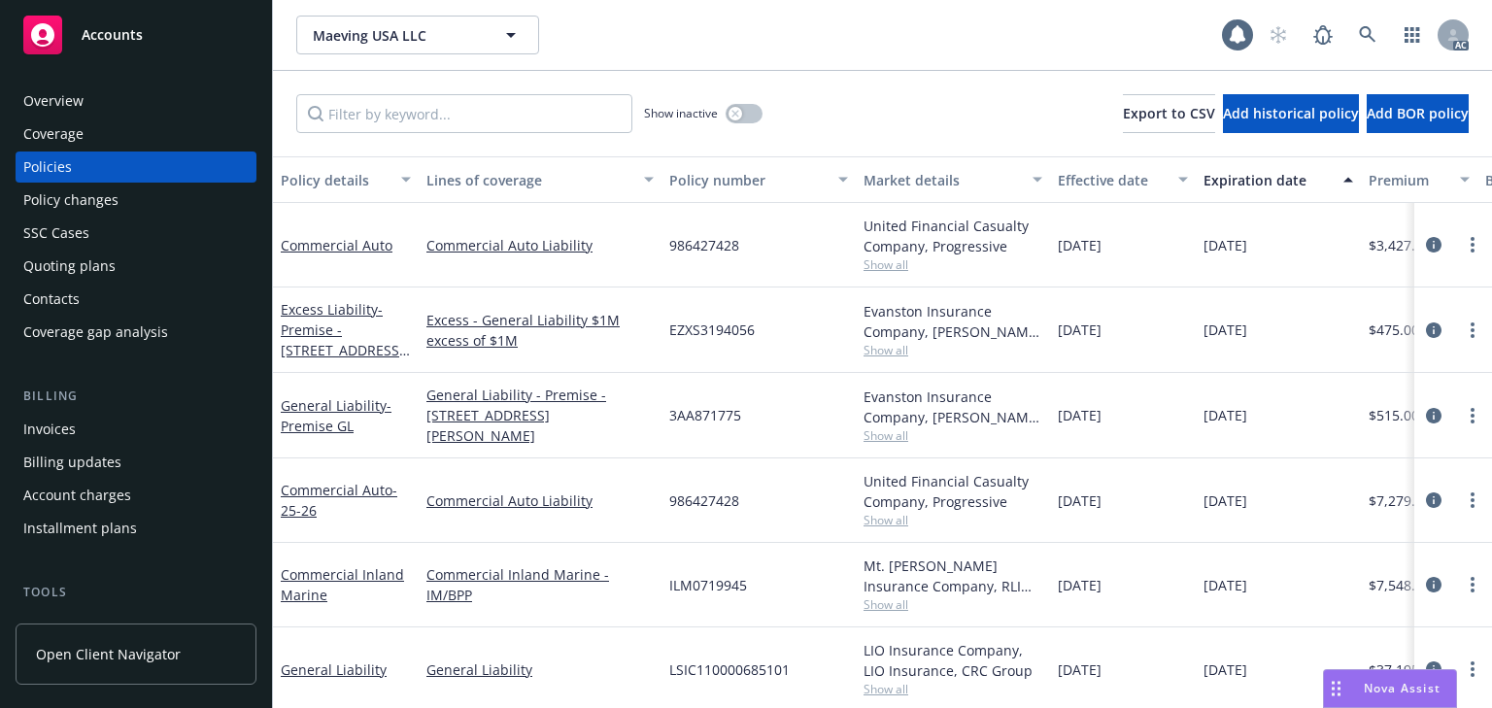
click at [457, 136] on div "Show inactive Export to CSV Add historical policy Add BOR policy" at bounding box center [882, 113] width 1219 height 85
click at [453, 128] on input "Filter by keyword..." at bounding box center [464, 113] width 336 height 39
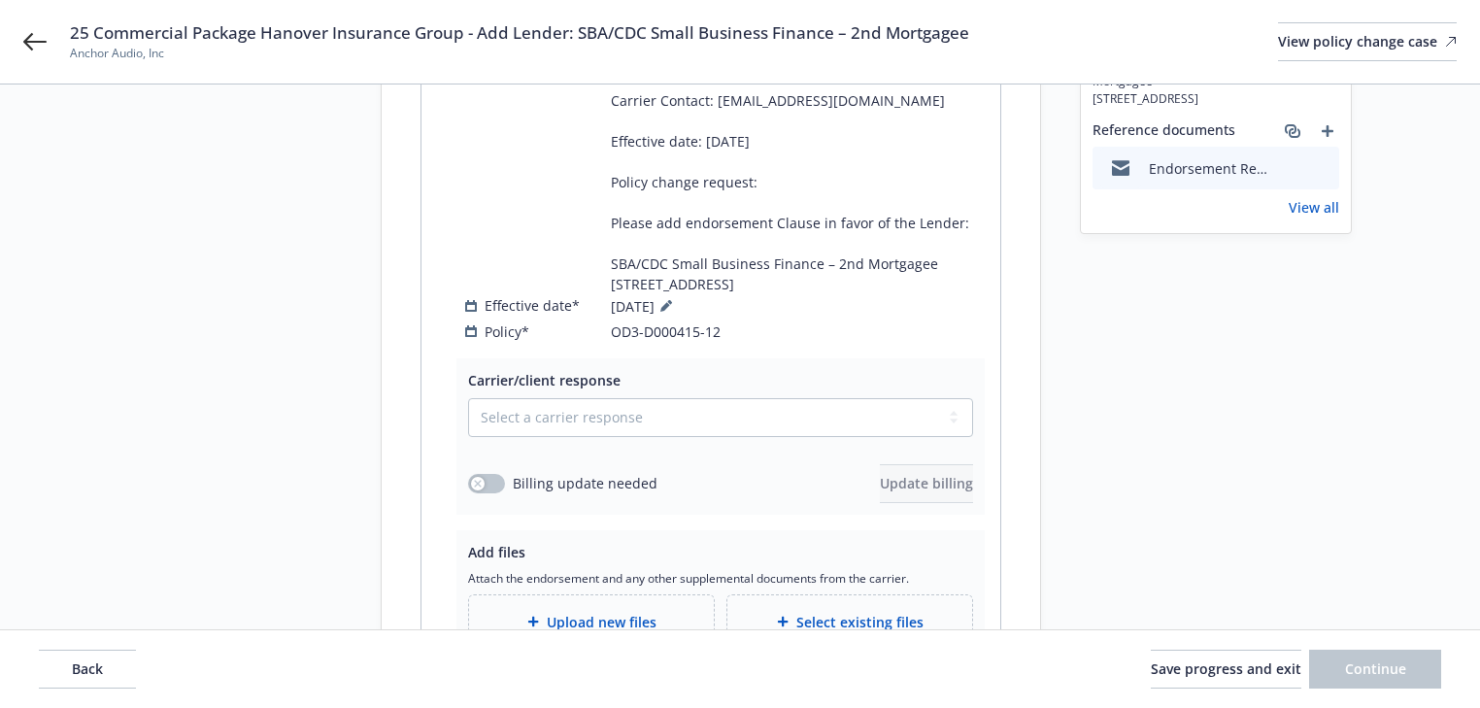
scroll to position [466, 0]
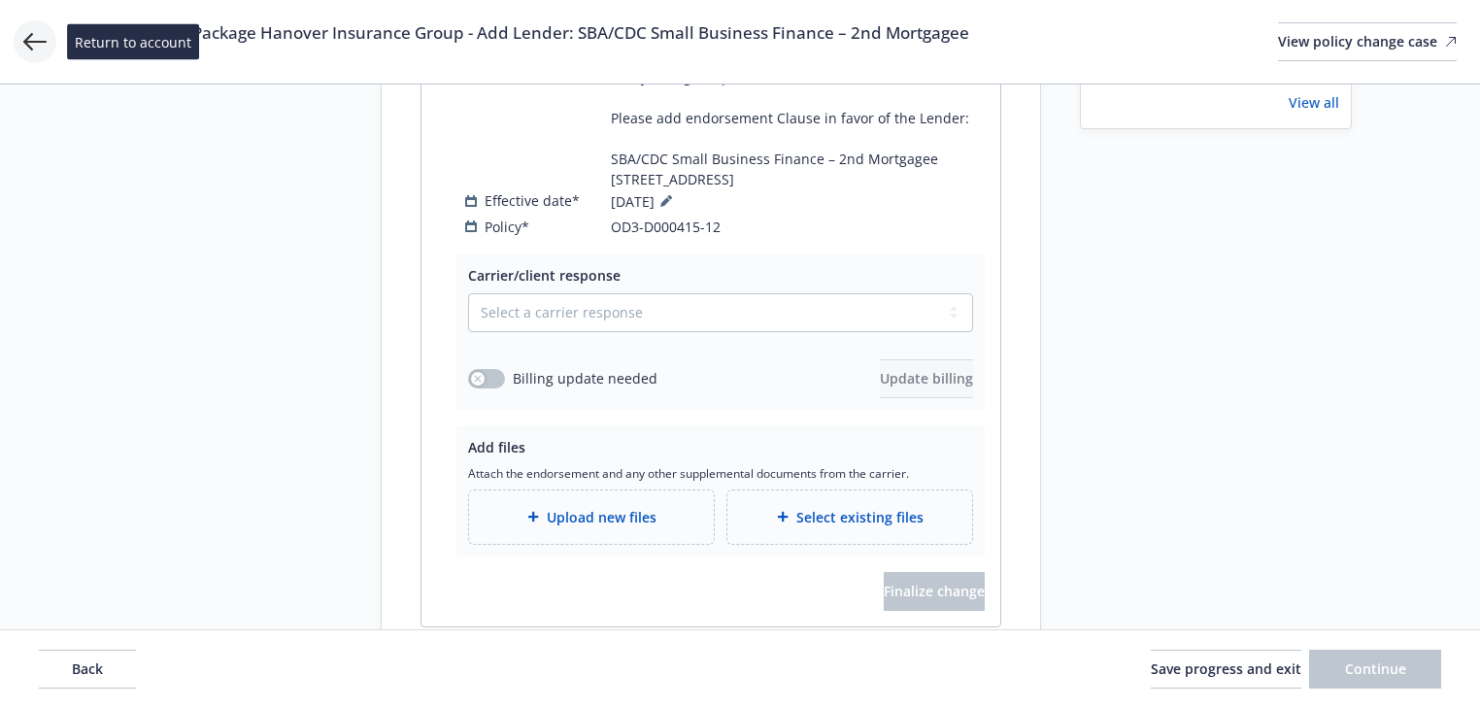
click at [23, 36] on icon at bounding box center [34, 41] width 23 height 23
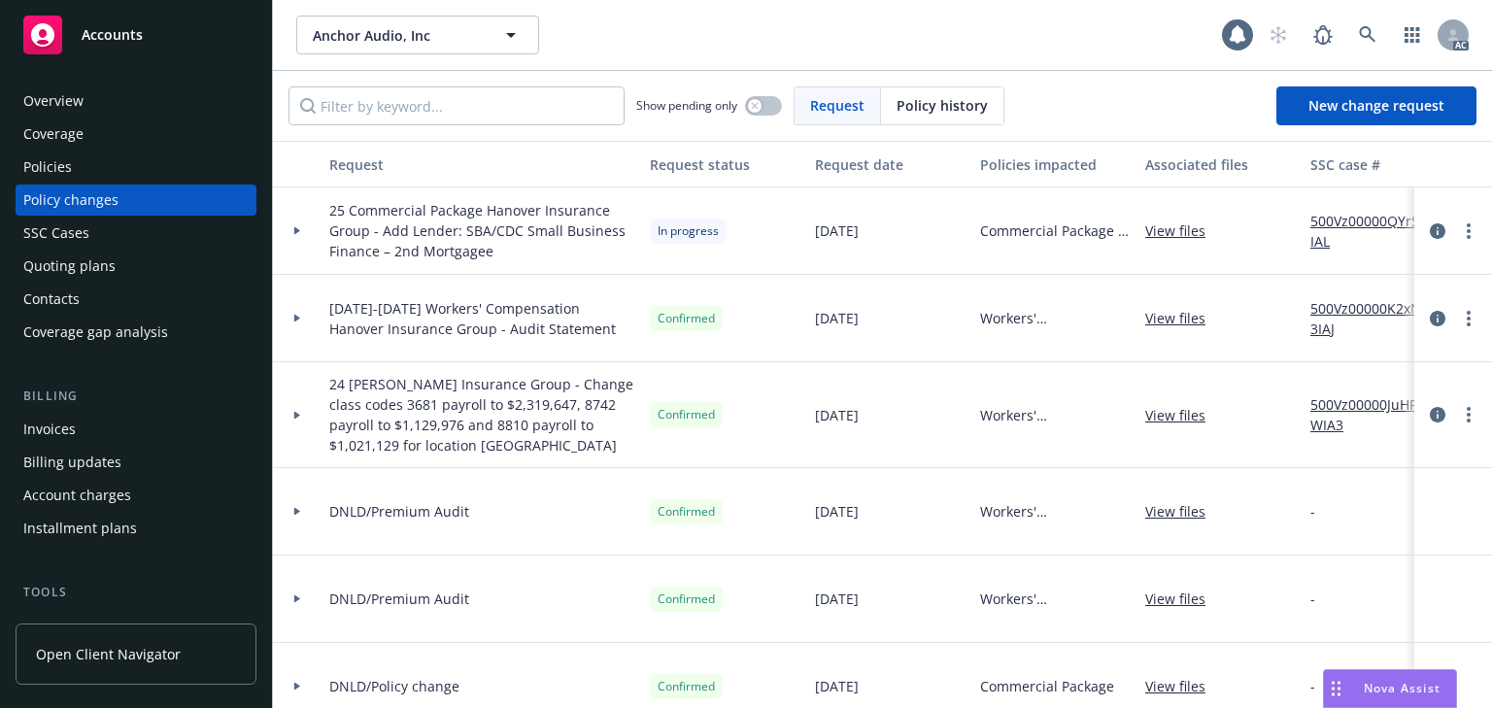
click at [93, 167] on div "Policies" at bounding box center [135, 167] width 225 height 31
click at [91, 165] on div "Policies" at bounding box center [135, 167] width 225 height 31
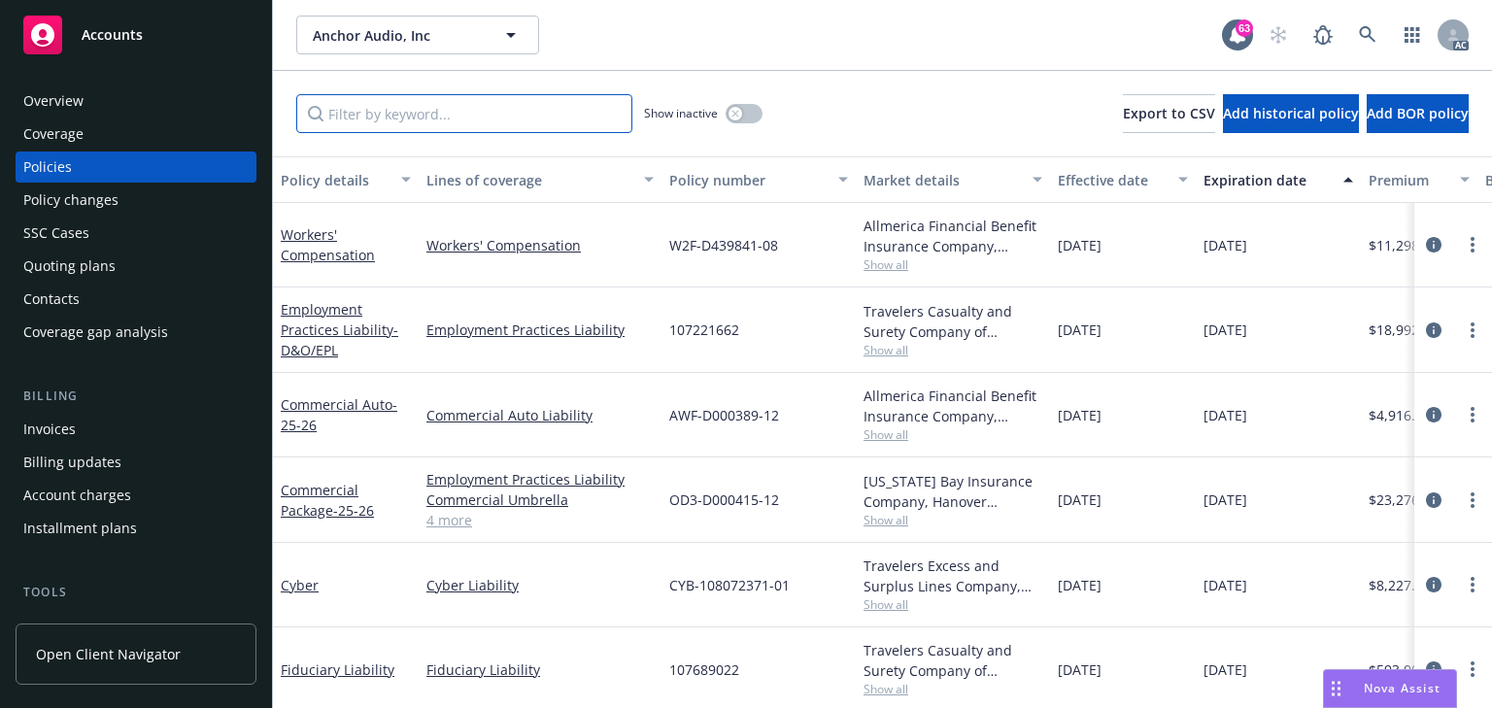
click at [458, 112] on input "Filter by keyword..." at bounding box center [464, 113] width 336 height 39
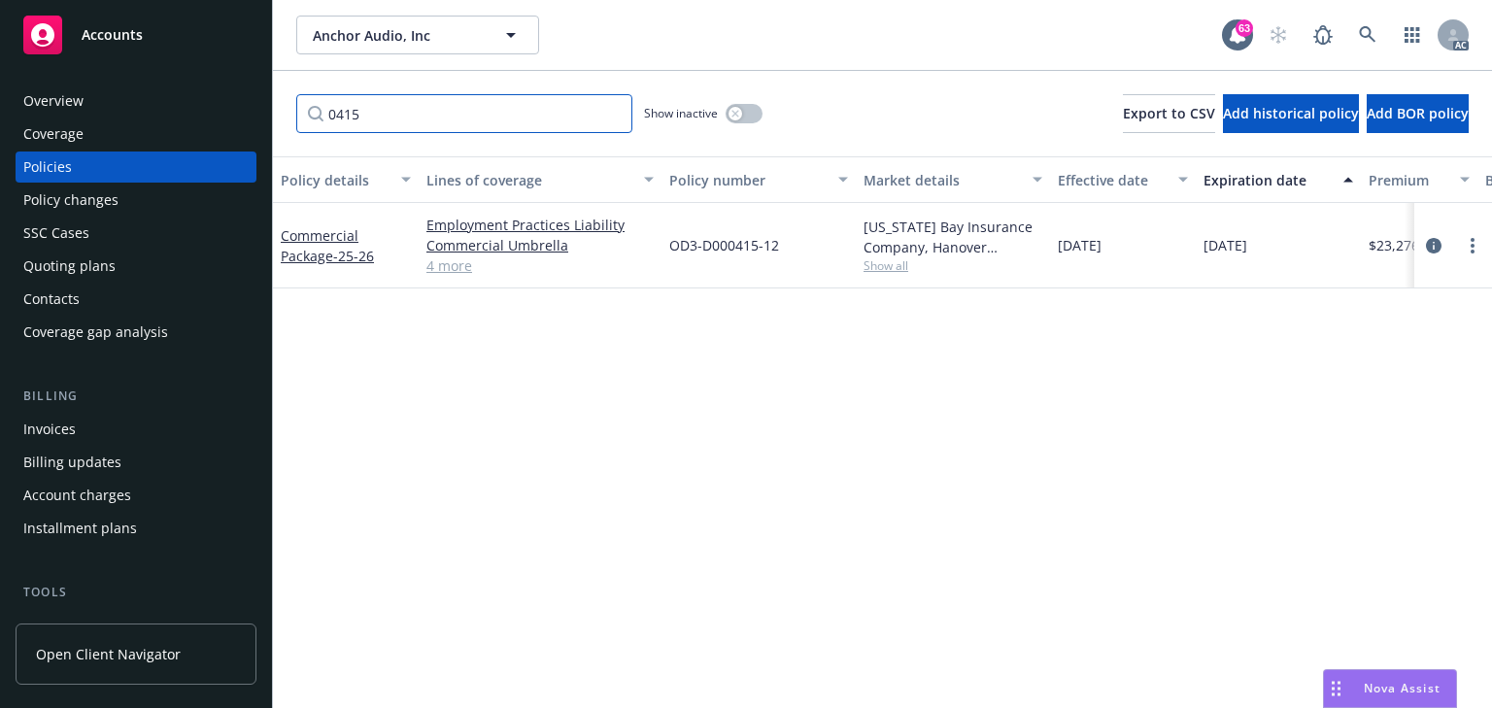
type input "0415"
click at [877, 264] on span "Show all" at bounding box center [952, 265] width 179 height 17
click at [1438, 243] on icon "circleInformation" at bounding box center [1434, 246] width 16 height 16
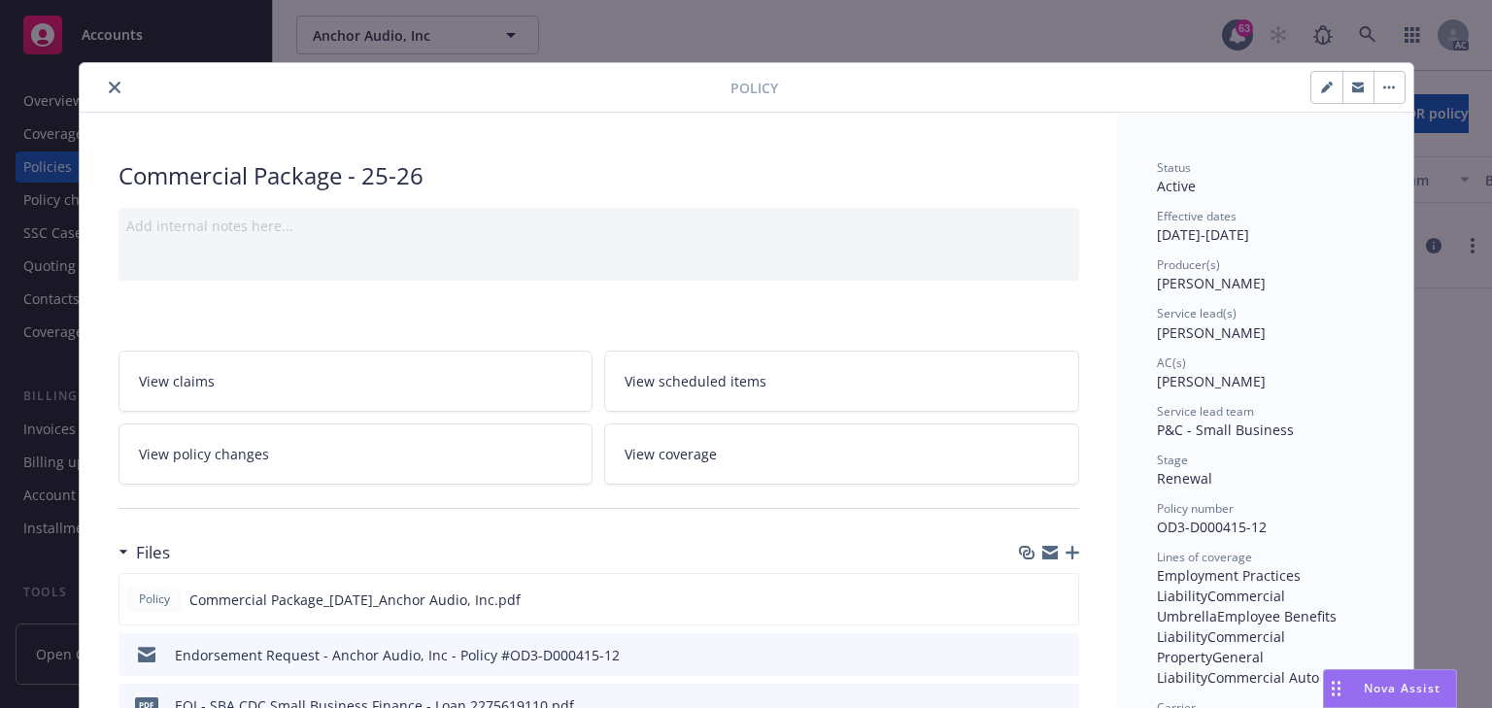
scroll to position [58, 0]
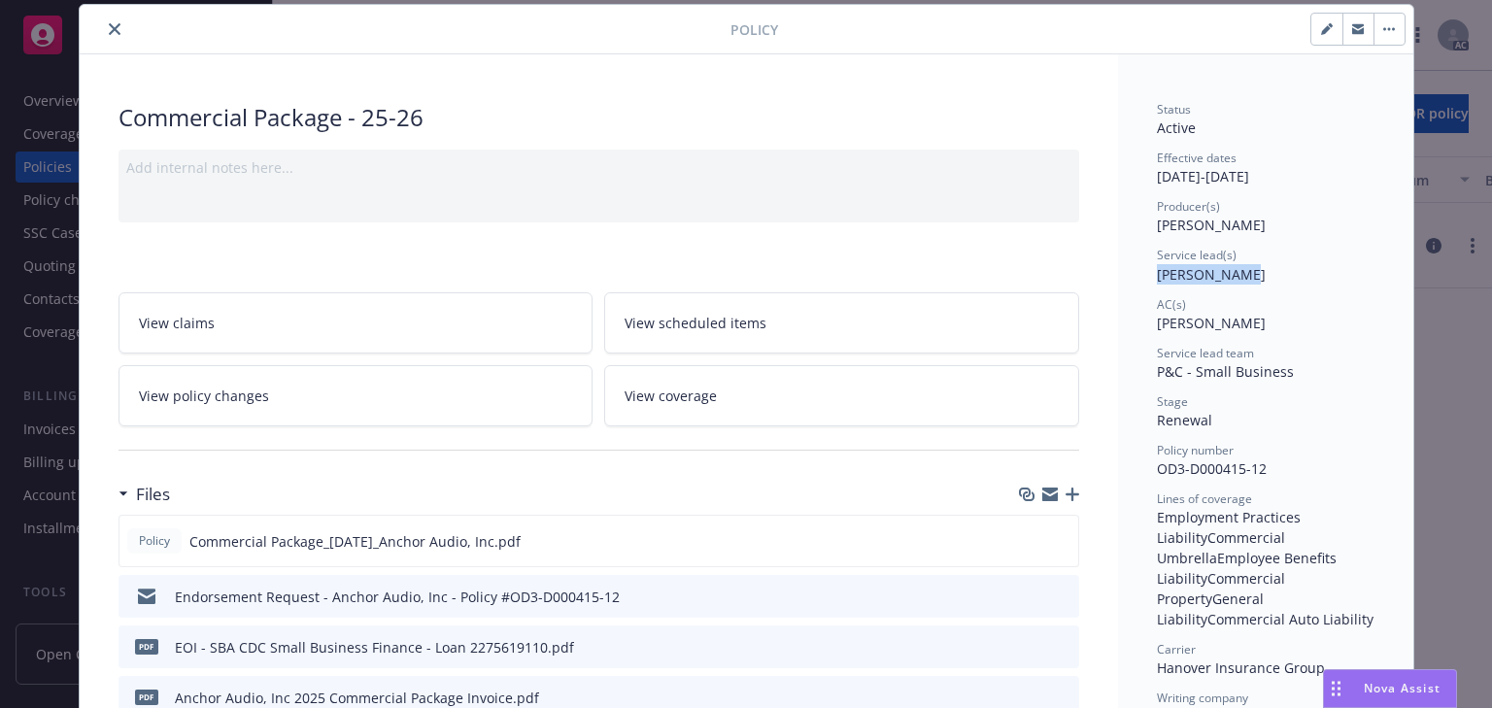
drag, startPoint x: 1143, startPoint y: 281, endPoint x: 1239, endPoint y: 280, distance: 96.2
copy span "Marlowe Milo"
drag, startPoint x: 1200, startPoint y: 334, endPoint x: 1300, endPoint y: 334, distance: 100.0
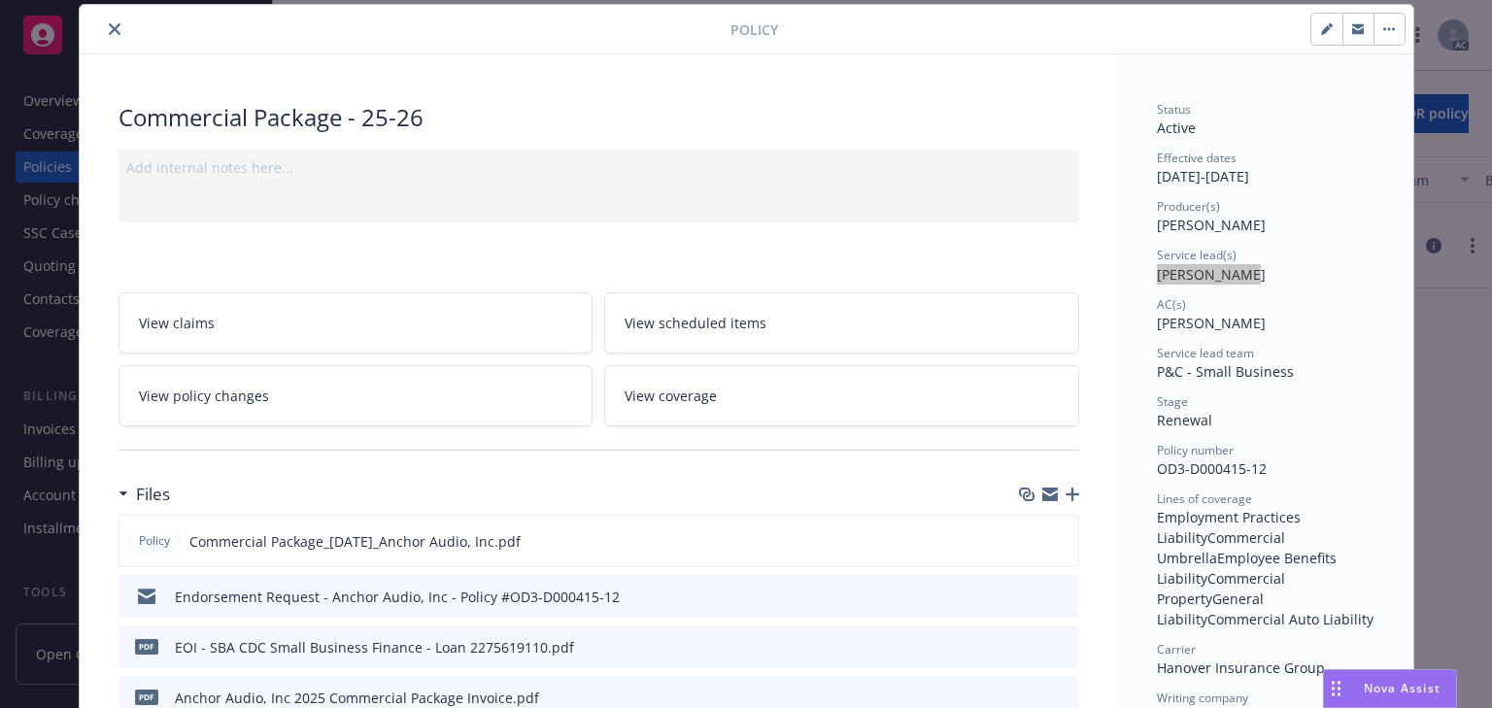
copy span "Denisse Gonzales"
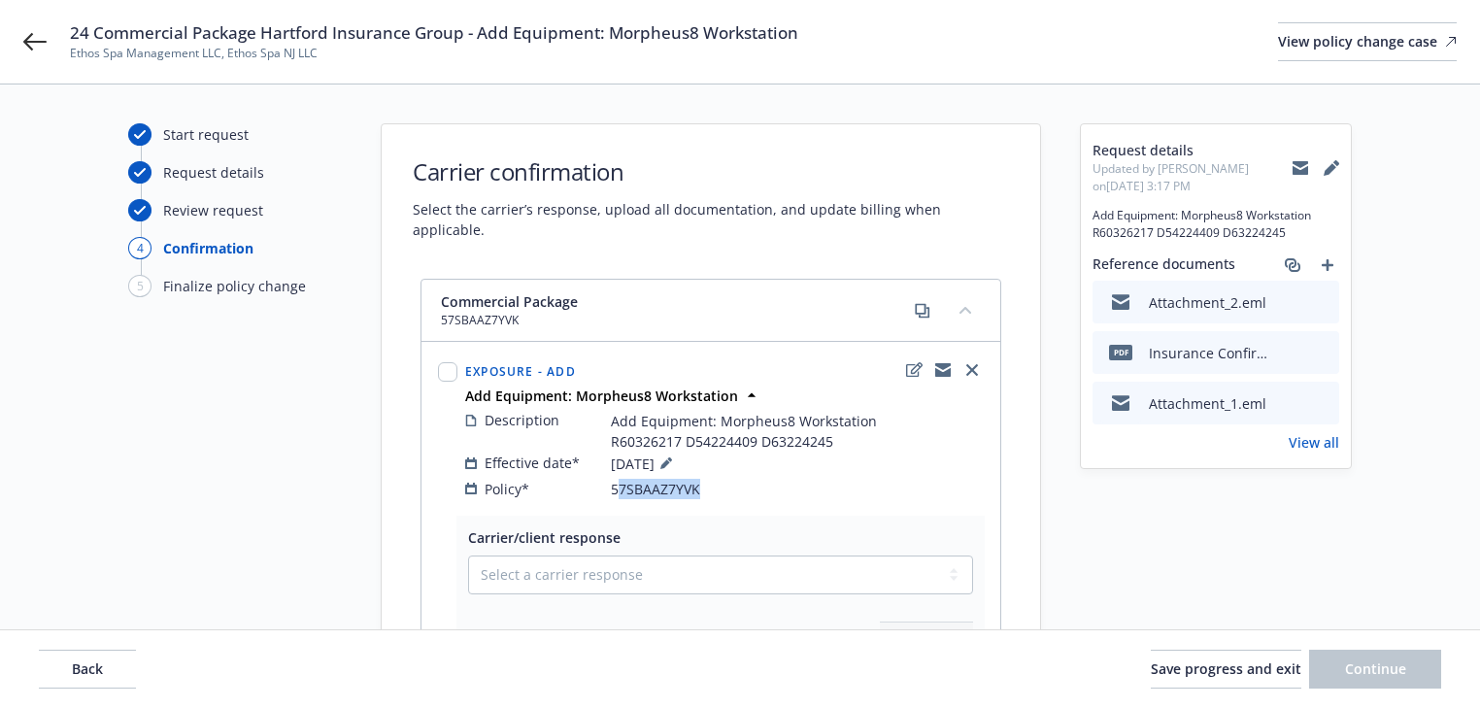
drag, startPoint x: 747, startPoint y: 464, endPoint x: 614, endPoint y: 464, distance: 133.1
click at [614, 479] on div "Policy* 57SBAAZ7YVK" at bounding box center [724, 489] width 519 height 20
copy span "7SBAAZ7YVK"
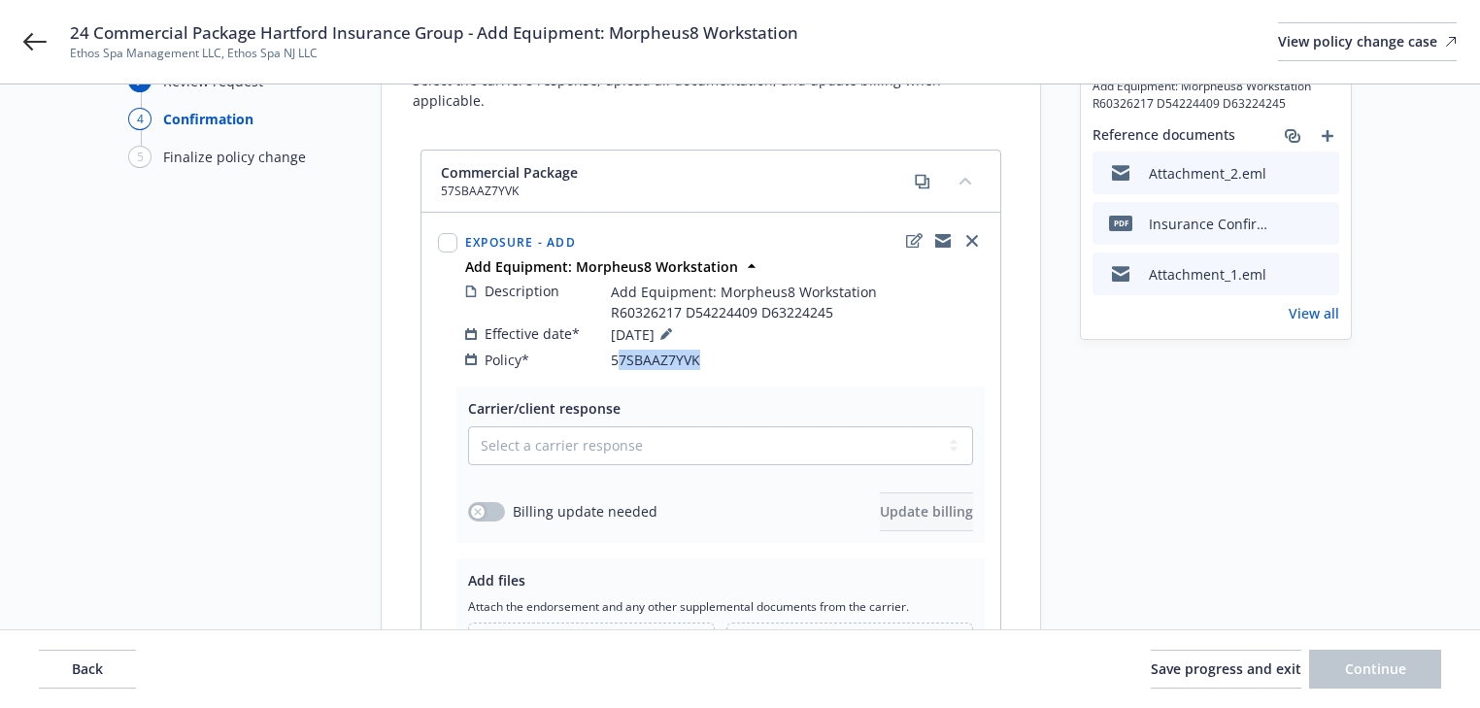
scroll to position [323, 0]
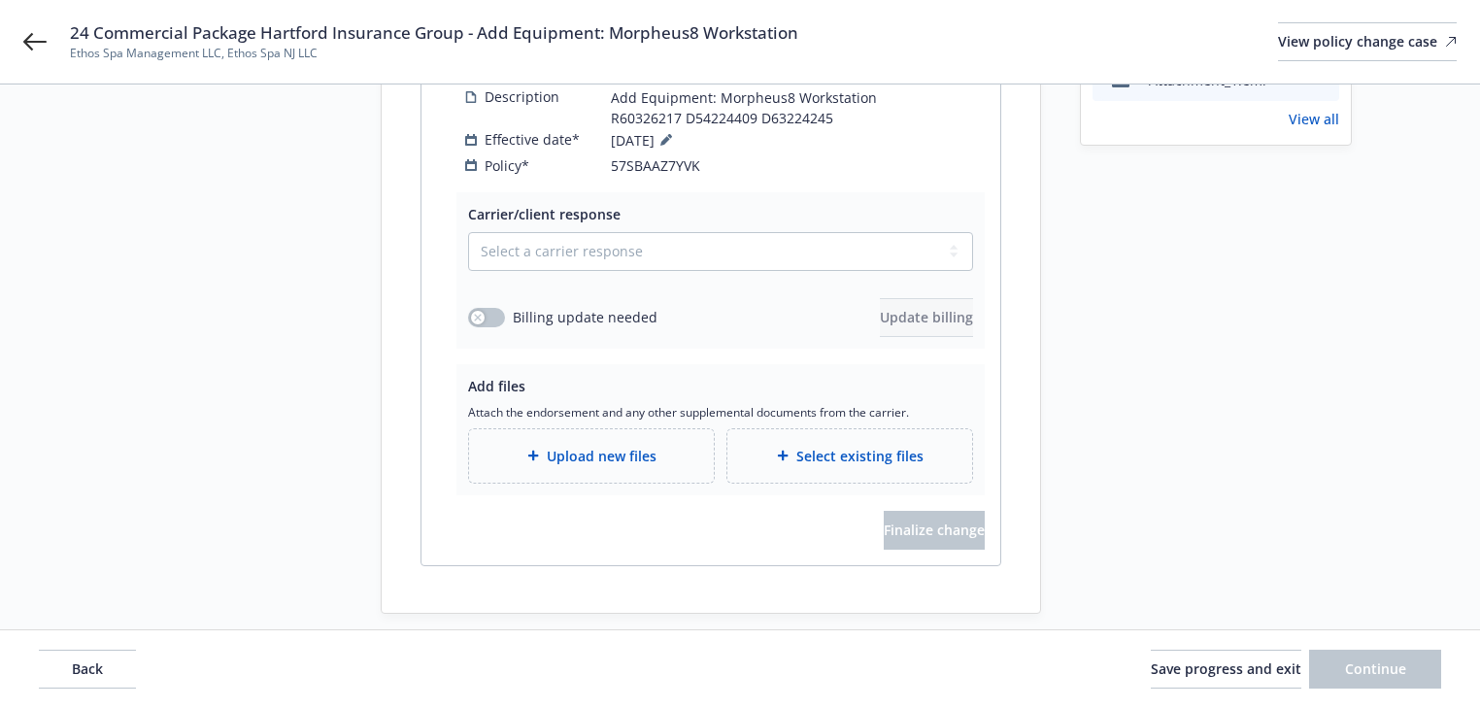
click at [47, 36] on div "24 Commercial Package Hartford Insurance Group - Add Equipment: Morpheus8 Works…" at bounding box center [740, 42] width 1480 height 84
click at [39, 37] on icon at bounding box center [34, 41] width 23 height 23
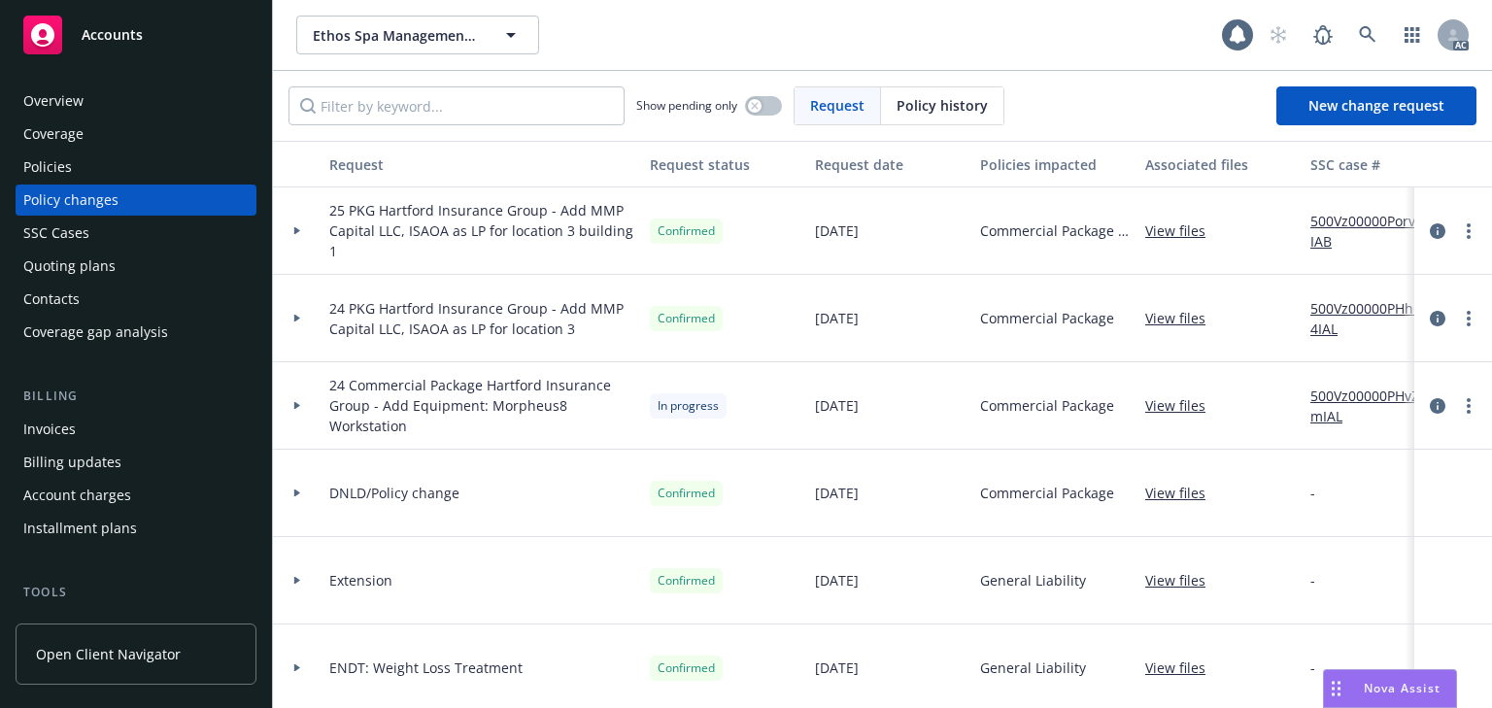
click at [70, 155] on div "Policies" at bounding box center [135, 167] width 225 height 31
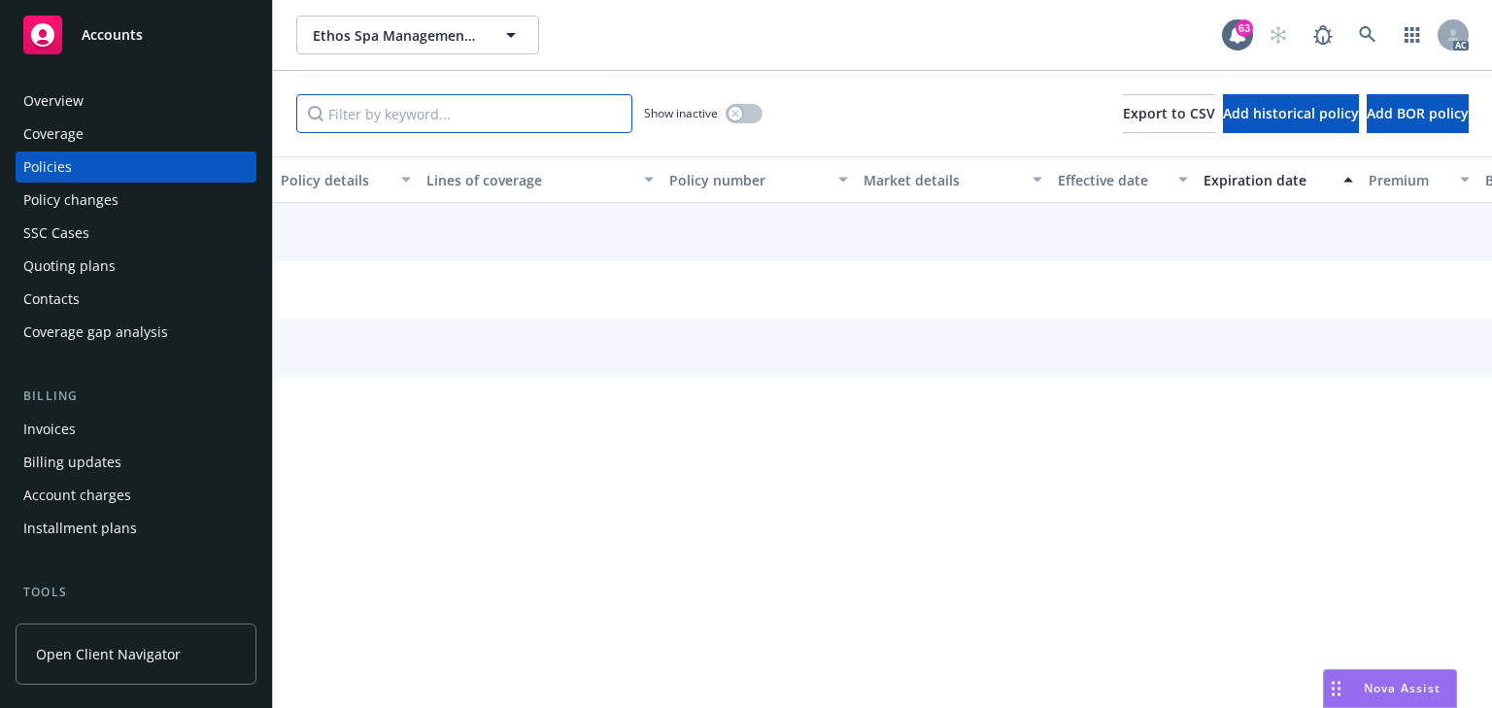
click at [373, 104] on input "Filter by keyword..." at bounding box center [464, 113] width 336 height 39
paste input "7SBAAZ7YVK"
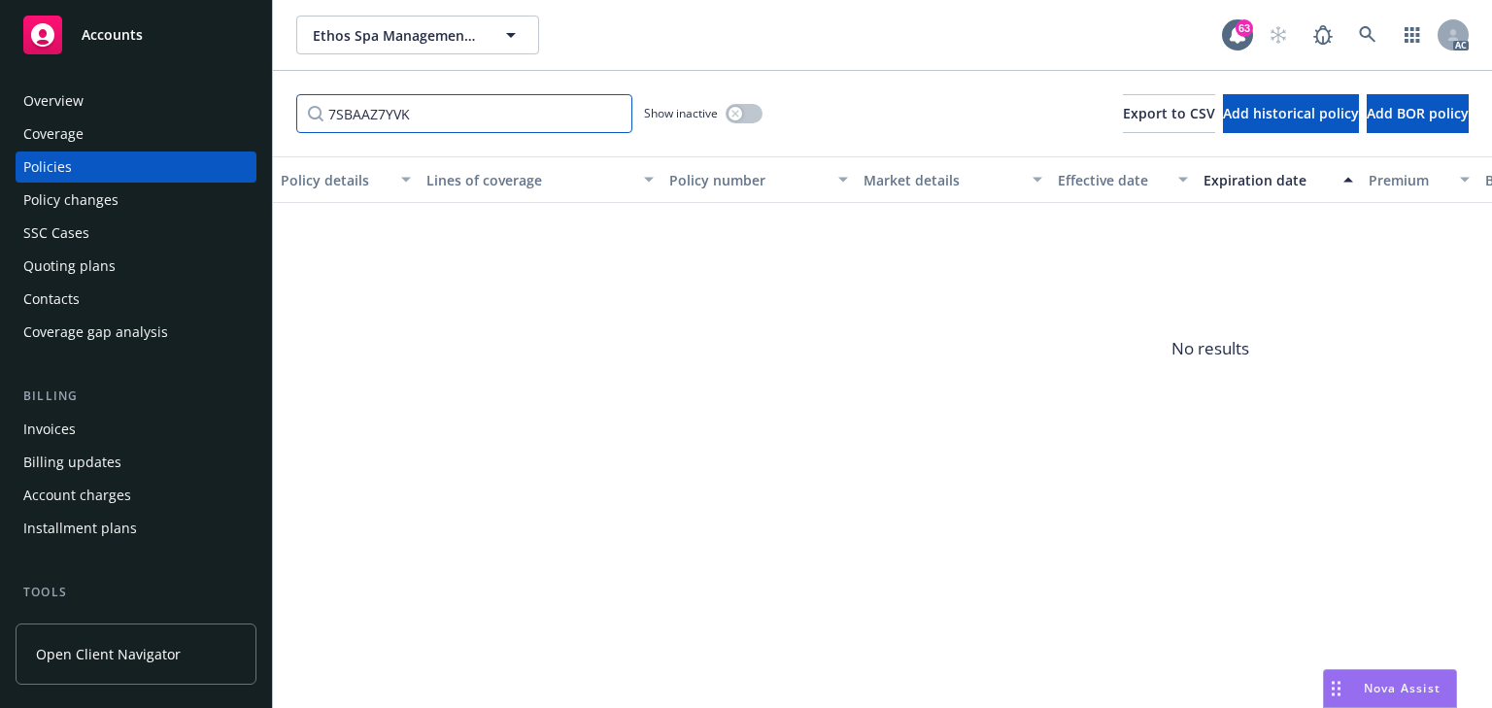
type input "7SBAAZ7YVK"
click at [750, 114] on button "button" at bounding box center [744, 113] width 37 height 19
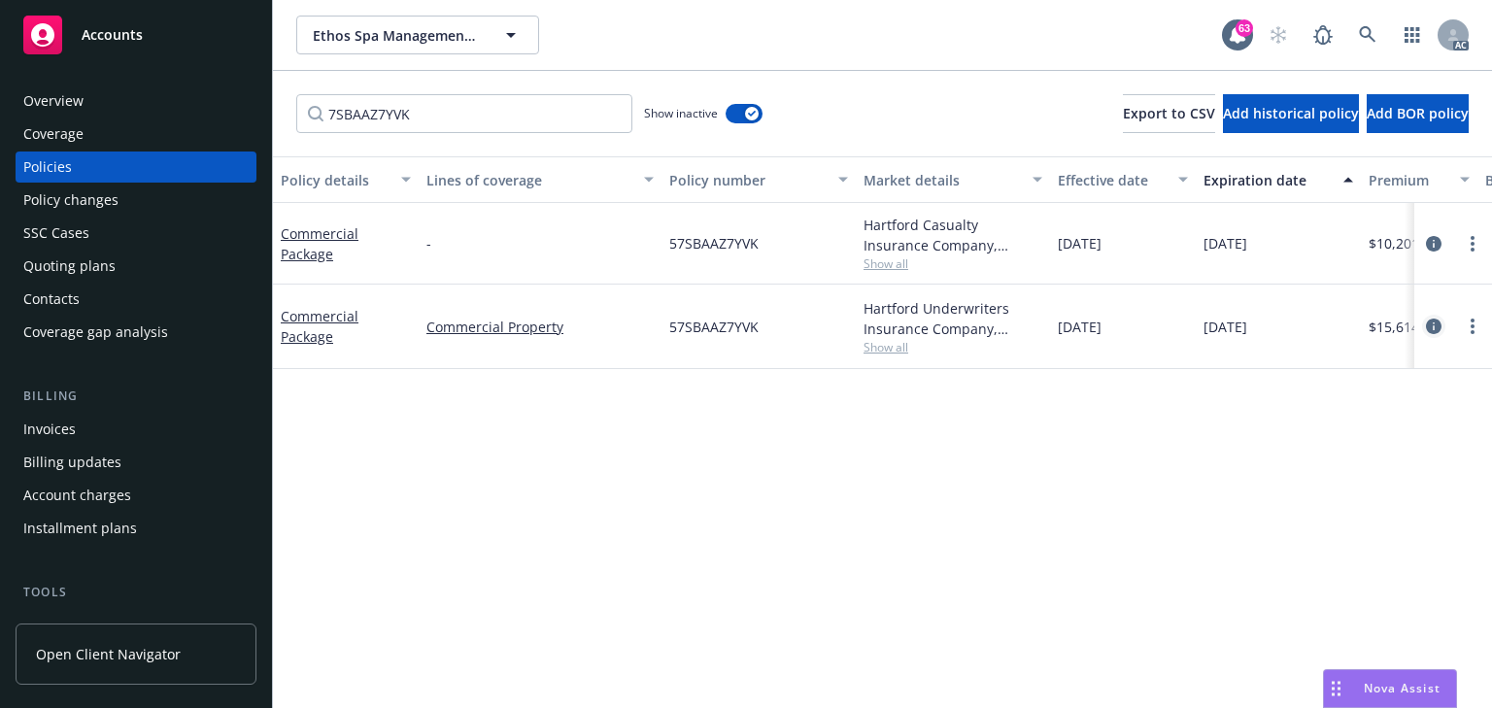
click at [1430, 325] on icon "circleInformation" at bounding box center [1434, 327] width 16 height 16
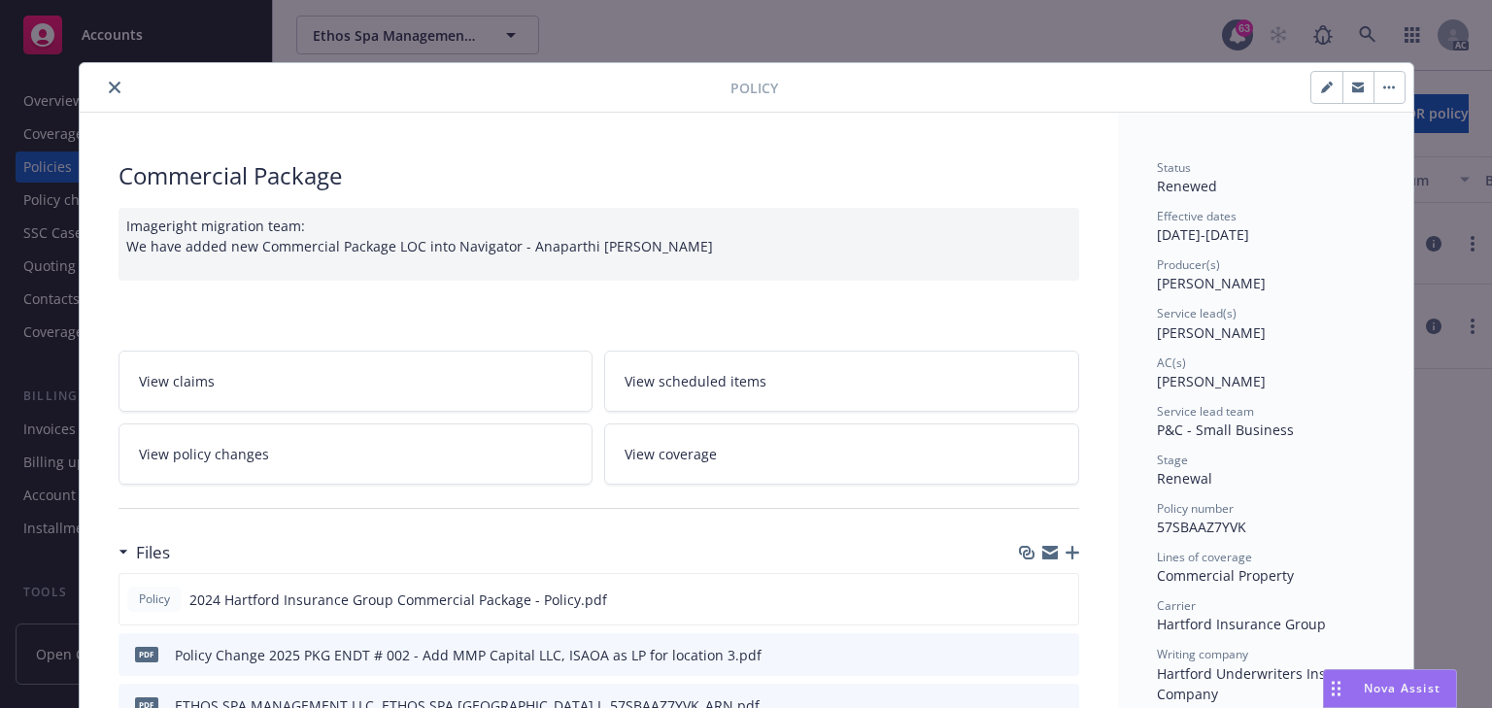
scroll to position [58, 0]
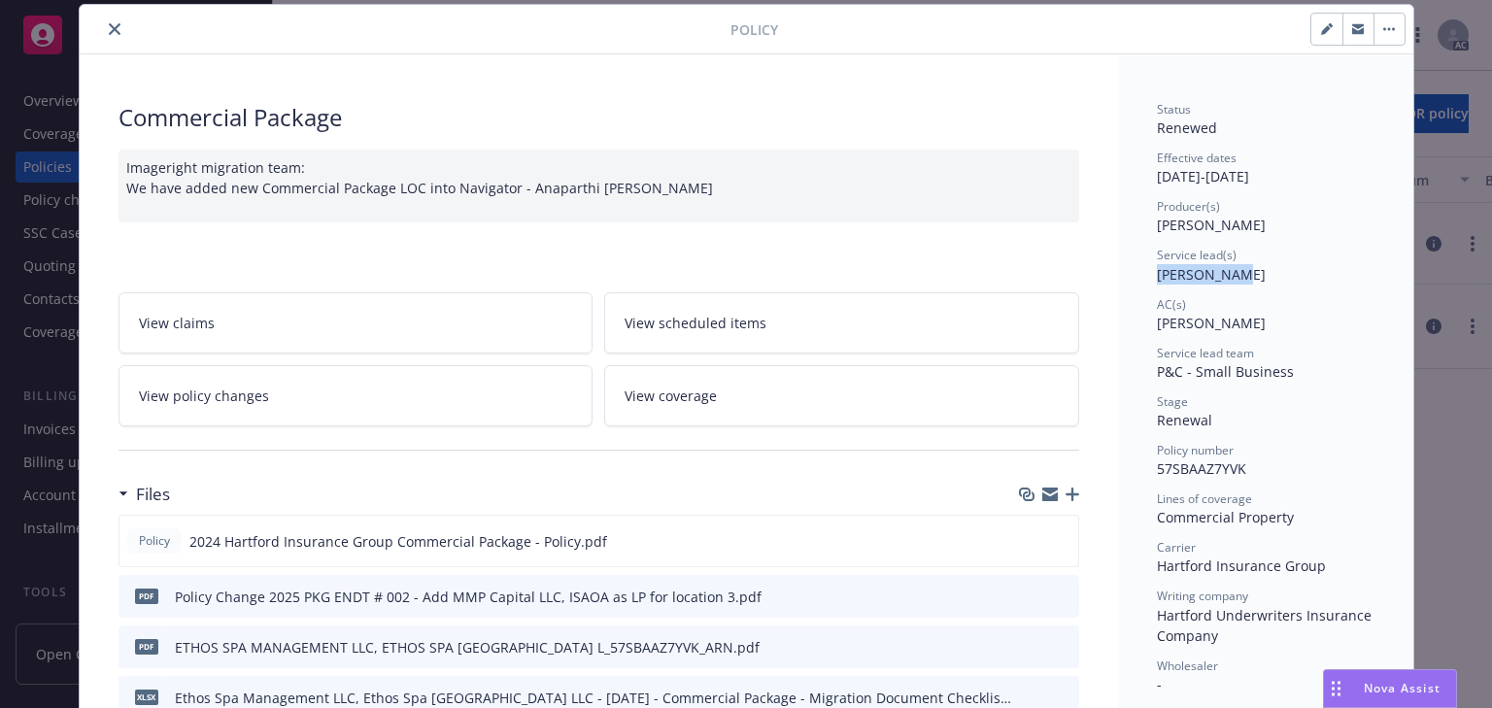
drag, startPoint x: 1136, startPoint y: 272, endPoint x: 1316, endPoint y: 274, distance: 179.7
copy span "Sally Poole"
click at [103, 31] on button "close" at bounding box center [114, 28] width 23 height 23
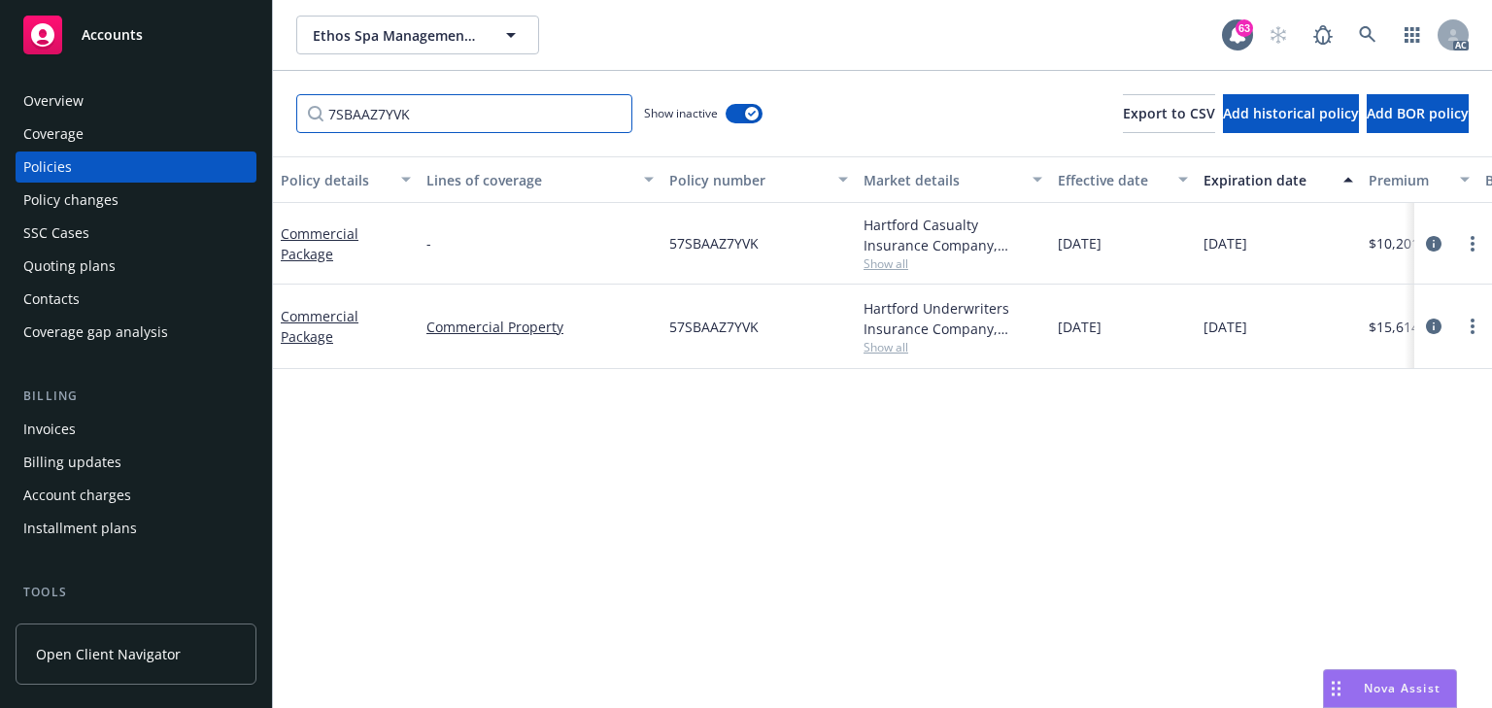
drag, startPoint x: 411, startPoint y: 119, endPoint x: 78, endPoint y: 74, distance: 336.2
click at [227, 109] on div "Accounts Overview Coverage Policies Policy changes SSC Cases Quoting plans Cont…" at bounding box center [746, 354] width 1492 height 708
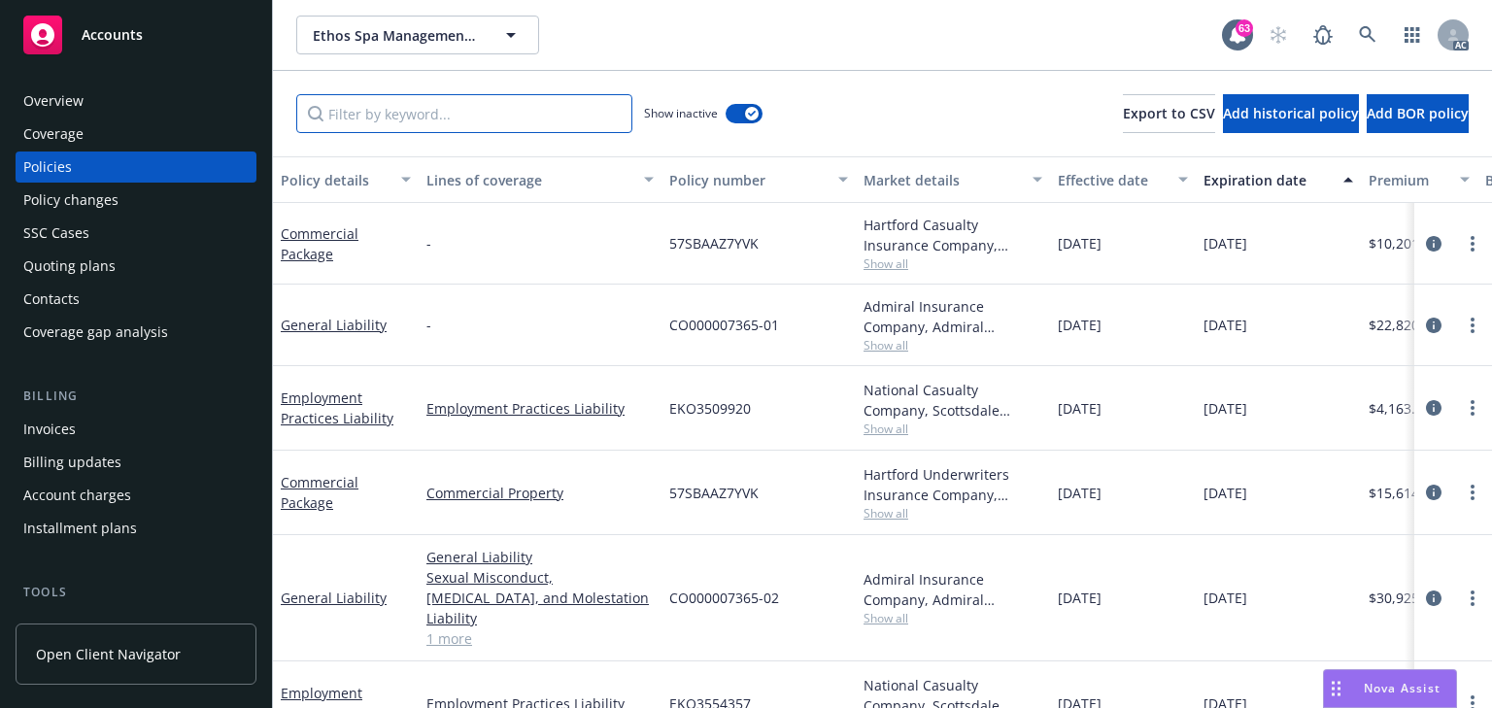
type input "o"
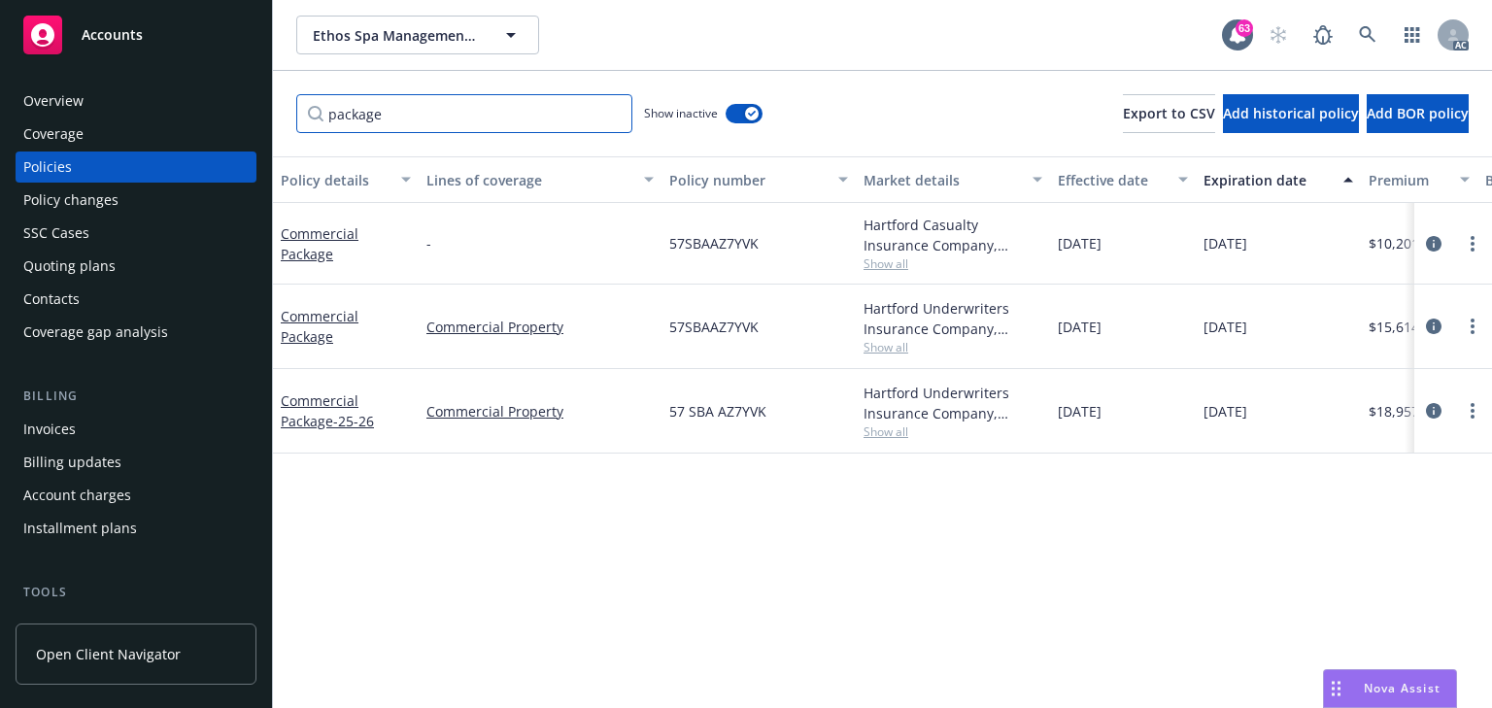
type input "package"
click at [749, 122] on button "button" at bounding box center [744, 113] width 37 height 19
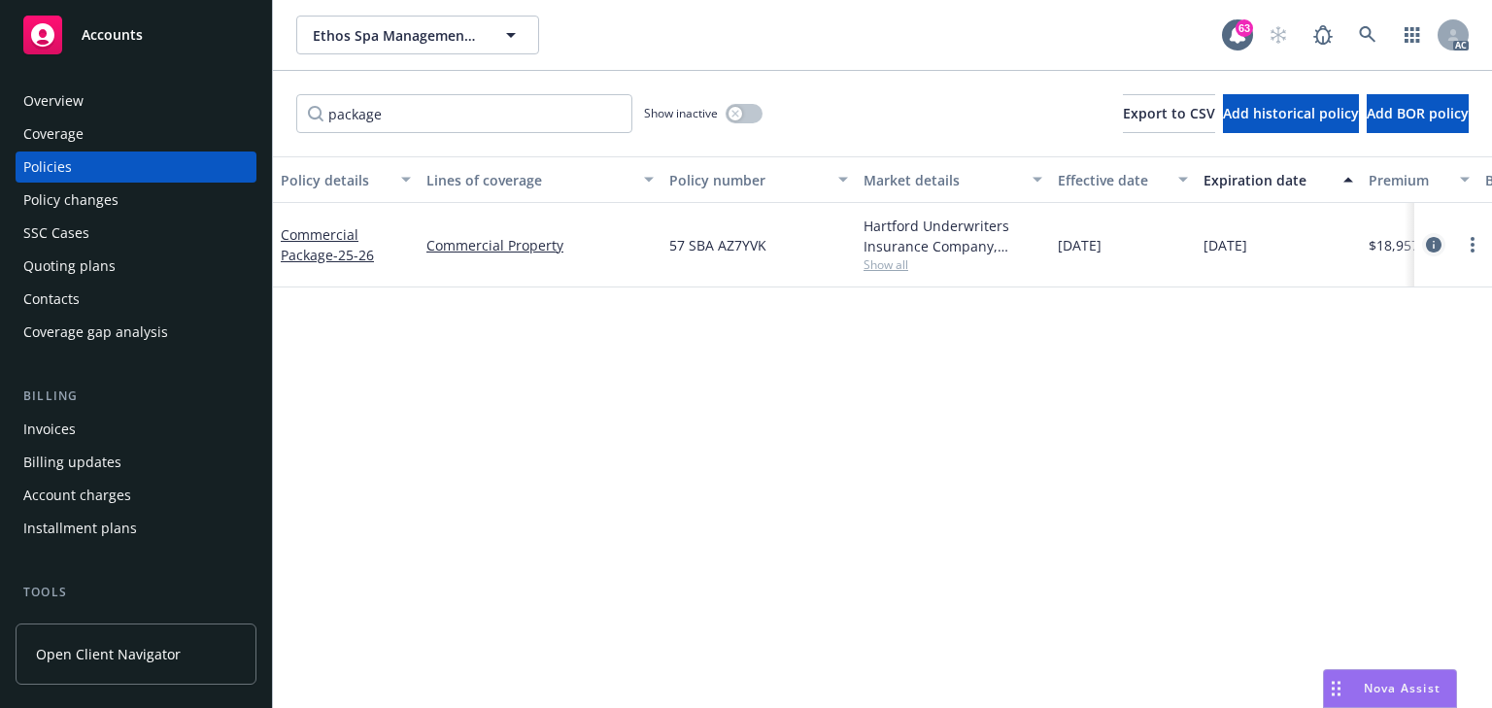
click at [1430, 242] on icon "circleInformation" at bounding box center [1434, 245] width 16 height 16
